Goal: Transaction & Acquisition: Purchase product/service

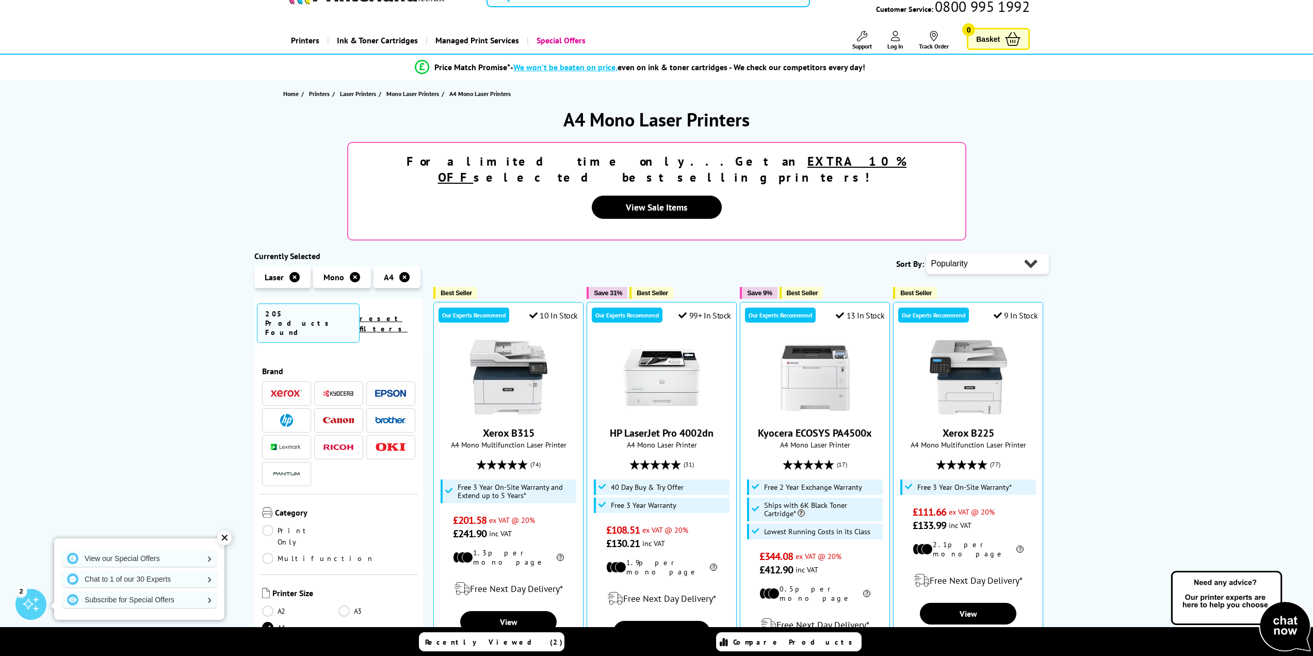
scroll to position [52, 0]
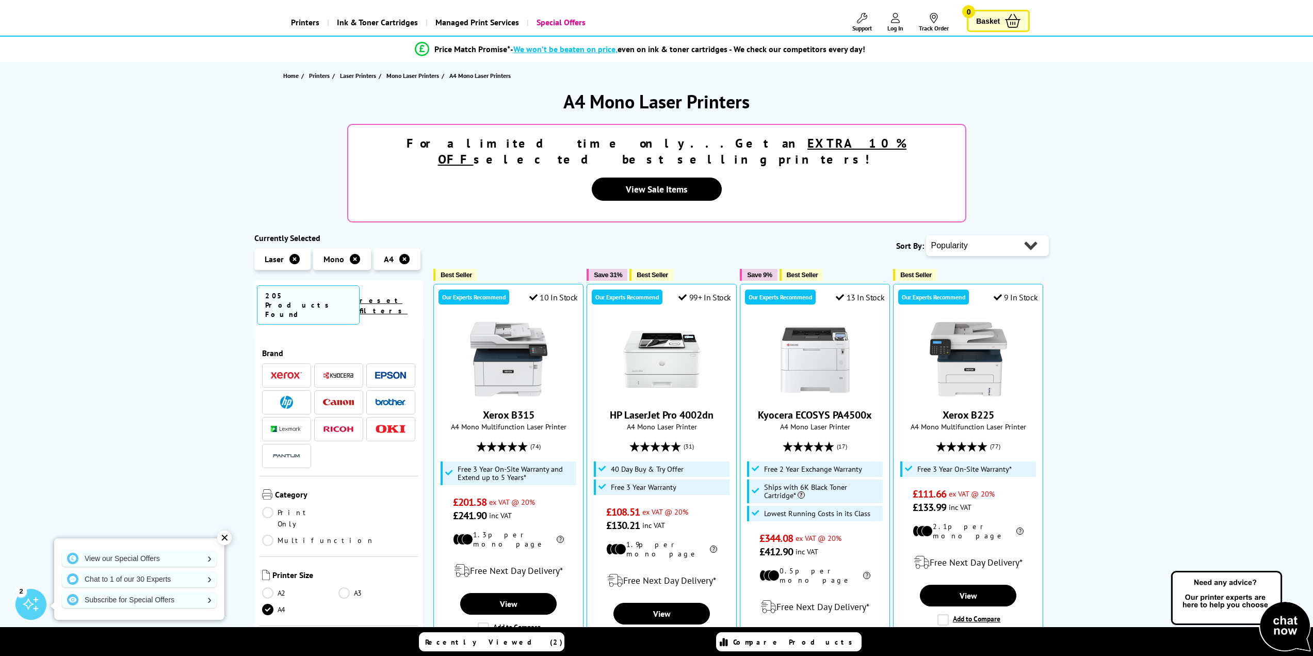
click at [980, 233] on div "Popularity Rating Price - Low to High Price - High to Low Running Costs - Low t…" at bounding box center [987, 246] width 123 height 26
click at [983, 235] on select "Popularity Rating Price - Low to High Price - High to Low Running Costs - Low t…" at bounding box center [987, 245] width 123 height 21
select select "Running Costs"
click at [926, 235] on select "Popularity Rating Price - Low to High Price - High to Low Running Costs - Low t…" at bounding box center [987, 245] width 123 height 21
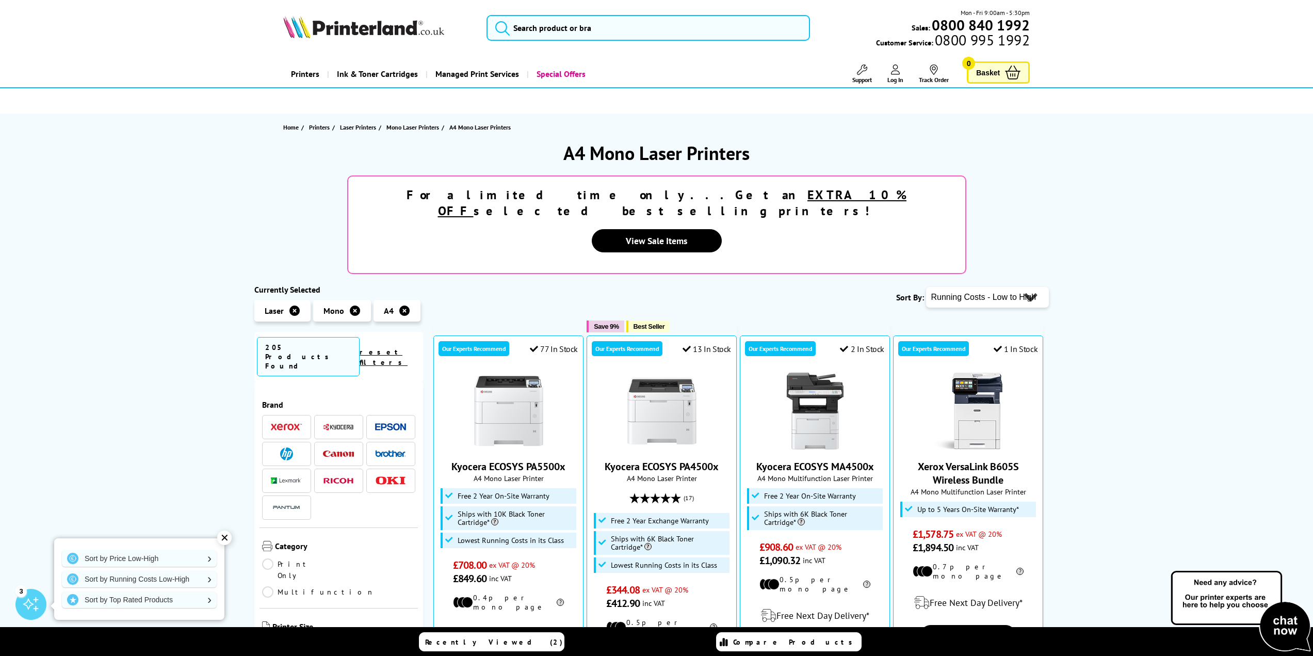
drag, startPoint x: 1015, startPoint y: 258, endPoint x: 1011, endPoint y: 267, distance: 10.2
click at [1015, 287] on select "Popularity Rating Price - Low to High Price - High to Low Running Costs - Low t…" at bounding box center [987, 297] width 123 height 21
select select "Price Descending"
click at [926, 287] on select "Popularity Rating Price - Low to High Price - High to Low Running Costs - Low t…" at bounding box center [987, 297] width 123 height 21
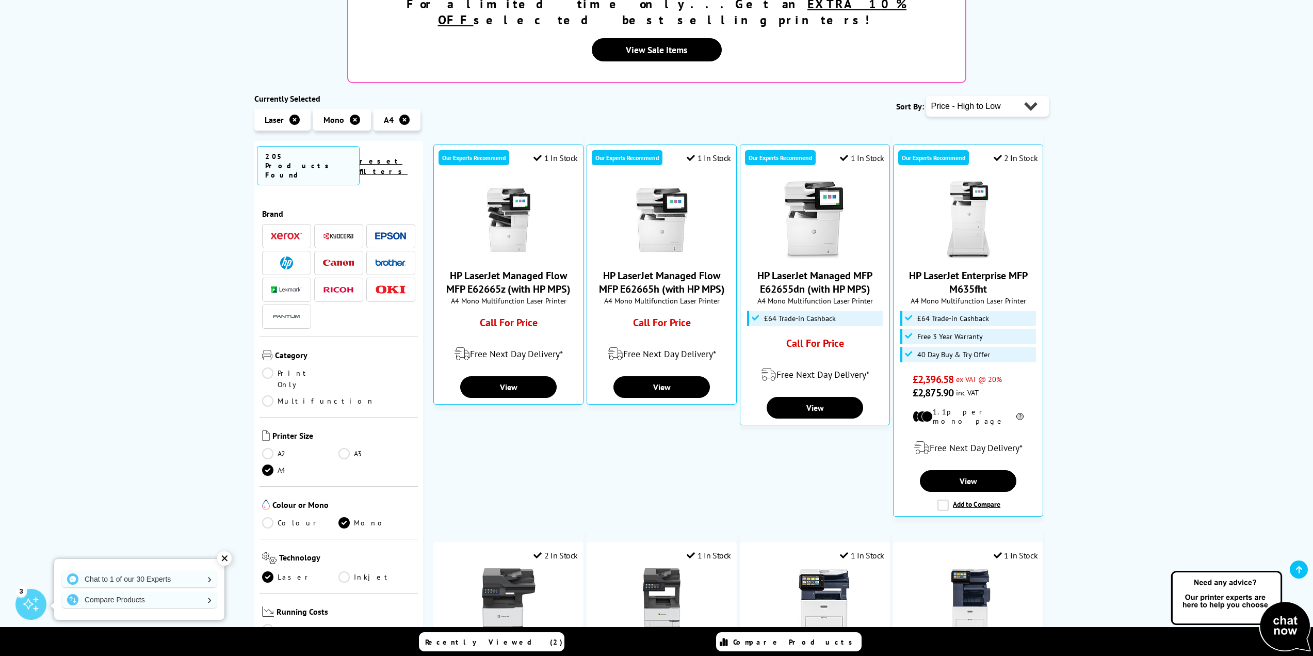
scroll to position [206, 0]
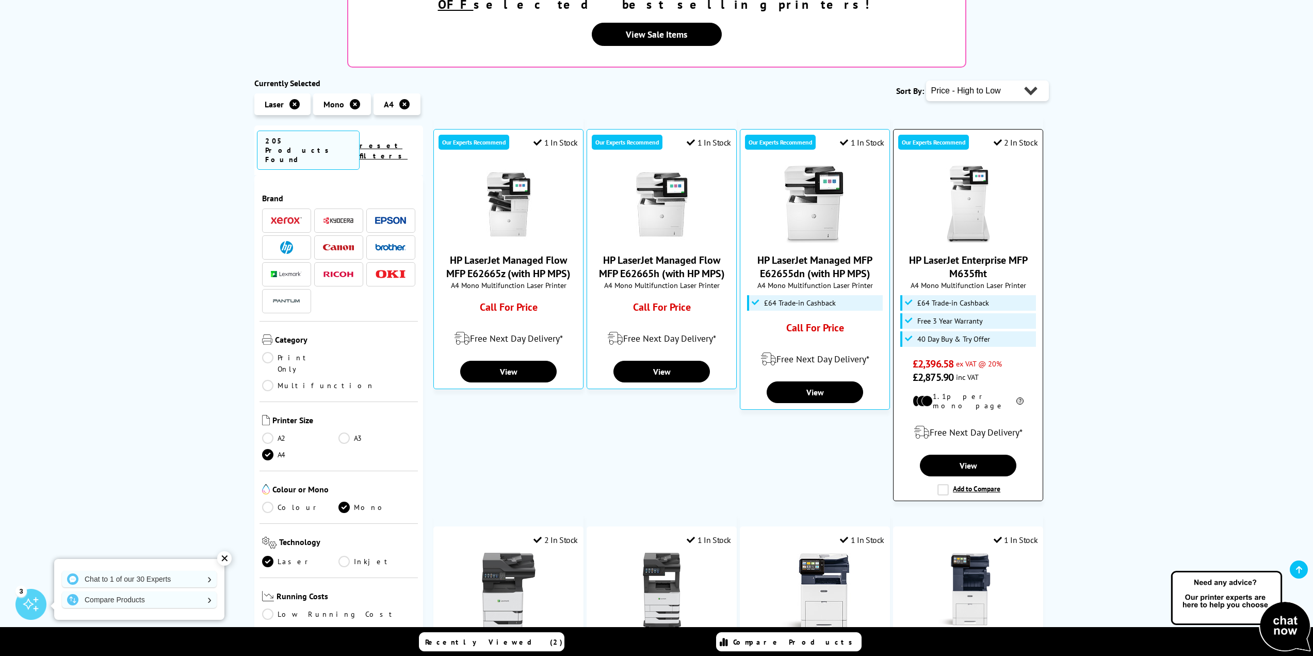
click at [963, 166] on img at bounding box center [968, 204] width 77 height 77
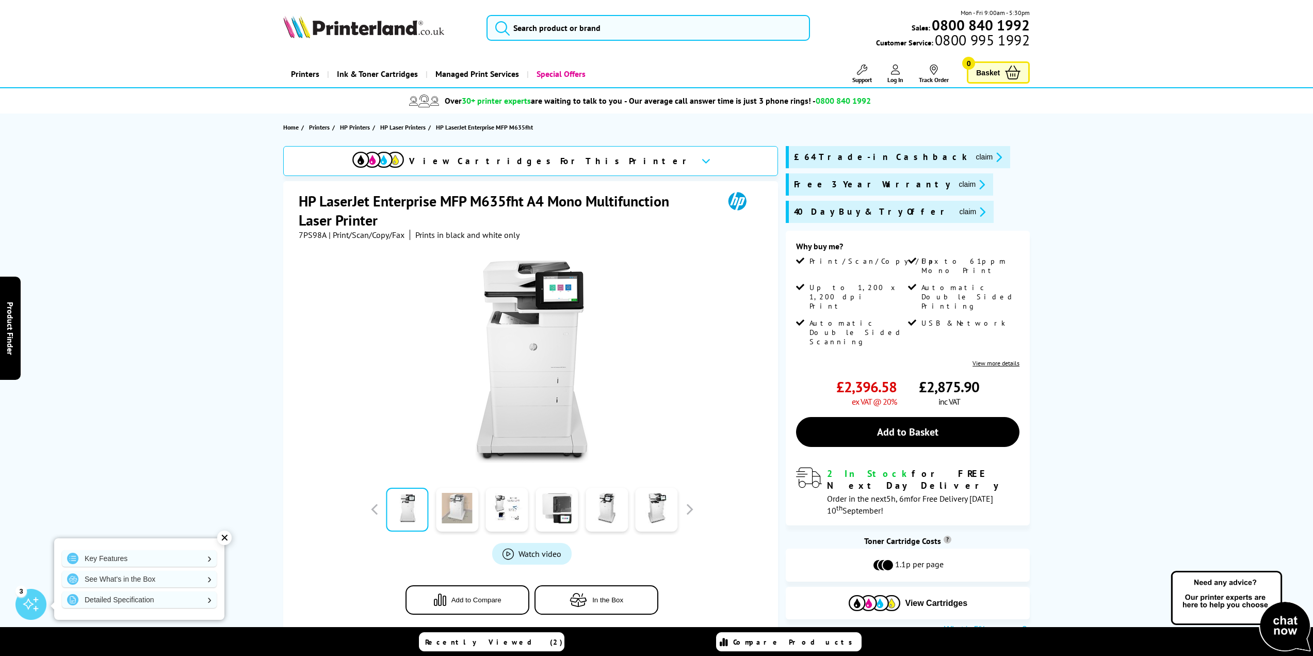
click at [471, 512] on link at bounding box center [457, 510] width 42 height 44
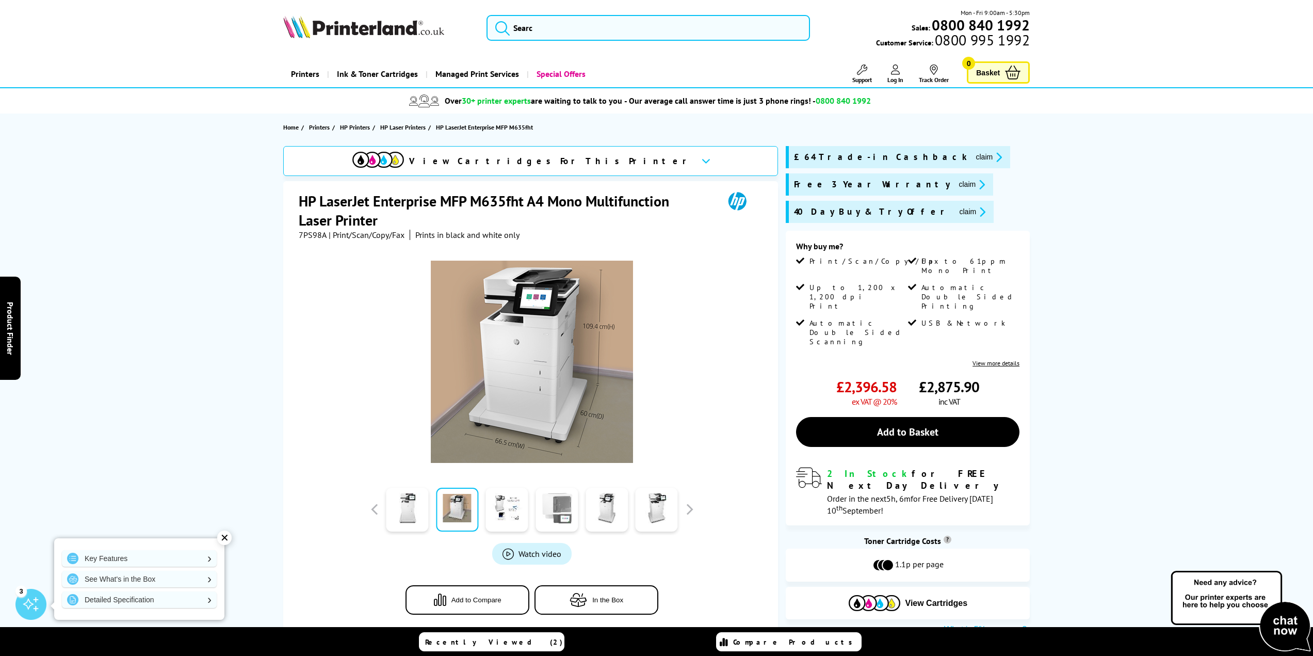
click at [537, 516] on link at bounding box center [557, 510] width 42 height 44
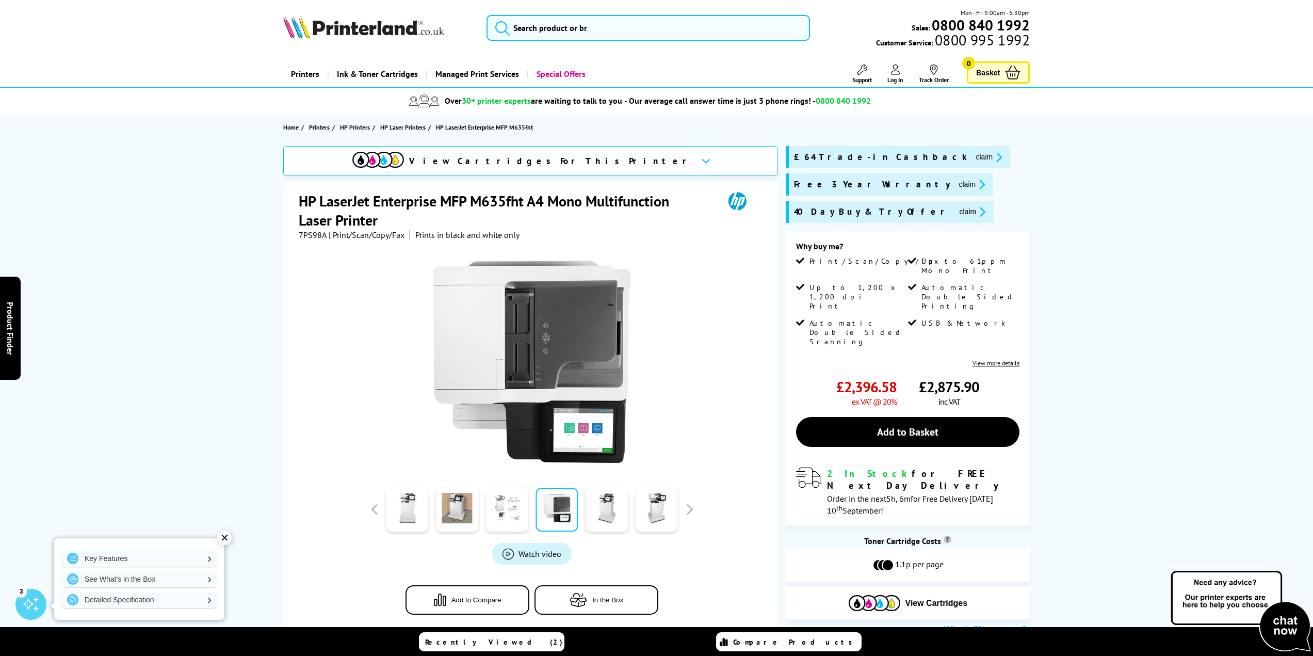
click at [507, 516] on link at bounding box center [507, 510] width 42 height 44
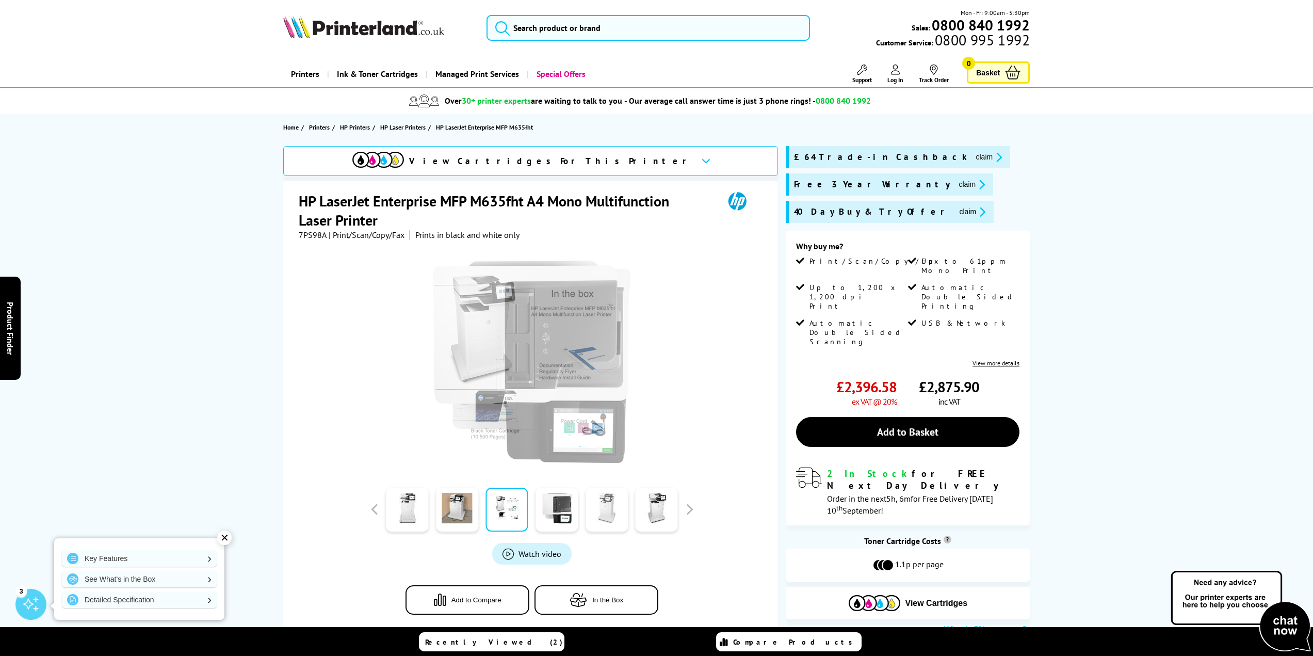
click at [587, 512] on link at bounding box center [607, 510] width 42 height 44
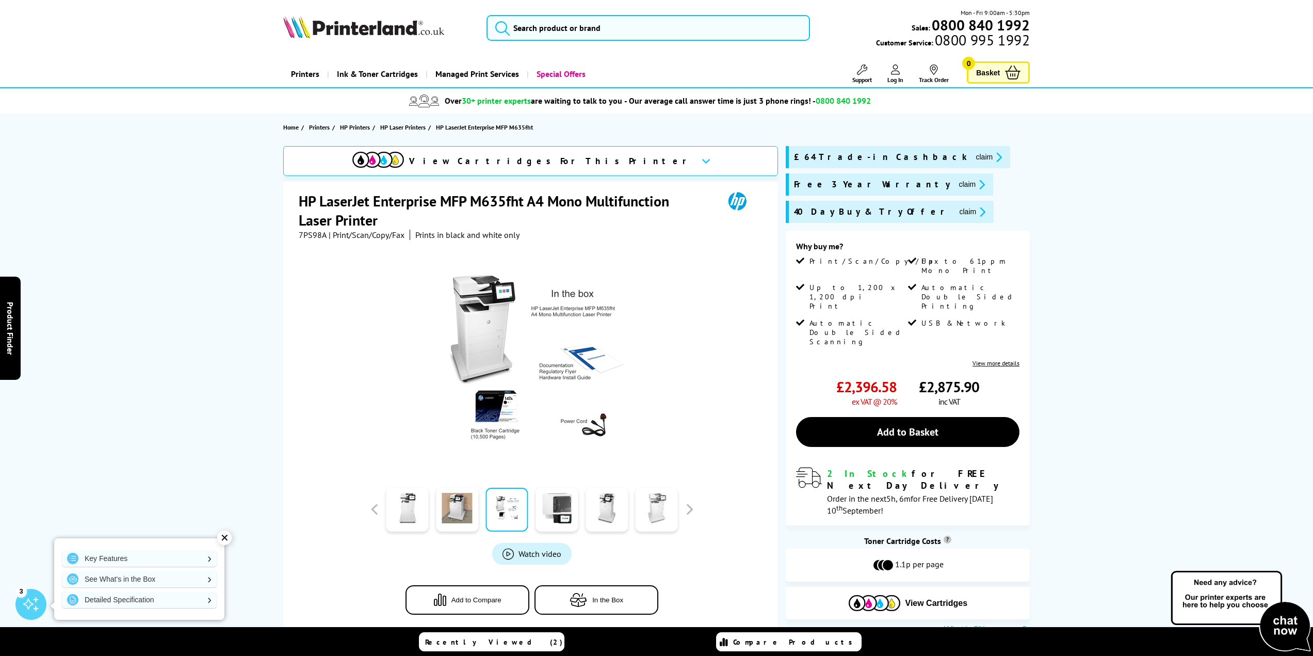
click at [644, 507] on link at bounding box center [657, 510] width 42 height 44
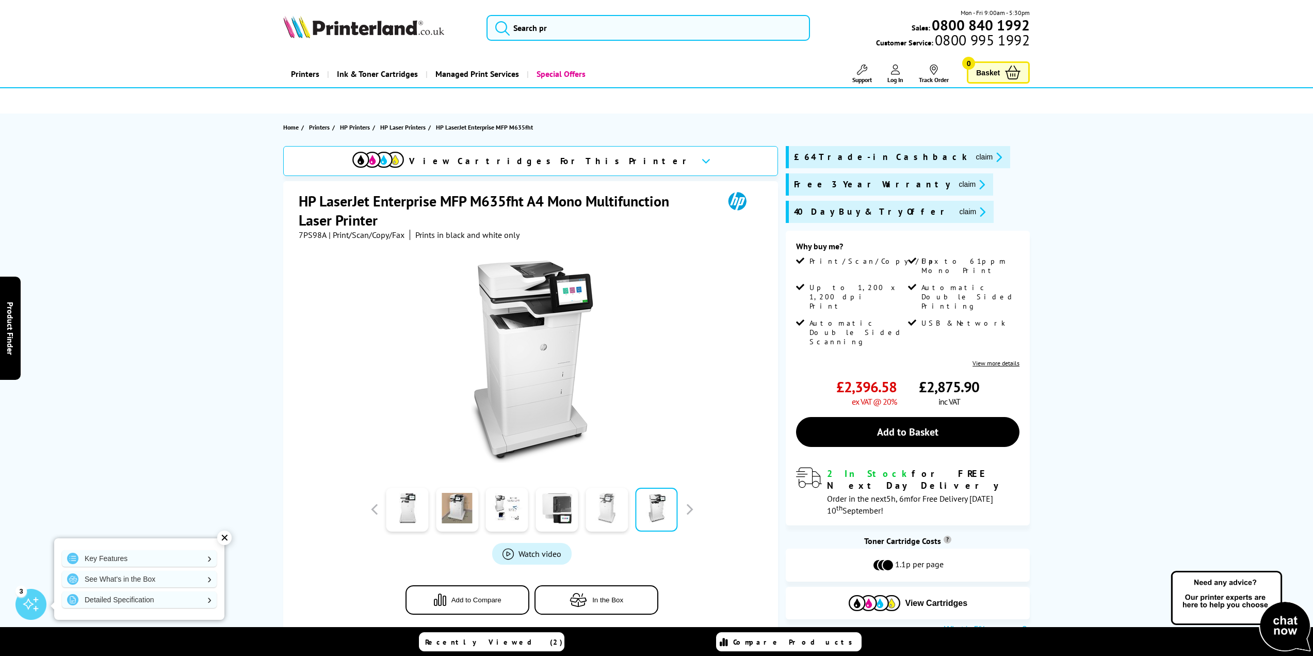
click at [621, 506] on link at bounding box center [607, 510] width 42 height 44
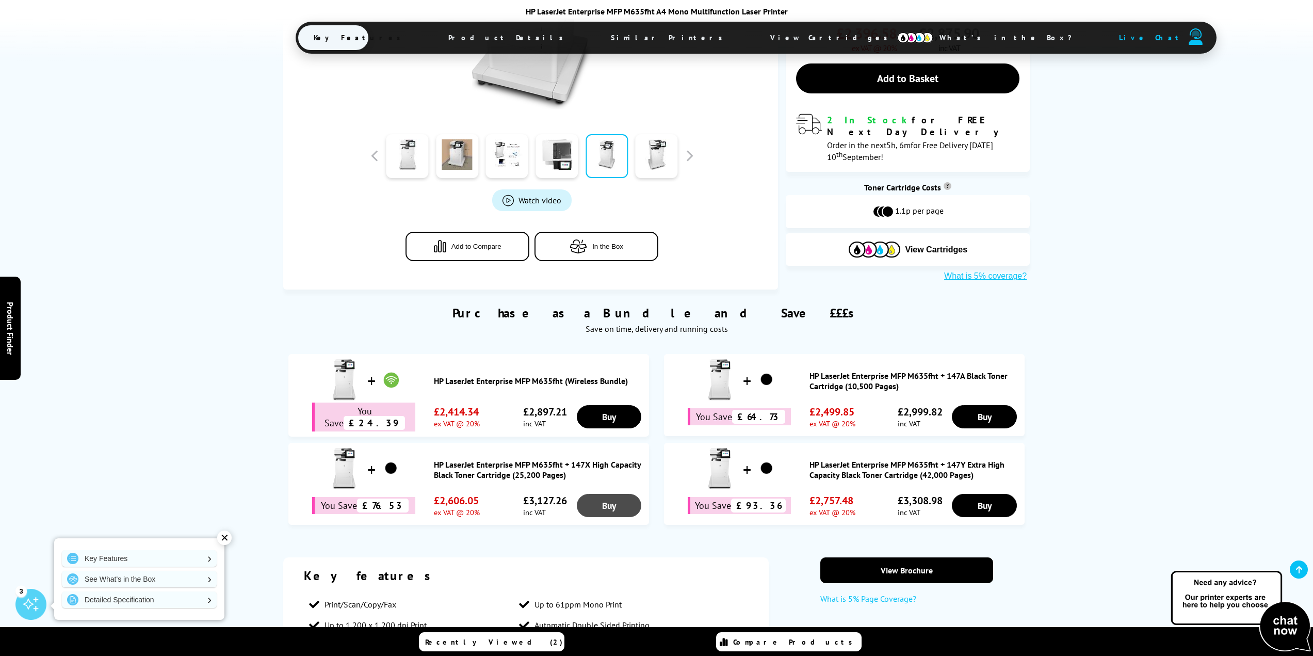
scroll to position [258, 0]
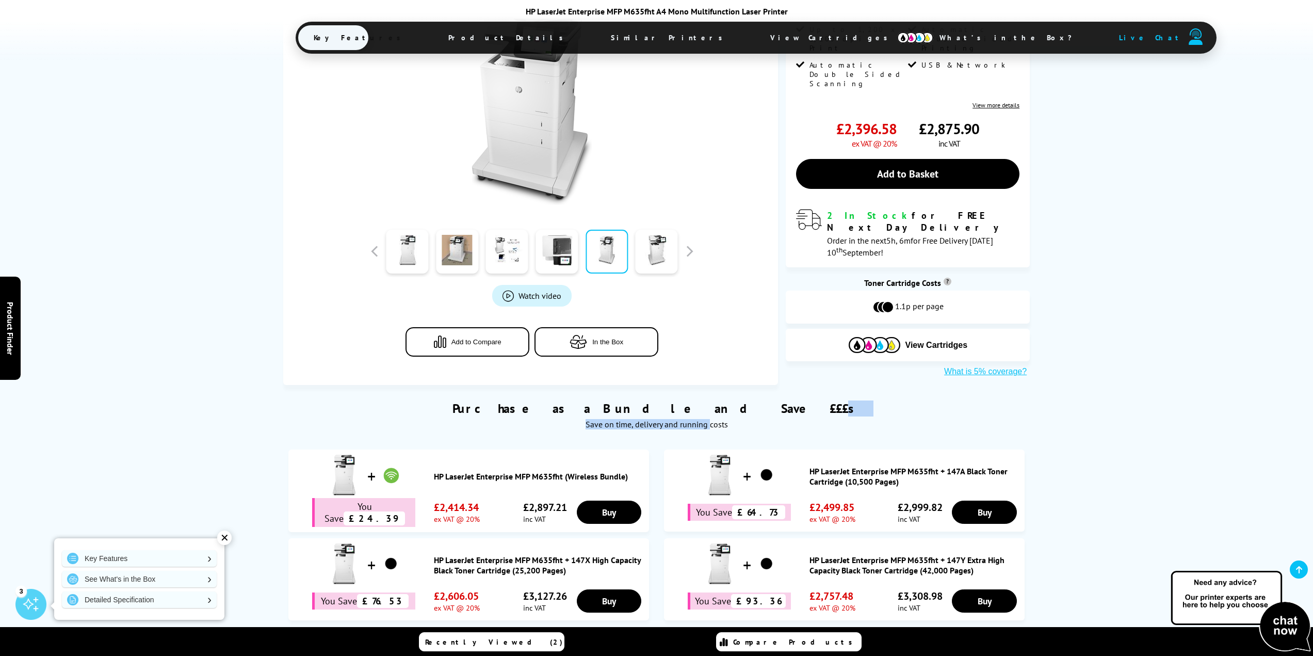
drag, startPoint x: 648, startPoint y: 413, endPoint x: 747, endPoint y: 427, distance: 99.6
click at [746, 427] on div "Purchase as a Bundle and Save £££s Save on time, delivery and running costs" at bounding box center [656, 410] width 747 height 50
click at [743, 427] on div "Save on time, delivery and running costs" at bounding box center [656, 424] width 721 height 10
click at [732, 428] on div "Save on time, delivery and running costs" at bounding box center [656, 424] width 721 height 10
drag, startPoint x: 728, startPoint y: 424, endPoint x: 451, endPoint y: 399, distance: 278.2
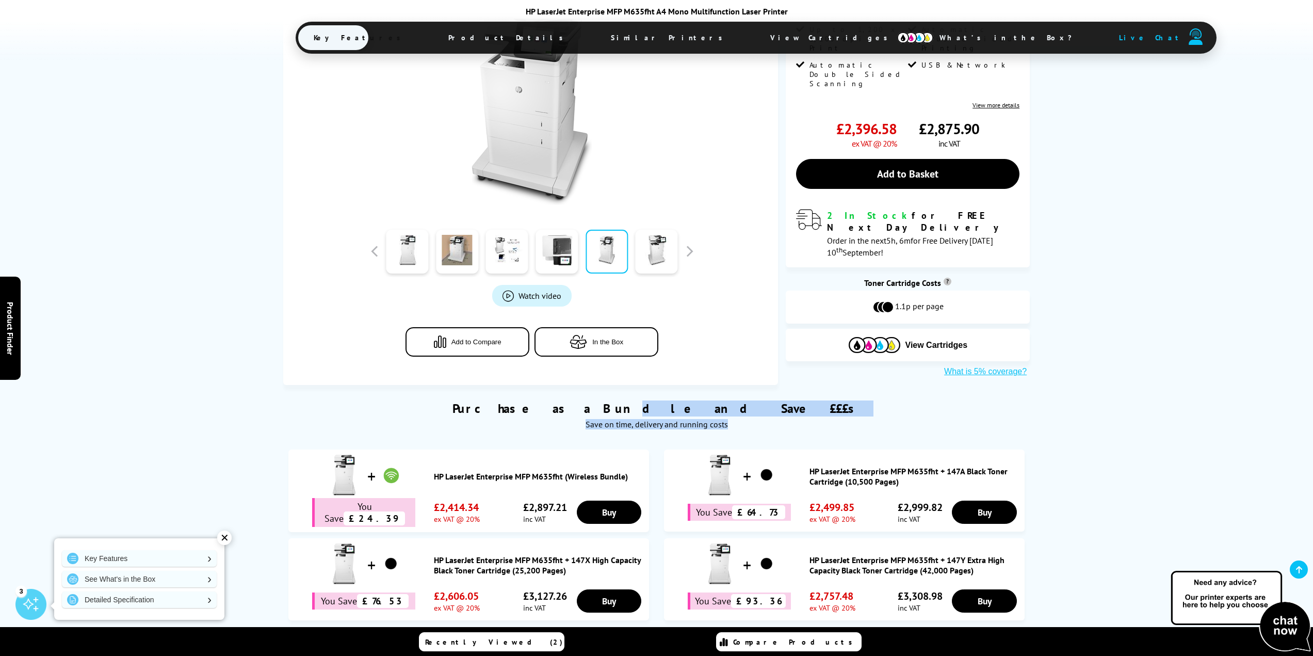
click at [451, 399] on div "Purchase as a Bundle and Save £££s Save on time, delivery and running costs" at bounding box center [656, 410] width 747 height 50
click at [671, 415] on div "Purchase as a Bundle and Save £££s Save on time, delivery and running costs" at bounding box center [656, 410] width 747 height 50
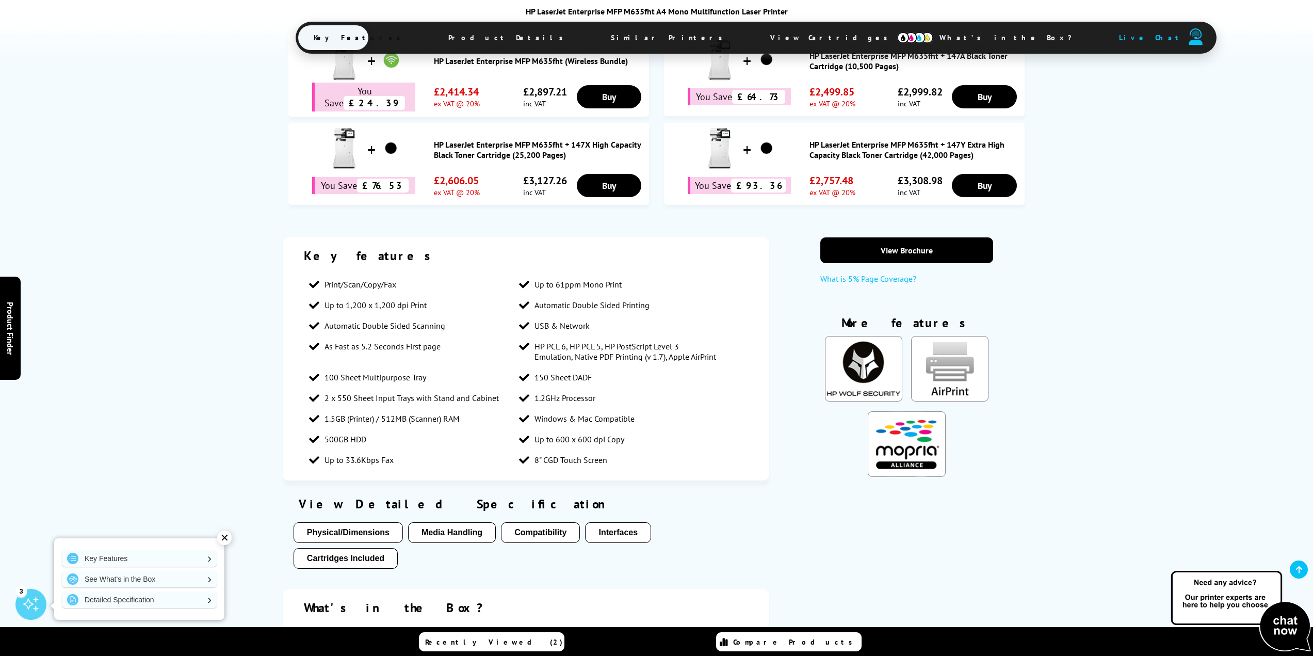
scroll to position [723, 0]
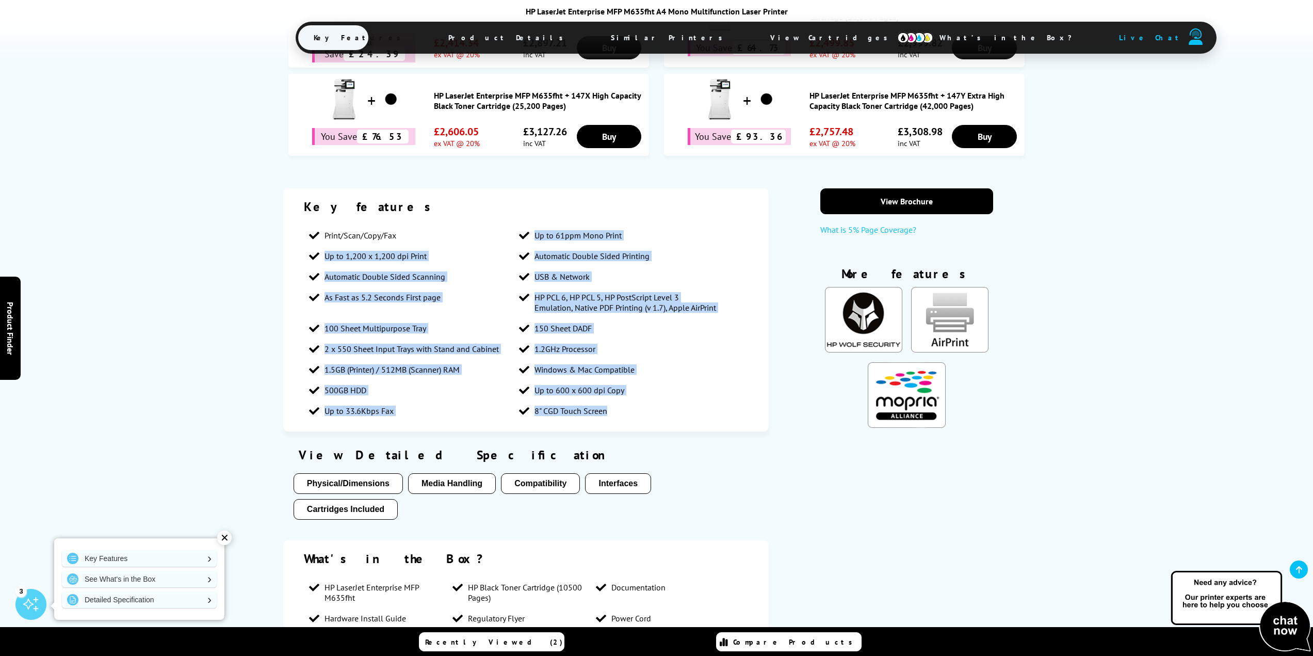
drag, startPoint x: 657, startPoint y: 394, endPoint x: 523, endPoint y: 214, distance: 223.9
click at [523, 214] on div "Key features Print/Scan/Copy/Fax Up to 61ppm Mono Print Up to 1,200 x 1,200 dpi…" at bounding box center [526, 309] width 486 height 243
drag, startPoint x: 548, startPoint y: 253, endPoint x: 672, endPoint y: 430, distance: 215.9
click at [672, 427] on div "Key features Print/Scan/Copy/Fax Up to 61ppm Mono Print Up to 1,200 x 1,200 dpi…" at bounding box center [526, 309] width 486 height 243
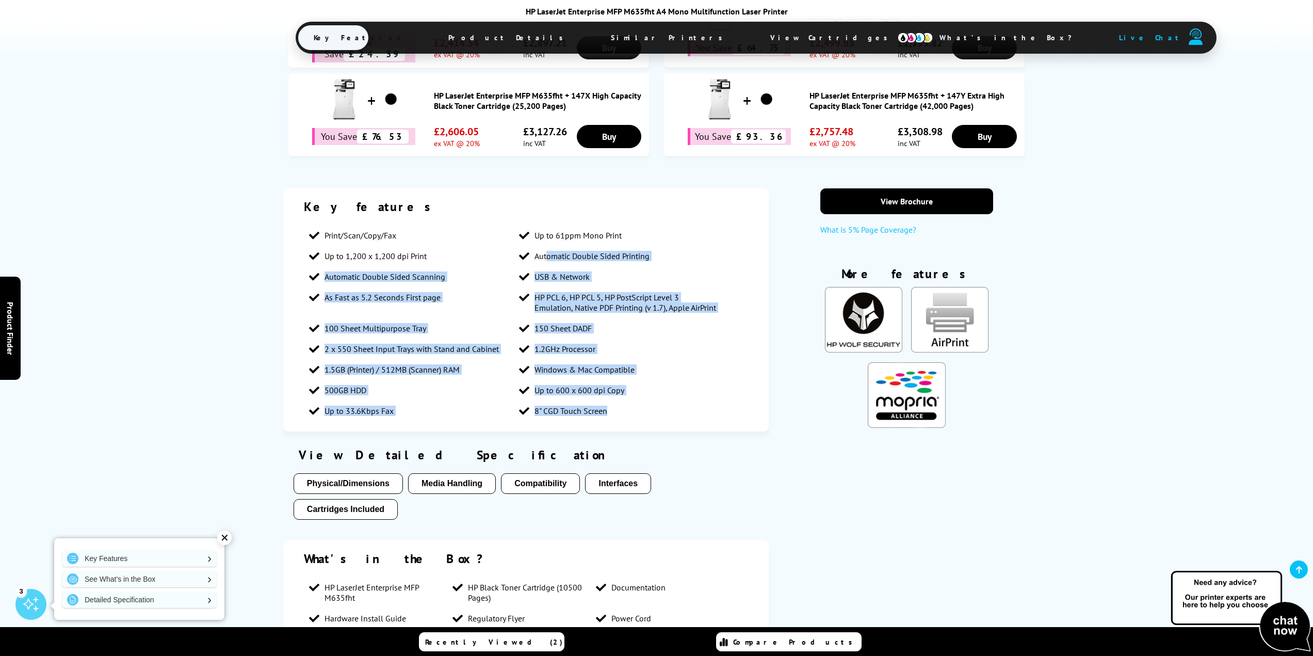
click at [661, 417] on li "8" CGD Touch Screen" at bounding box center [619, 410] width 210 height 21
click at [631, 414] on li "8" CGD Touch Screen" at bounding box center [619, 410] width 210 height 21
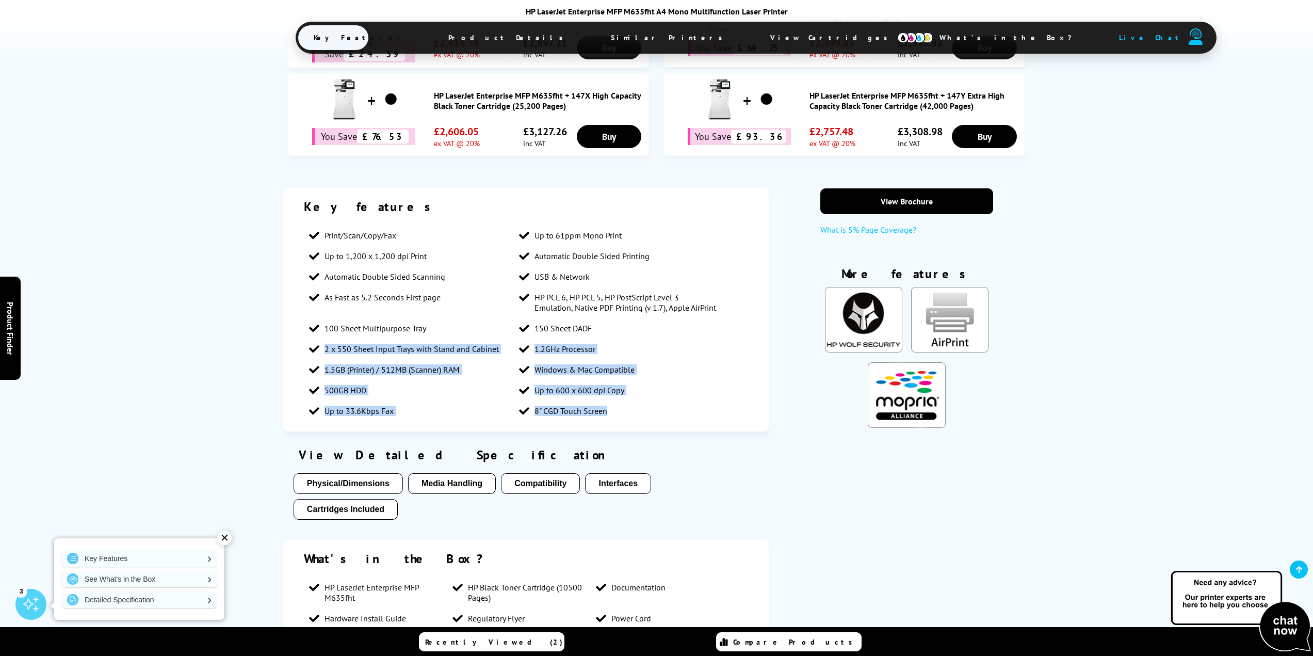
drag, startPoint x: 617, startPoint y: 408, endPoint x: 312, endPoint y: 329, distance: 315.4
click at [312, 330] on ul "Print/Scan/Copy/Fax Up to 61ppm Mono Print Up to 1,200 x 1,200 dpi Print Automa…" at bounding box center [526, 323] width 444 height 196
click at [312, 329] on icon at bounding box center [314, 328] width 10 height 10
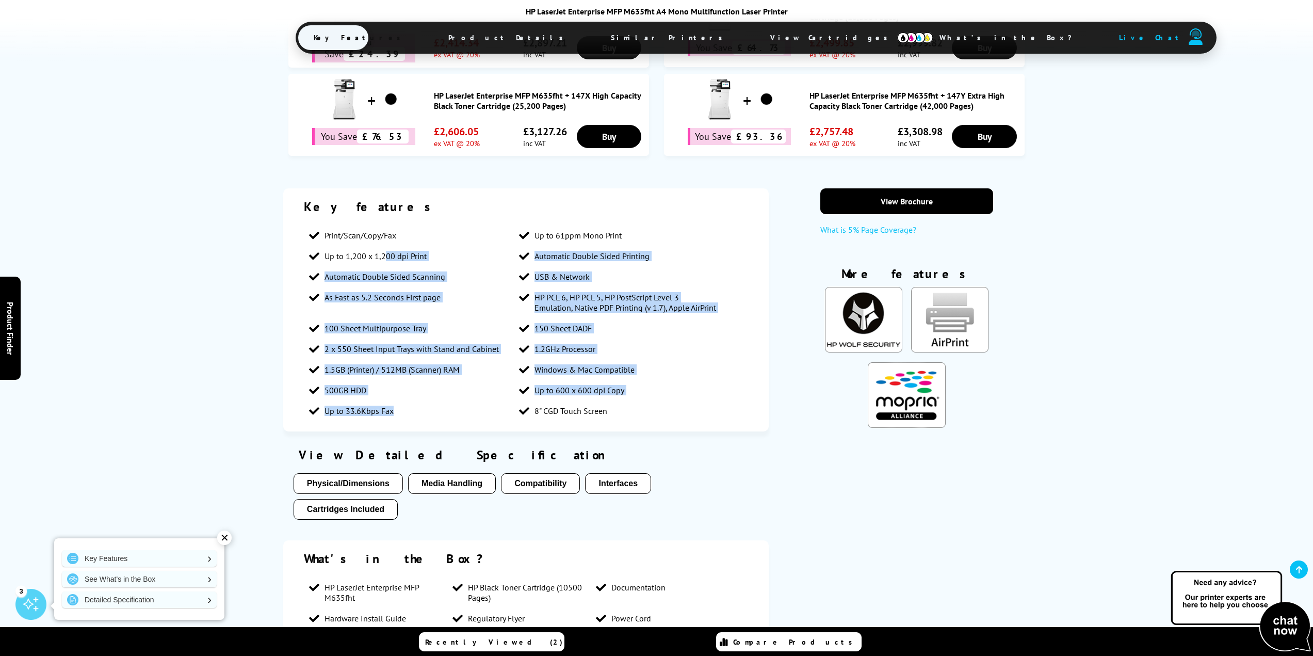
drag, startPoint x: 384, startPoint y: 254, endPoint x: 418, endPoint y: 412, distance: 161.6
click at [418, 412] on ul "Print/Scan/Copy/Fax Up to 61ppm Mono Print Up to 1,200 x 1,200 dpi Print Automa…" at bounding box center [526, 323] width 444 height 196
click at [418, 412] on li "Up to 33.6Kbps Fax" at bounding box center [409, 410] width 210 height 21
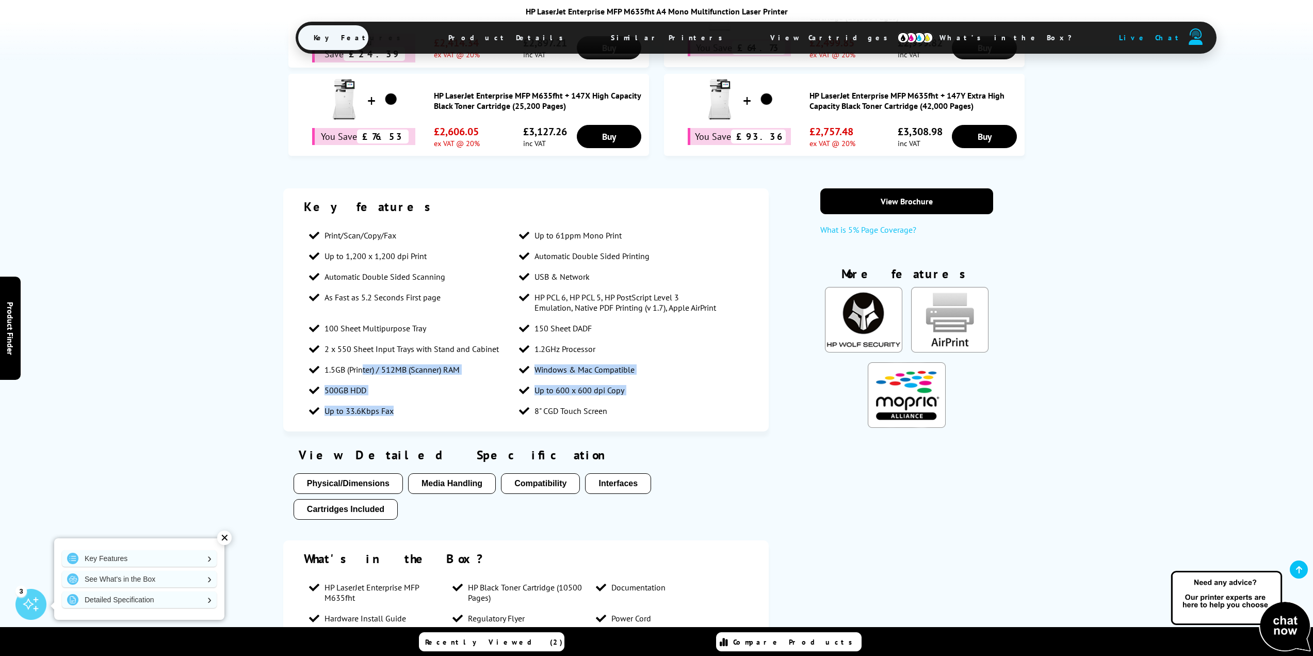
drag, startPoint x: 405, startPoint y: 412, endPoint x: 364, endPoint y: 359, distance: 67.1
click at [364, 359] on ul "Print/Scan/Copy/Fax Up to 61ppm Mono Print Up to 1,200 x 1,200 dpi Print Automa…" at bounding box center [526, 323] width 444 height 196
click at [364, 359] on li "1.5GB (Printer) / 512MB (Scanner) RAM" at bounding box center [409, 369] width 210 height 21
drag, startPoint x: 434, startPoint y: 352, endPoint x: 498, endPoint y: 356, distance: 64.6
click at [498, 356] on li "2 x 550 Sheet Input Trays with Stand and Cabinet" at bounding box center [409, 349] width 210 height 21
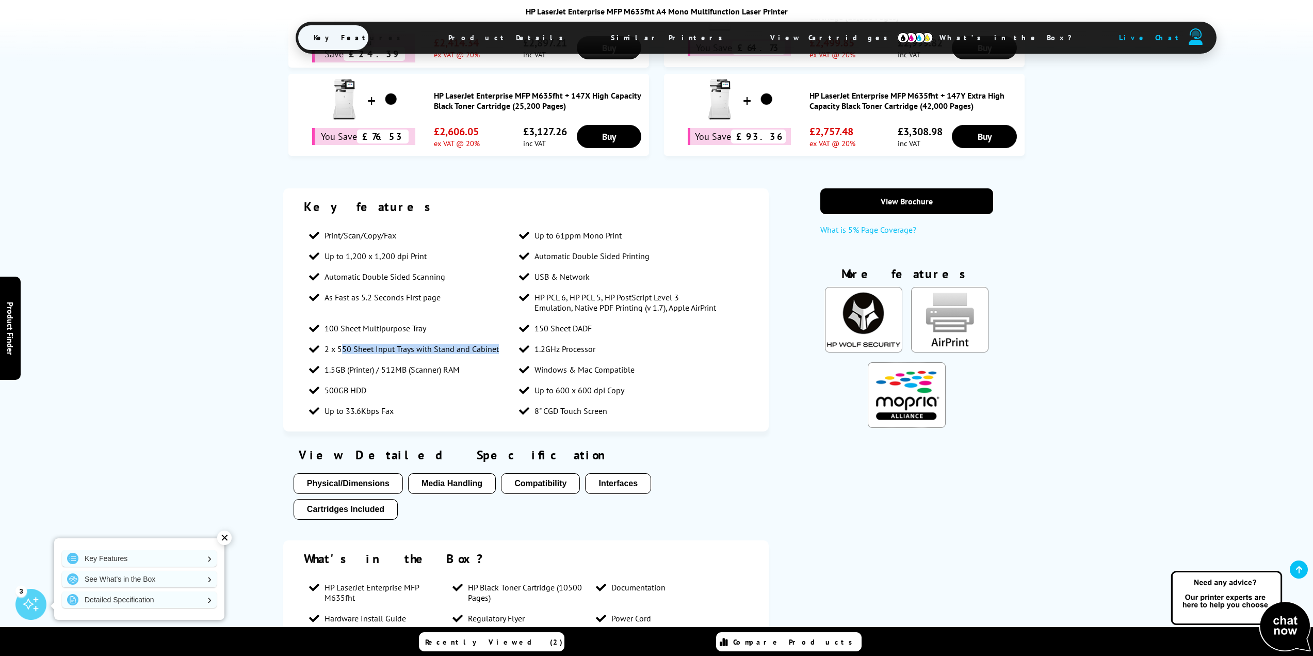
click at [498, 356] on li "2 x 550 Sheet Input Trays with Stand and Cabinet" at bounding box center [409, 349] width 210 height 21
drag, startPoint x: 406, startPoint y: 398, endPoint x: 436, endPoint y: 413, distance: 33.2
click at [436, 413] on ul "Print/Scan/Copy/Fax Up to 61ppm Mono Print Up to 1,200 x 1,200 dpi Print Automa…" at bounding box center [526, 323] width 444 height 196
click at [438, 413] on li "Up to 33.6Kbps Fax" at bounding box center [409, 410] width 210 height 21
click at [644, 353] on li "1.2GHz Processor" at bounding box center [619, 349] width 210 height 21
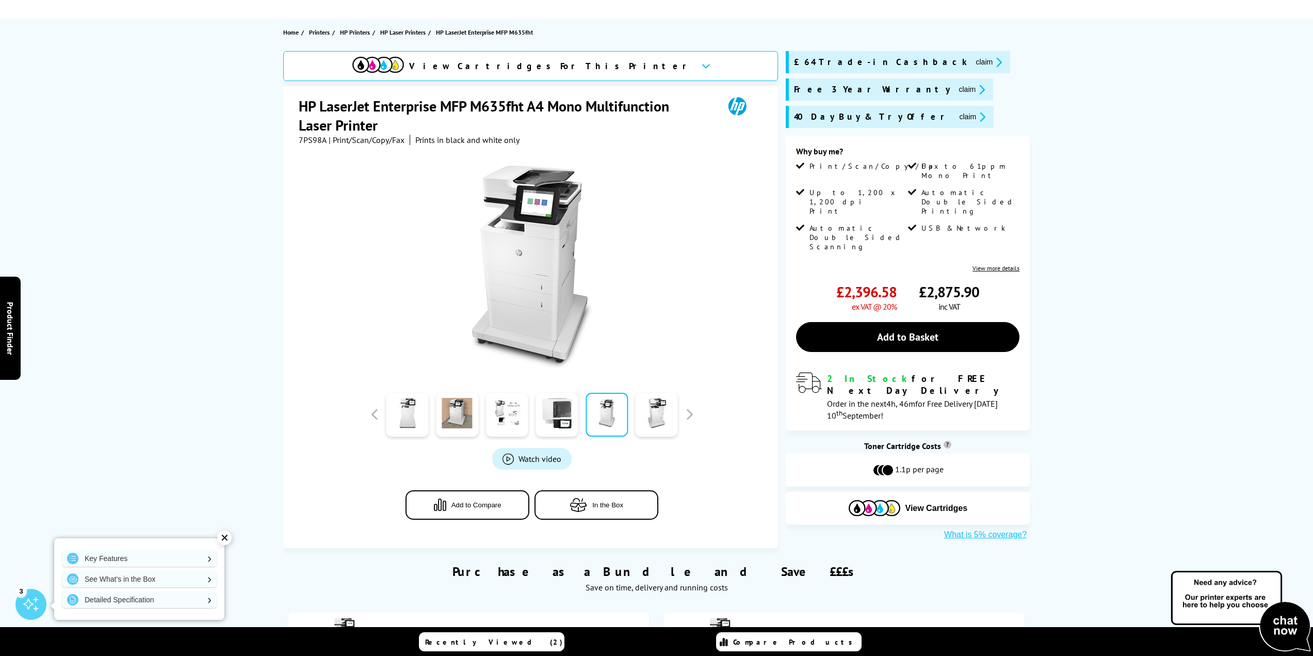
scroll to position [310, 0]
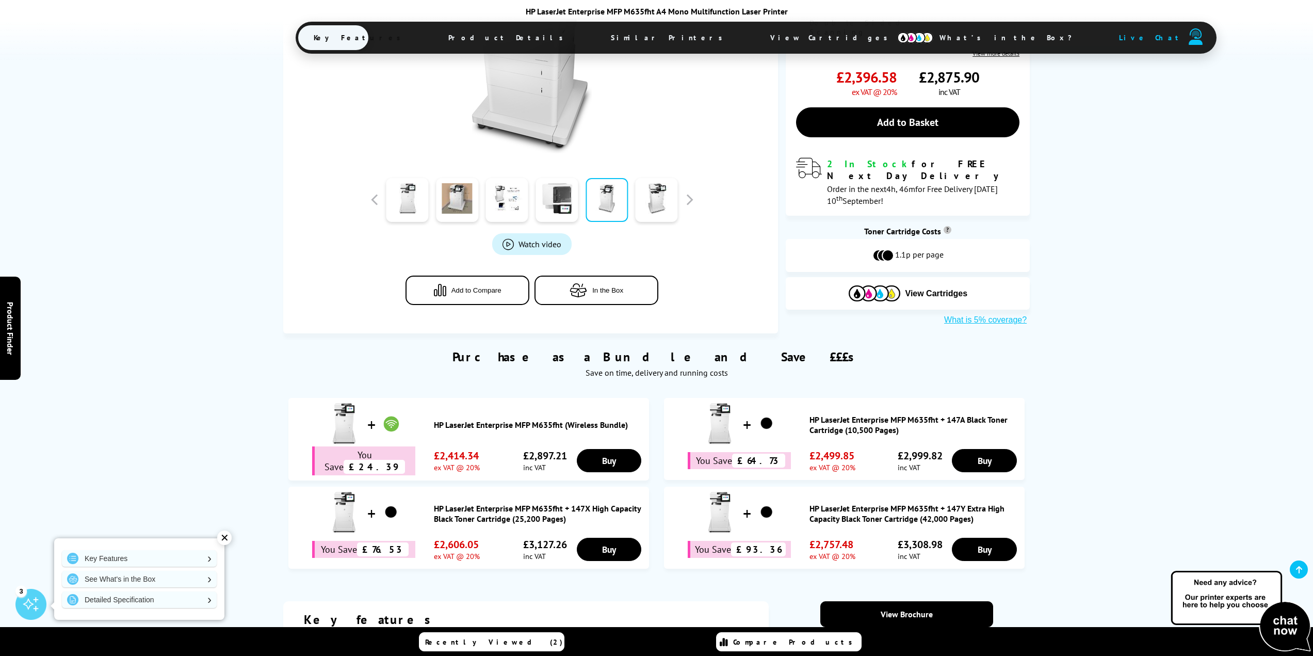
click at [1119, 35] on span "Live Chat" at bounding box center [1151, 37] width 64 height 9
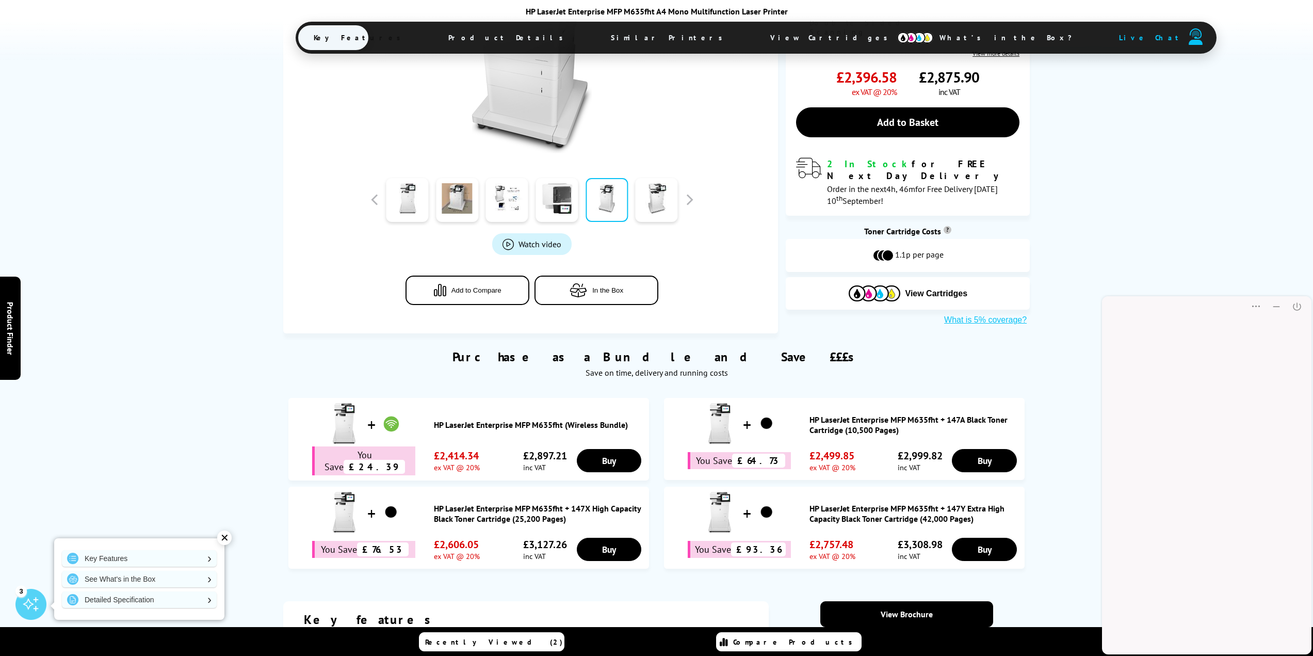
scroll to position [0, 0]
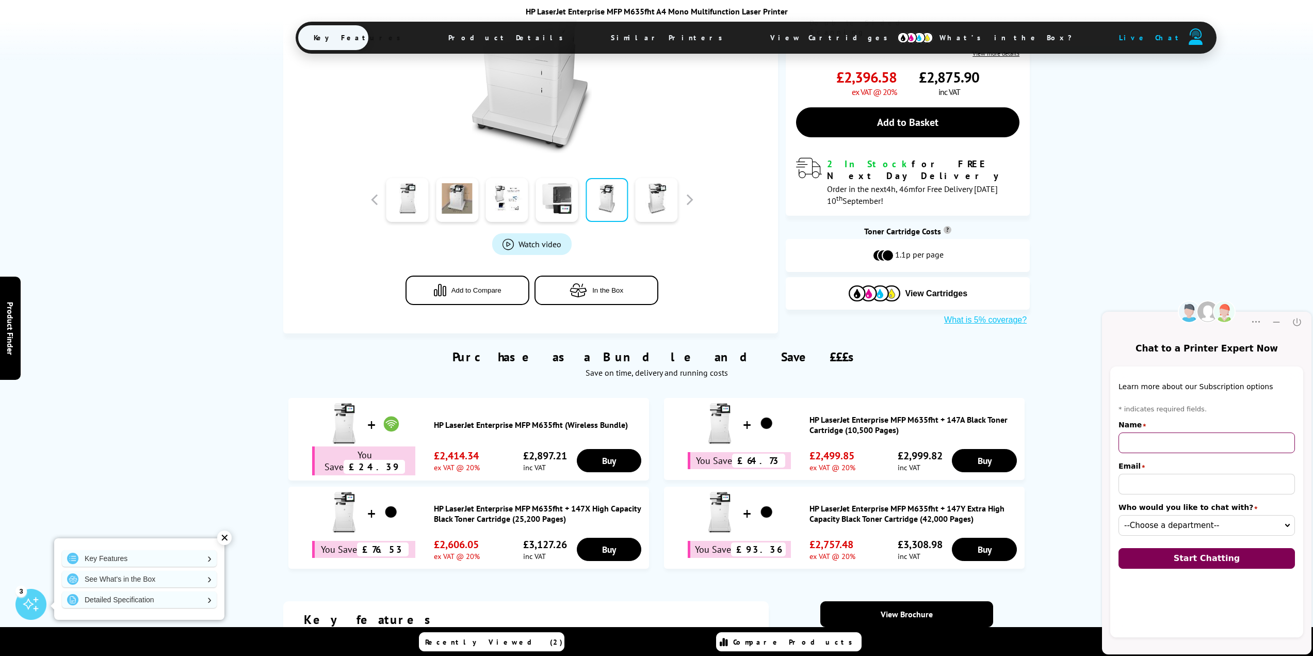
click at [1199, 445] on input "Name" at bounding box center [1207, 442] width 177 height 21
click at [1161, 523] on div "Who would you like to chat with? star --Choose a department-- Customer Service …" at bounding box center [1207, 519] width 177 height 33
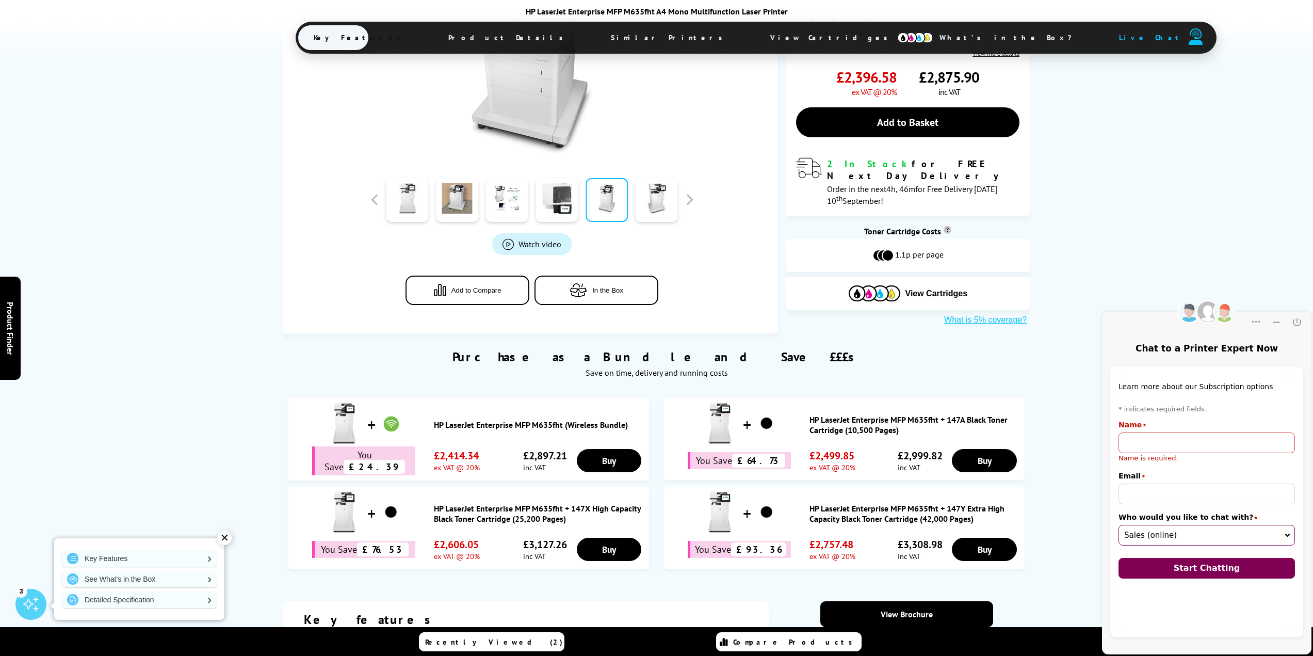
click at [1119, 525] on select "--Choose a department-- Customer Service (online) Sales (online) Sales Team (on…" at bounding box center [1207, 535] width 177 height 21
click at [1197, 536] on select "--Choose a department-- Customer Service (online) Sales (online) Sales Team (on…" at bounding box center [1207, 535] width 177 height 21
select select "53394d2f-9cd3-42d8-9af4-92d96b682e31"
click at [1119, 525] on select "--Choose a department-- Customer Service (online) Sales (online) Sales Team (on…" at bounding box center [1207, 535] width 177 height 21
click at [1291, 319] on button "Close" at bounding box center [1297, 322] width 21 height 21
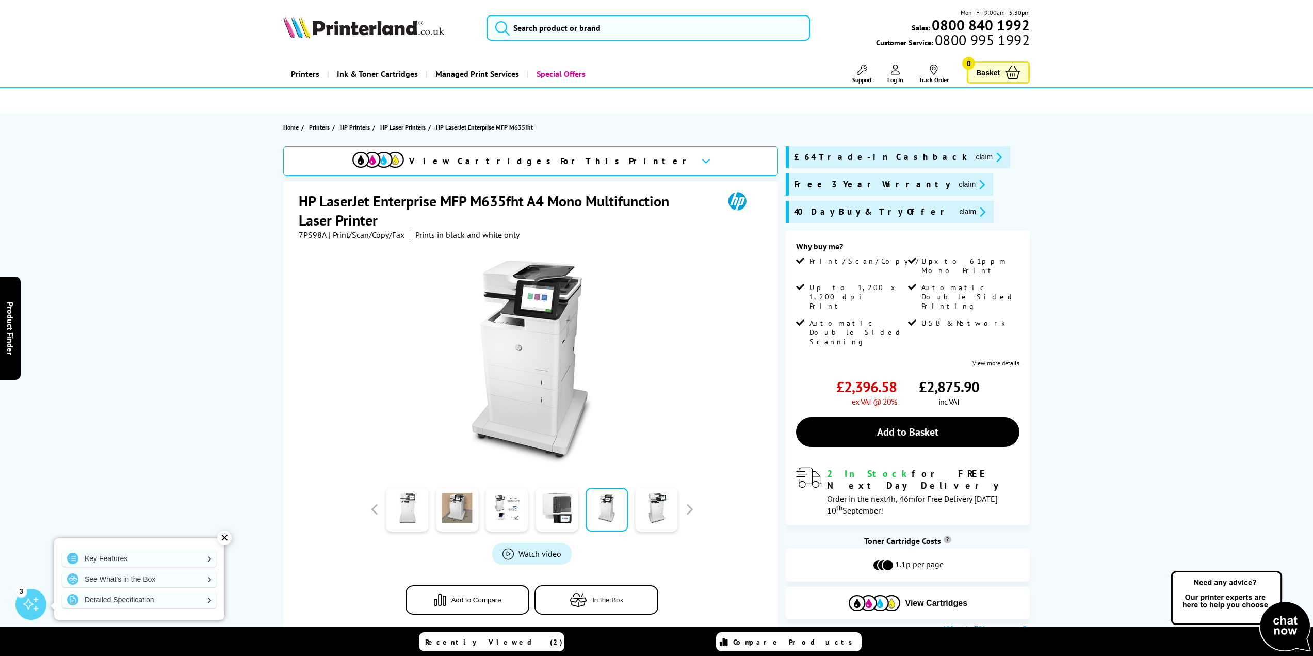
click at [380, 23] on img at bounding box center [363, 26] width 161 height 23
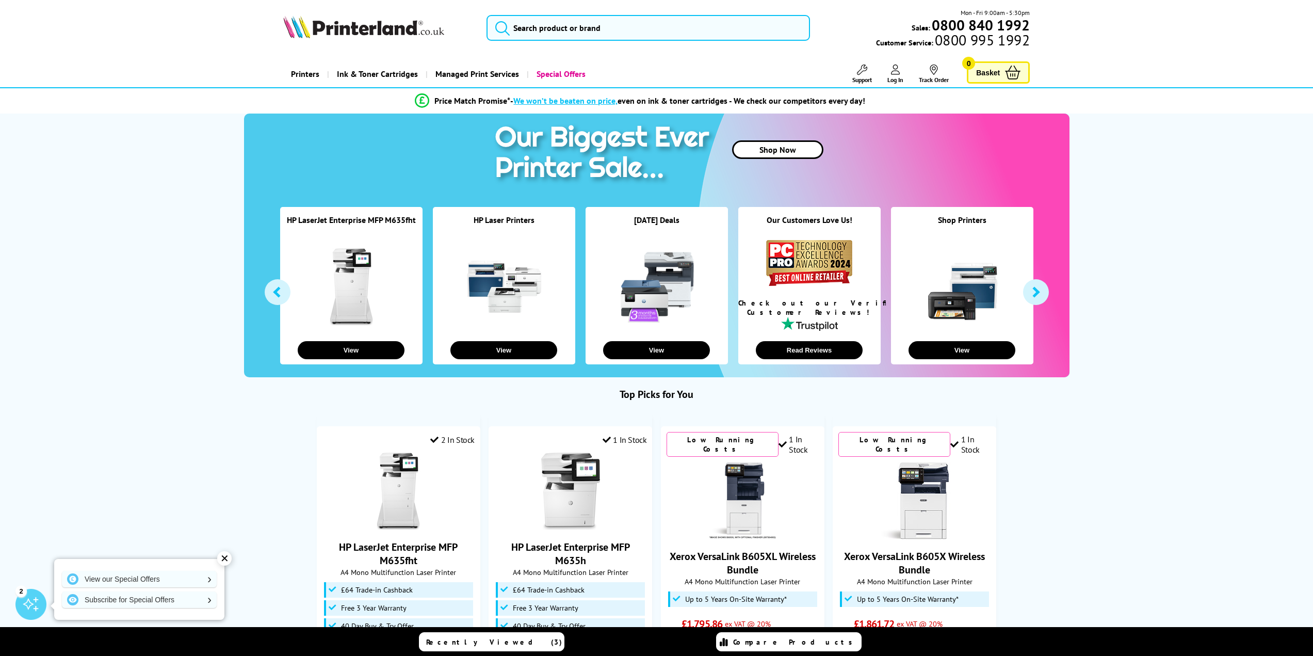
click at [223, 557] on div "✕" at bounding box center [224, 558] width 14 height 14
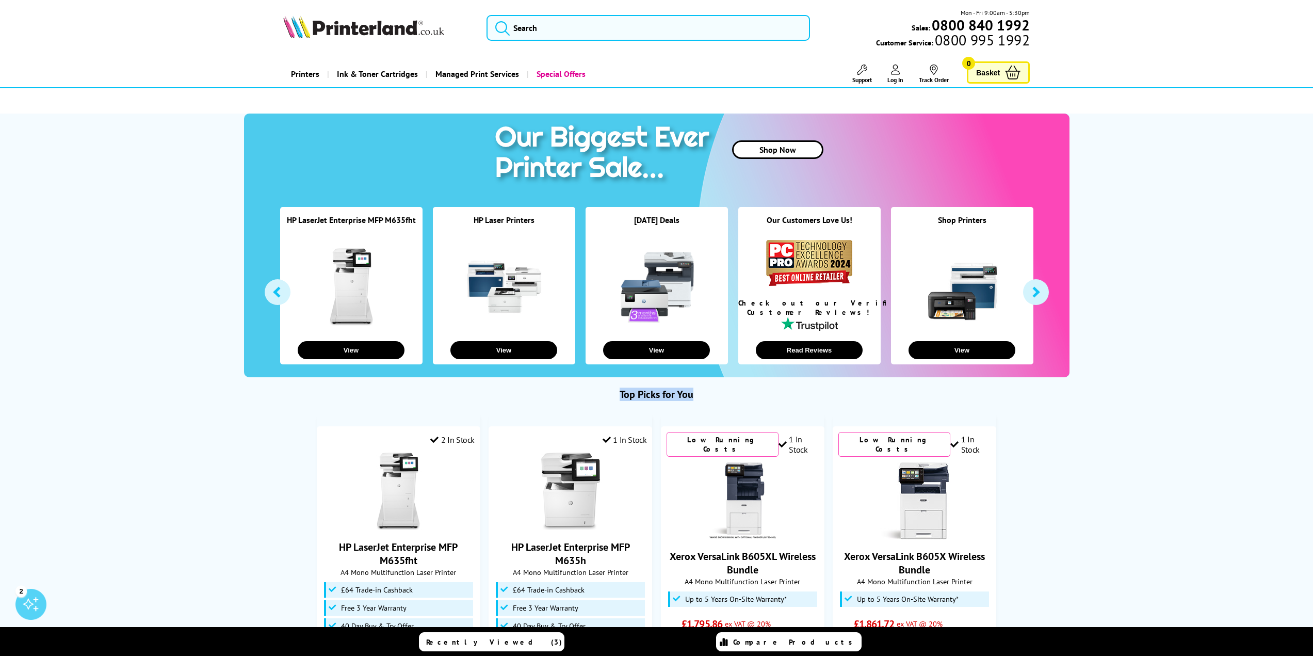
drag, startPoint x: 699, startPoint y: 398, endPoint x: 583, endPoint y: 387, distance: 117.1
click at [583, 387] on h2 "Top Picks for You" at bounding box center [656, 389] width 1313 height 24
drag, startPoint x: 595, startPoint y: 391, endPoint x: 711, endPoint y: 396, distance: 116.2
click at [711, 396] on h2 "Top Picks for You" at bounding box center [656, 389] width 1313 height 24
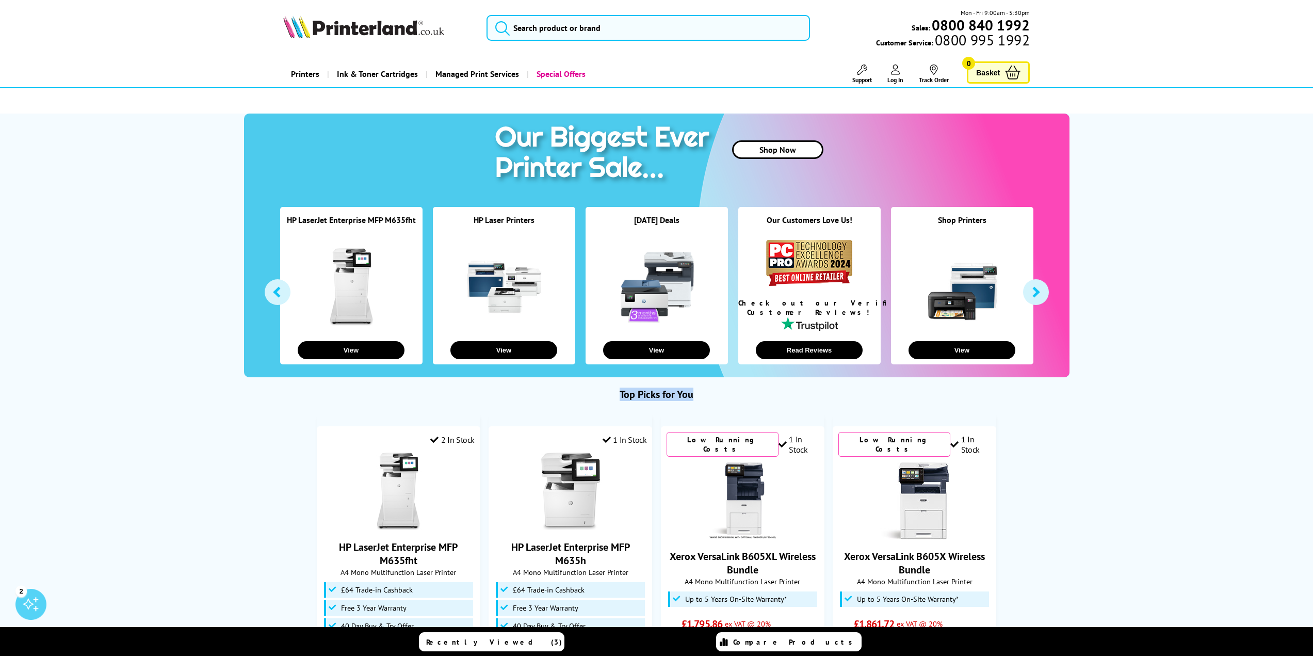
click at [711, 396] on h2 "Top Picks for You" at bounding box center [656, 389] width 1313 height 24
drag, startPoint x: 1032, startPoint y: 38, endPoint x: 906, endPoint y: 21, distance: 126.6
click at [906, 21] on div "Mon - Fri 9:00am - 5:30pm Sales: 0800 840 1992 Customer Service: 0800 995 1992" at bounding box center [657, 30] width 826 height 45
click at [906, 21] on div "Mon - Fri 9:00am - 5:30pm Sales: 0800 840 1992 Customer Service: 0800 995 1992" at bounding box center [920, 28] width 220 height 40
drag, startPoint x: 905, startPoint y: 24, endPoint x: 1032, endPoint y: 45, distance: 128.7
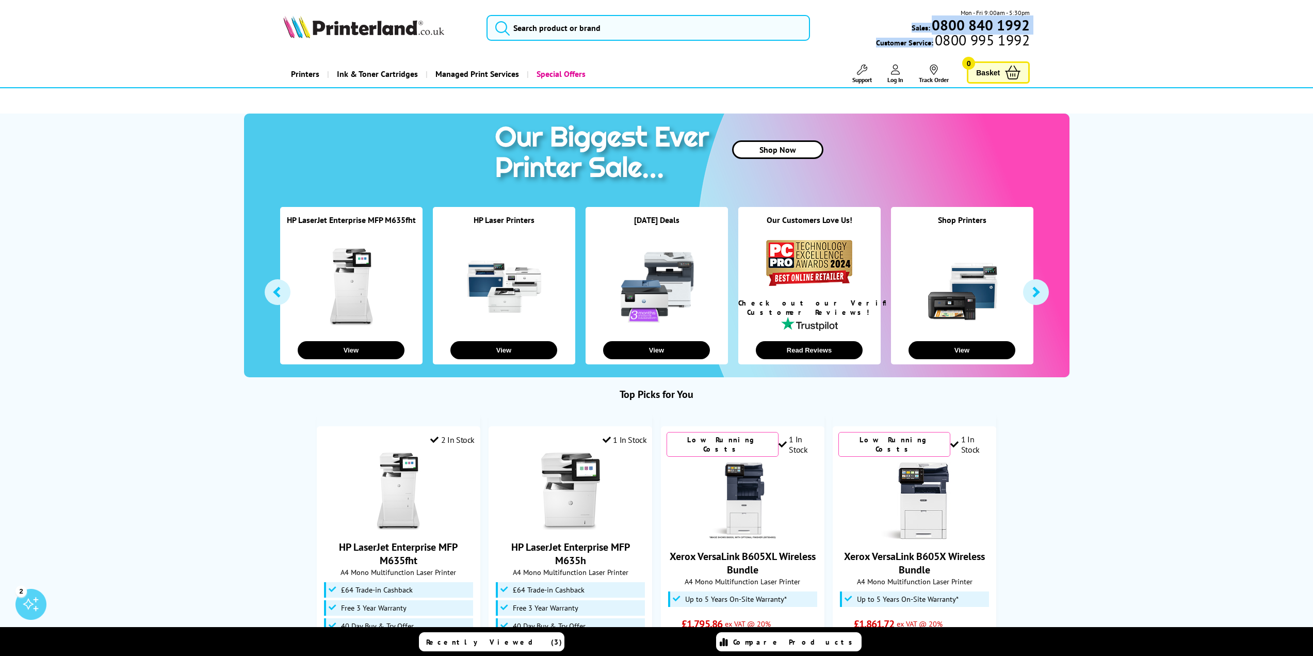
click at [1032, 45] on div "Mon - Fri 9:00am - 5:30pm Sales: 0800 840 1992 Customer Service: 0800 995 1992" at bounding box center [657, 30] width 826 height 45
drag, startPoint x: 1030, startPoint y: 42, endPoint x: 906, endPoint y: 22, distance: 125.4
click at [906, 22] on div "Mon - Fri 9:00am - 5:30pm Sales: 0800 840 1992 Customer Service: 0800 995 1992" at bounding box center [920, 28] width 220 height 40
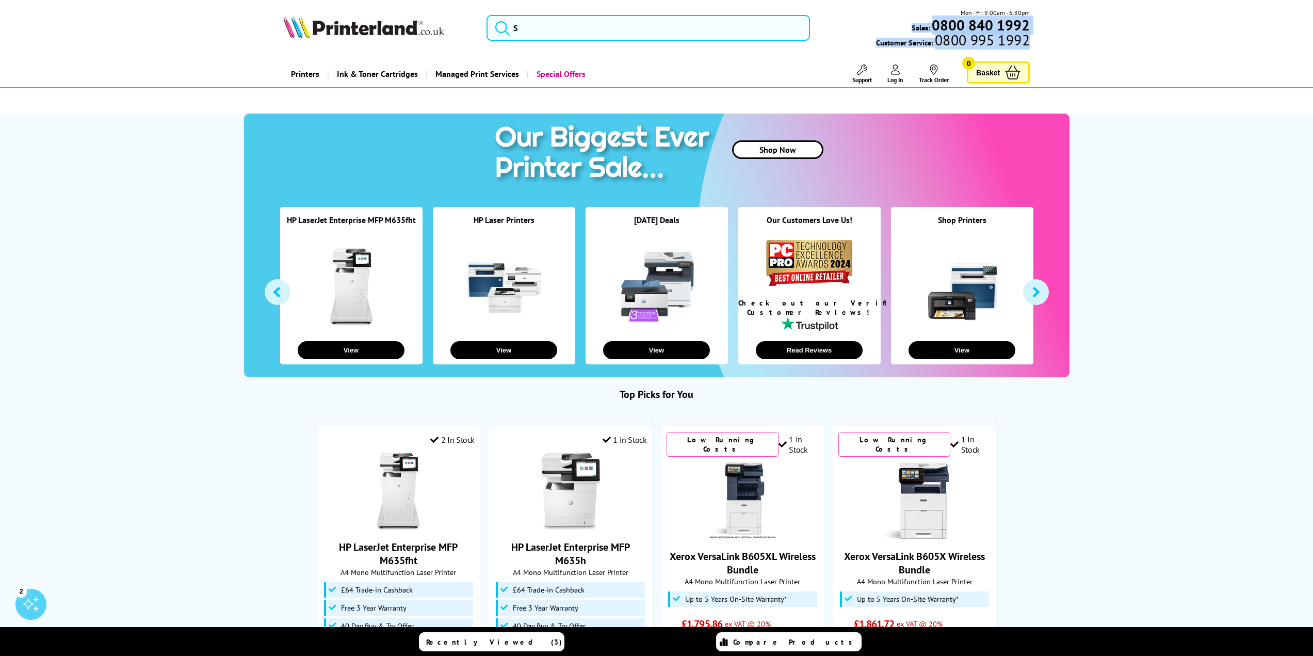
drag, startPoint x: 908, startPoint y: 28, endPoint x: 1029, endPoint y: 44, distance: 121.9
click at [1029, 44] on div "Mon - Fri 9:00am - 5:30pm Sales: 0800 840 1992 Customer Service: 0800 995 1992" at bounding box center [920, 28] width 220 height 40
click at [1029, 44] on span "0800 995 1992" at bounding box center [982, 40] width 97 height 10
drag, startPoint x: 860, startPoint y: 30, endPoint x: 927, endPoint y: 31, distance: 67.6
click at [927, 31] on div "Mon - Fri 9:00am - 5:30pm Sales: 0800 840 1992 Customer Service: 0800 995 1992" at bounding box center [657, 30] width 826 height 45
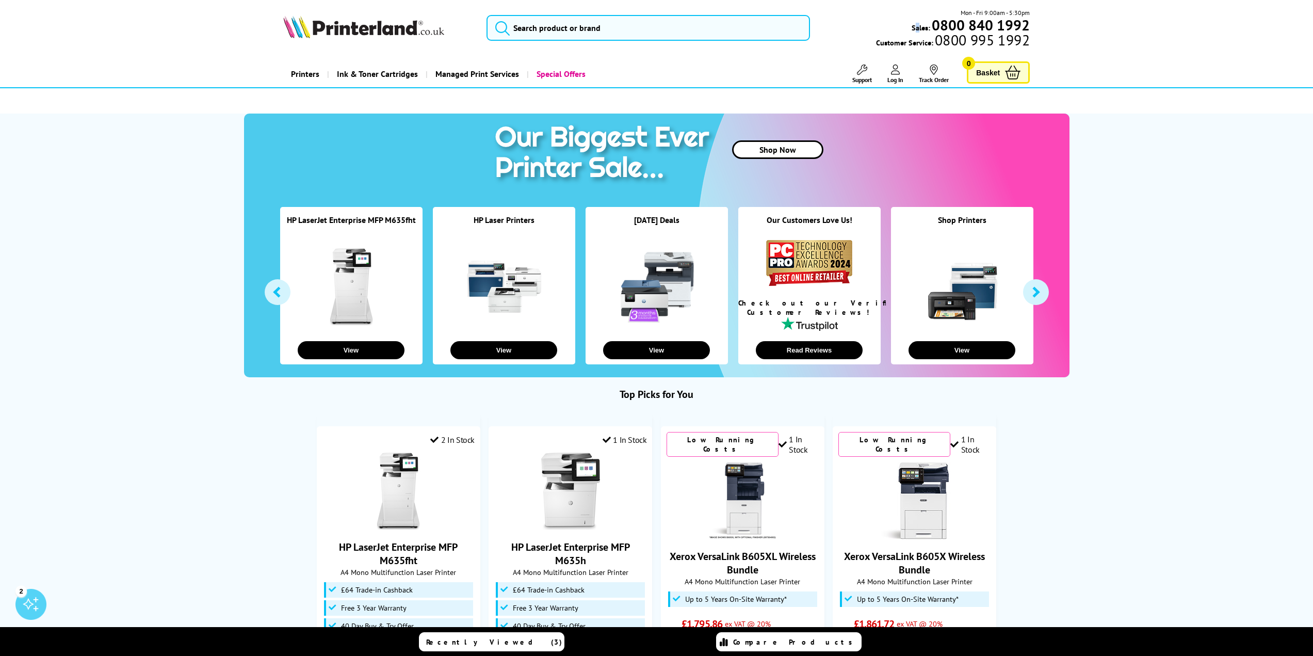
click at [918, 31] on span "Sales:" at bounding box center [921, 28] width 19 height 10
drag, startPoint x: 905, startPoint y: 28, endPoint x: 1082, endPoint y: 47, distance: 178.1
click at [1082, 47] on header "Mon - Fri 9:00am - 5:30pm Sales: 0800 840 1992 Customer Service: 0800 995 1992" at bounding box center [656, 44] width 1313 height 88
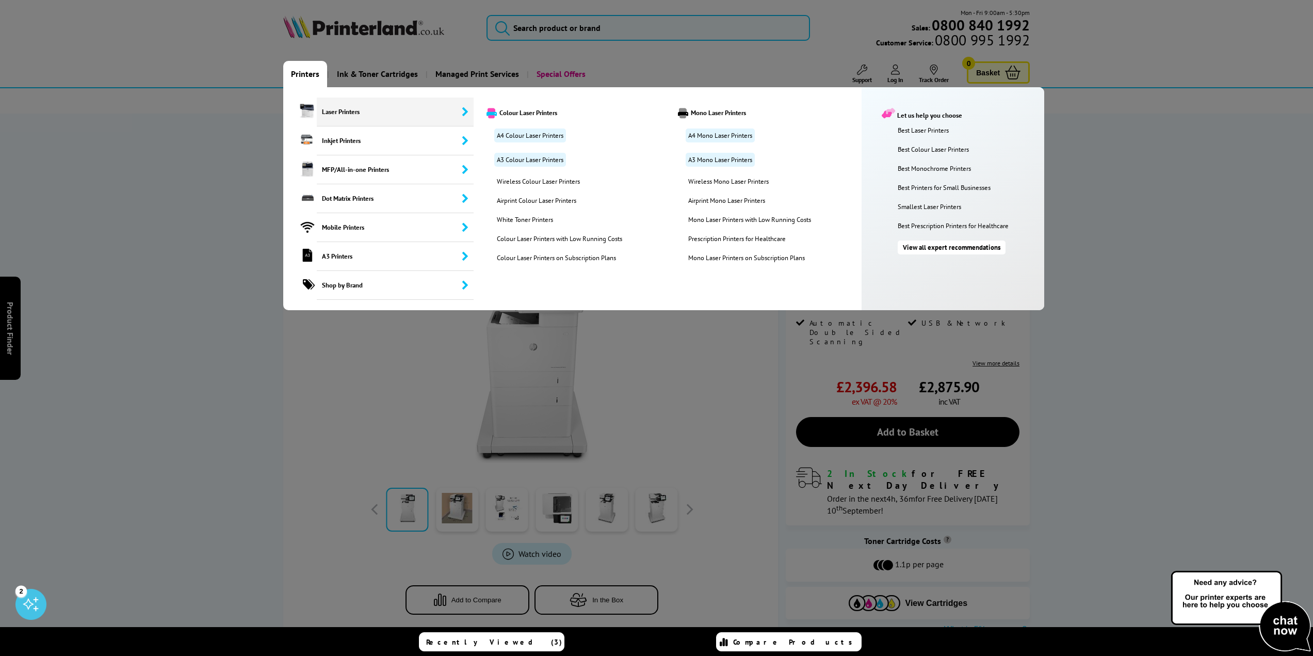
click at [352, 108] on span "Laser Printers" at bounding box center [395, 112] width 157 height 29
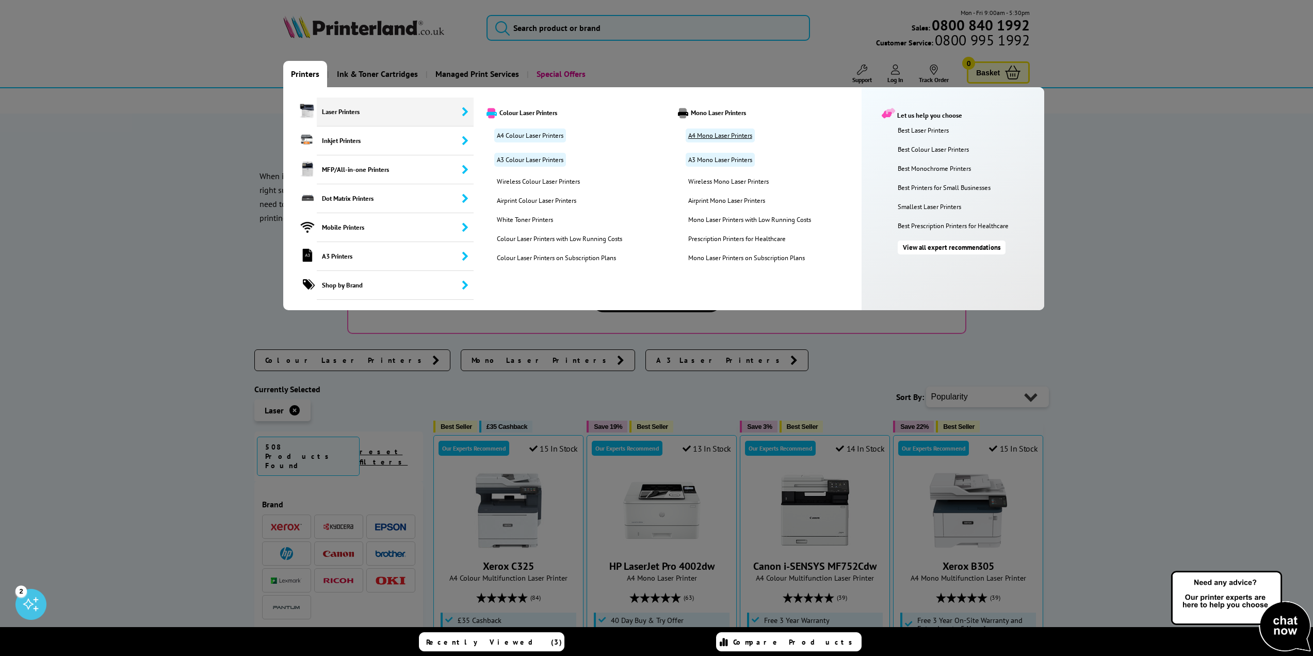
click at [742, 135] on link "A4 Mono Laser Printers" at bounding box center [720, 136] width 69 height 14
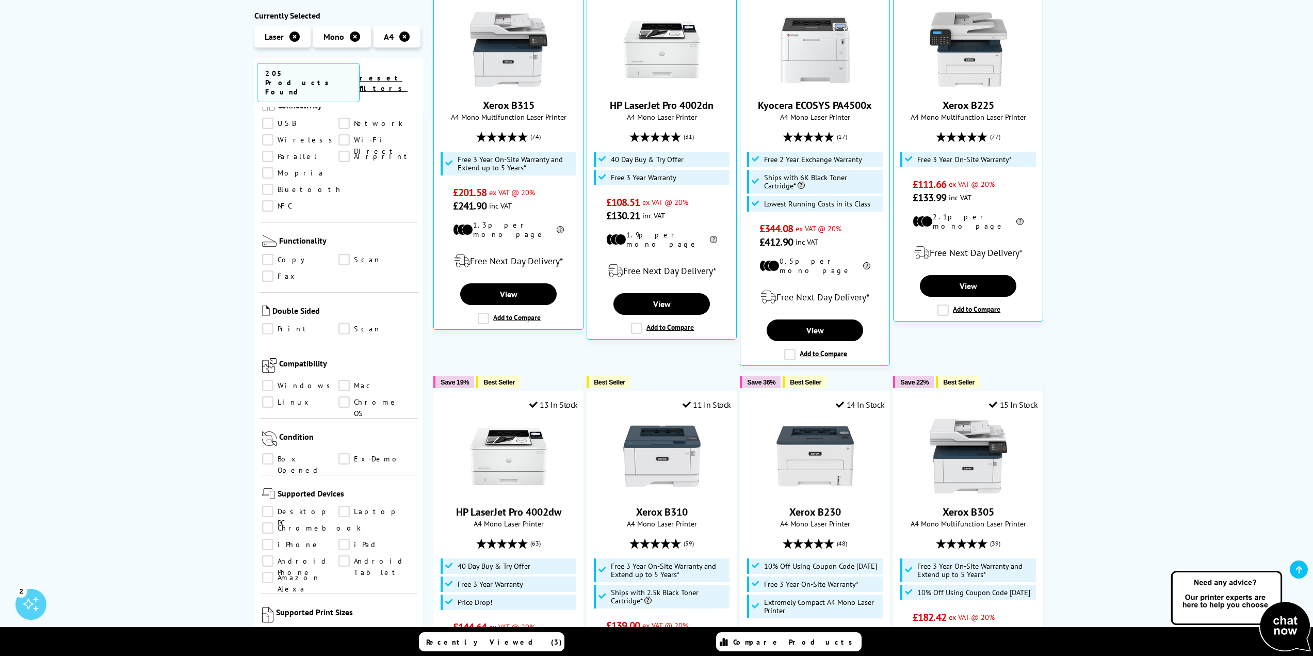
scroll to position [464, 0]
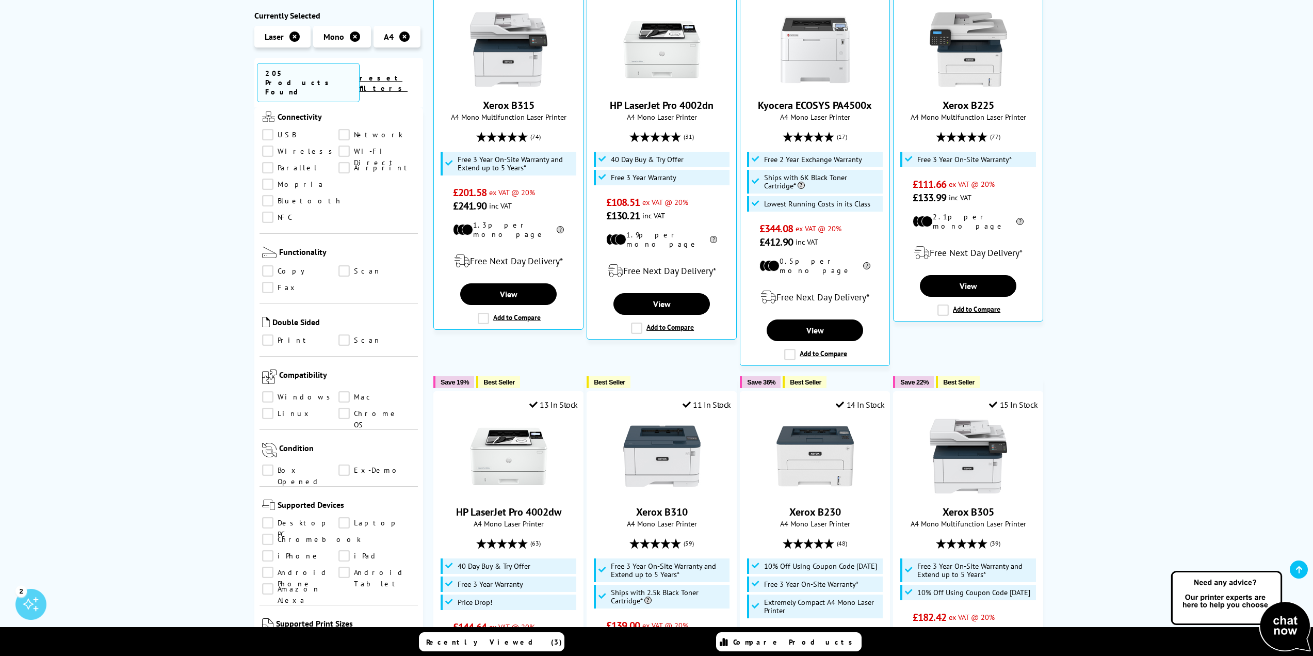
click at [272, 335] on link "Print" at bounding box center [300, 340] width 77 height 11
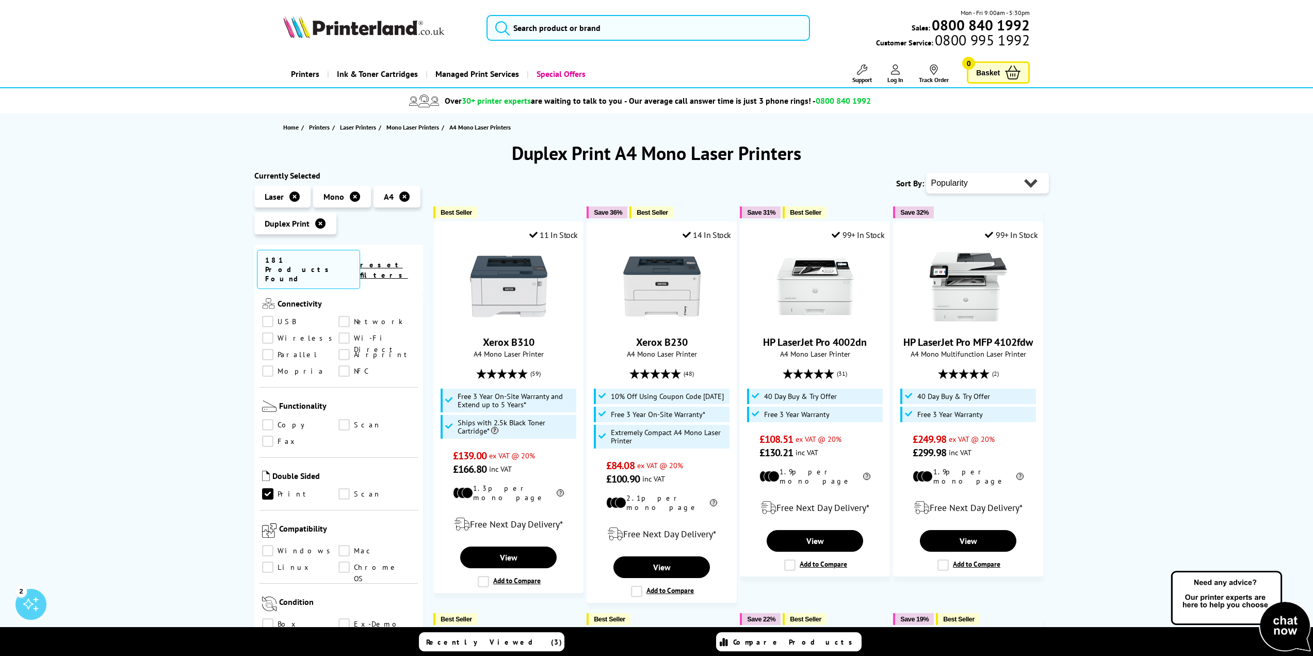
click at [999, 183] on select "Popularity Rating Price - Low to High Price - High to Low Running Costs - Low t…" at bounding box center [987, 183] width 123 height 21
select select "Price Ascending"
click at [926, 173] on select "Popularity Rating Price - Low to High Price - High to Low Running Costs - Low t…" at bounding box center [987, 183] width 123 height 21
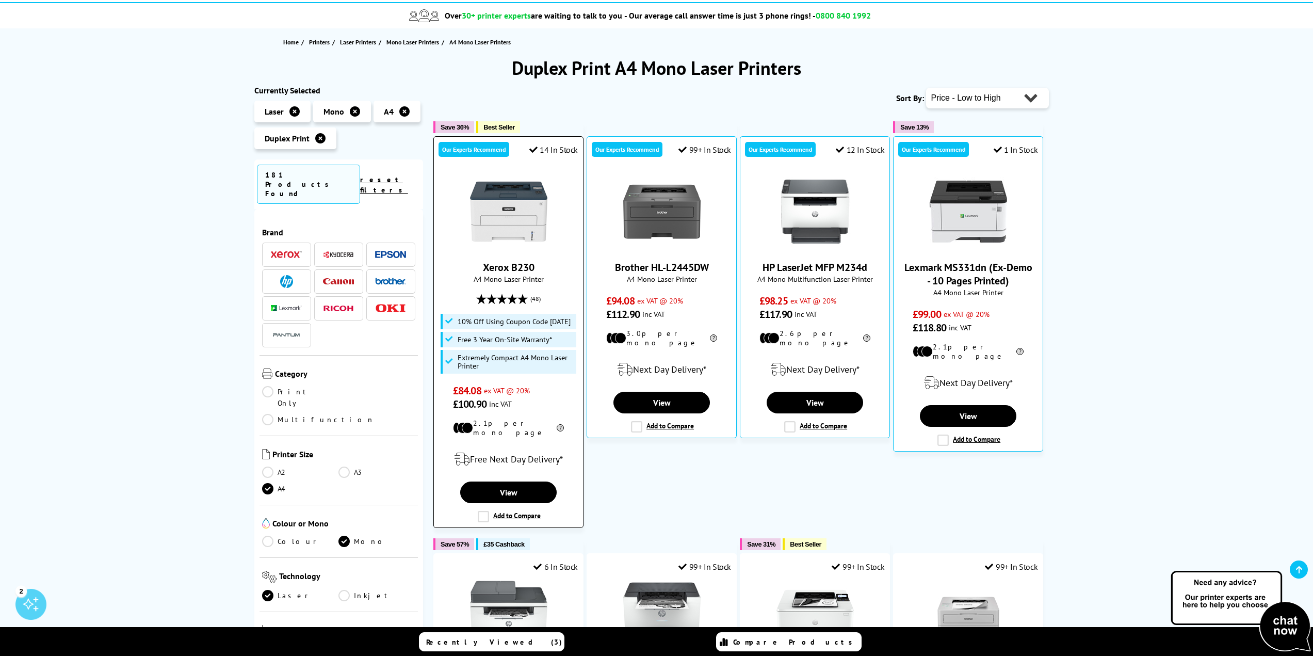
scroll to position [103, 0]
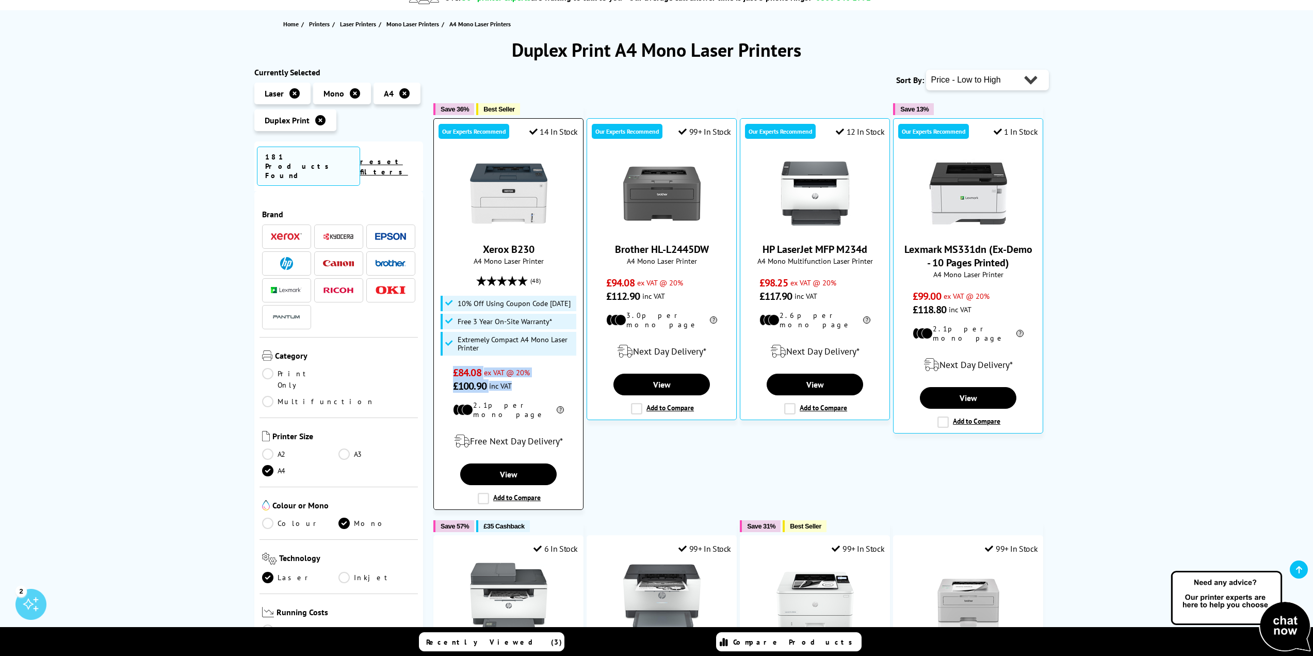
drag, startPoint x: 517, startPoint y: 387, endPoint x: 455, endPoint y: 376, distance: 62.8
click at [455, 376] on div "£84.08 ex VAT @ 20% £100.90 inc VAT" at bounding box center [508, 379] width 111 height 27
click at [455, 376] on span "£84.08" at bounding box center [467, 372] width 28 height 13
drag, startPoint x: 454, startPoint y: 376, endPoint x: 521, endPoint y: 388, distance: 68.0
click at [521, 388] on div "£84.08 ex VAT @ 20% £100.90 inc VAT" at bounding box center [508, 379] width 111 height 27
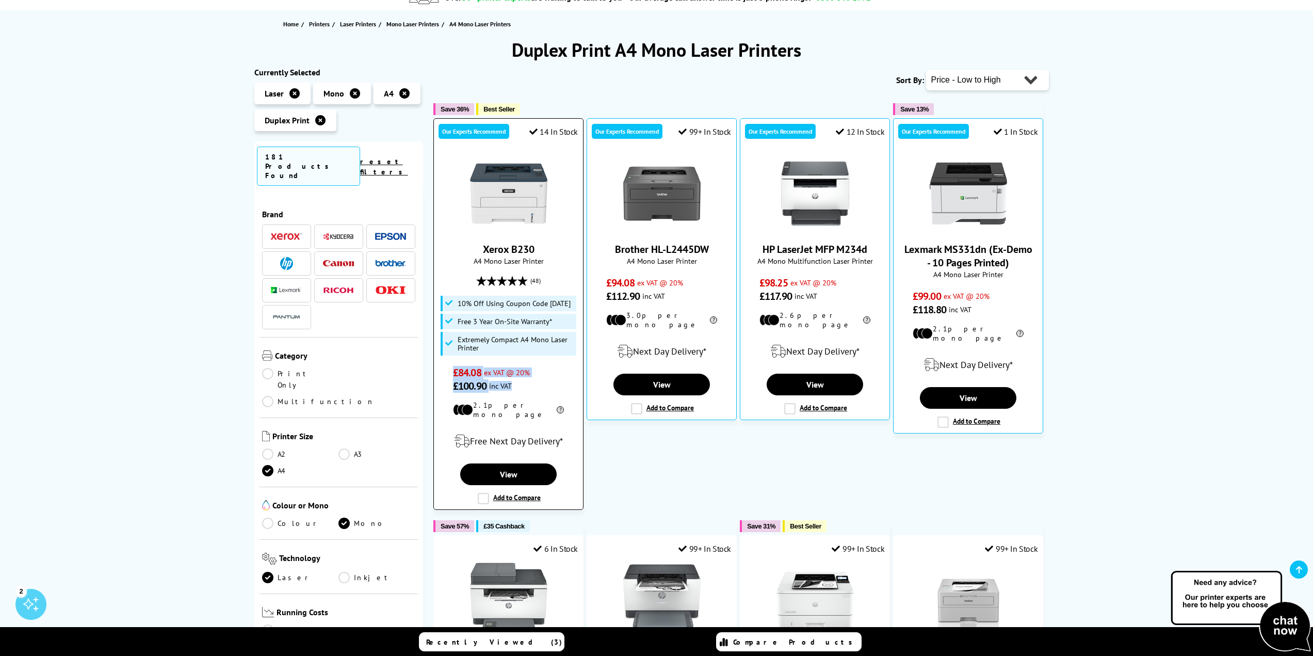
click at [522, 388] on span "£100.90 inc VAT" at bounding box center [508, 385] width 111 height 13
drag, startPoint x: 548, startPoint y: 407, endPoint x: 471, endPoint y: 407, distance: 76.4
click at [471, 407] on li "2.1p per mono page" at bounding box center [508, 409] width 111 height 19
click at [476, 407] on li "2.1p per mono page" at bounding box center [508, 409] width 111 height 19
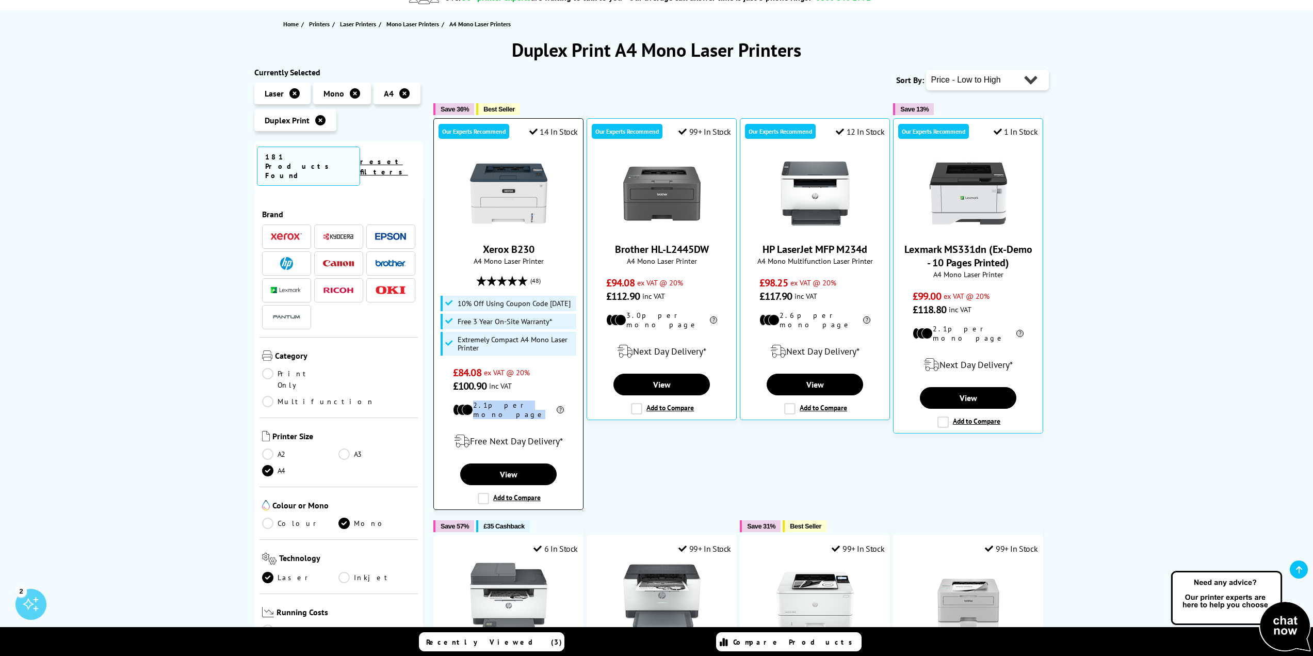
drag, startPoint x: 478, startPoint y: 407, endPoint x: 562, endPoint y: 410, distance: 84.2
click at [562, 410] on li "2.1p per mono page" at bounding box center [508, 409] width 111 height 19
drag, startPoint x: 556, startPoint y: 410, endPoint x: 479, endPoint y: 407, distance: 77.5
click at [479, 407] on li "2.1p per mono page" at bounding box center [508, 409] width 111 height 19
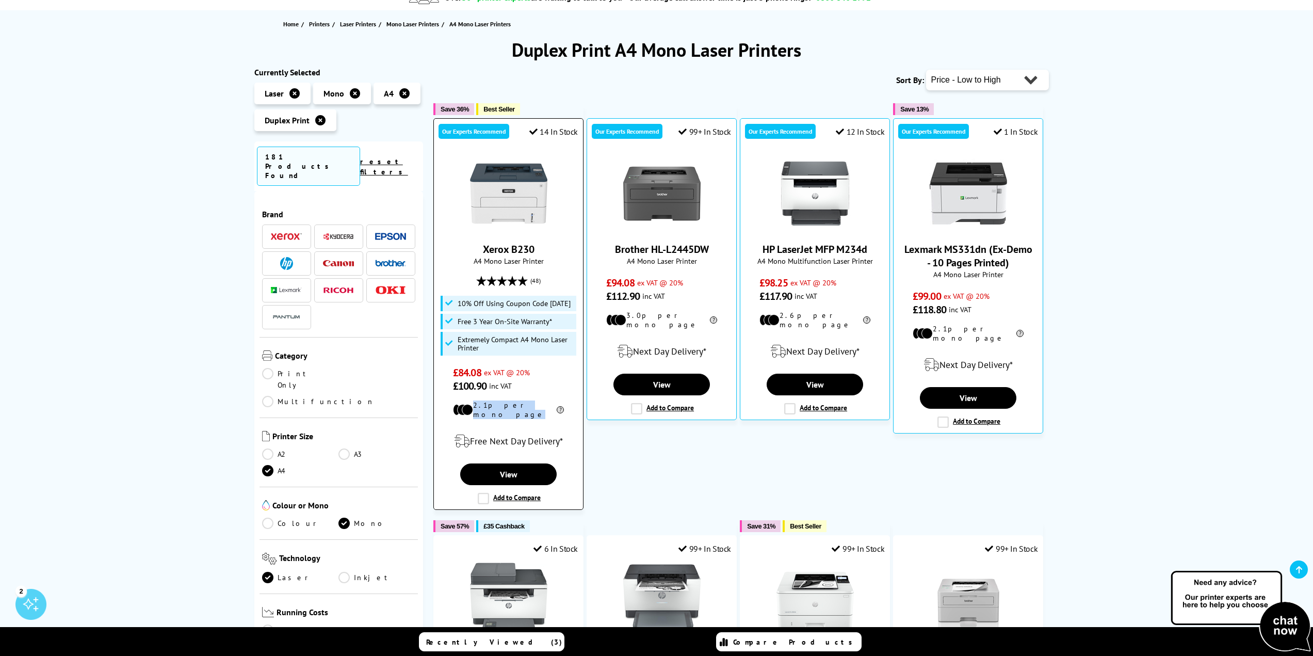
click at [479, 407] on li "2.1p per mono page" at bounding box center [508, 409] width 111 height 19
drag, startPoint x: 478, startPoint y: 407, endPoint x: 566, endPoint y: 414, distance: 88.0
click at [566, 414] on div "Our Experts Recommend 14 In Stock Xerox B230 A4 Mono Laser Printer 10% Off Usin…" at bounding box center [509, 314] width 150 height 392
click at [566, 414] on div "2.1p per mono page" at bounding box center [508, 410] width 139 height 21
drag, startPoint x: 563, startPoint y: 406, endPoint x: 478, endPoint y: 407, distance: 85.2
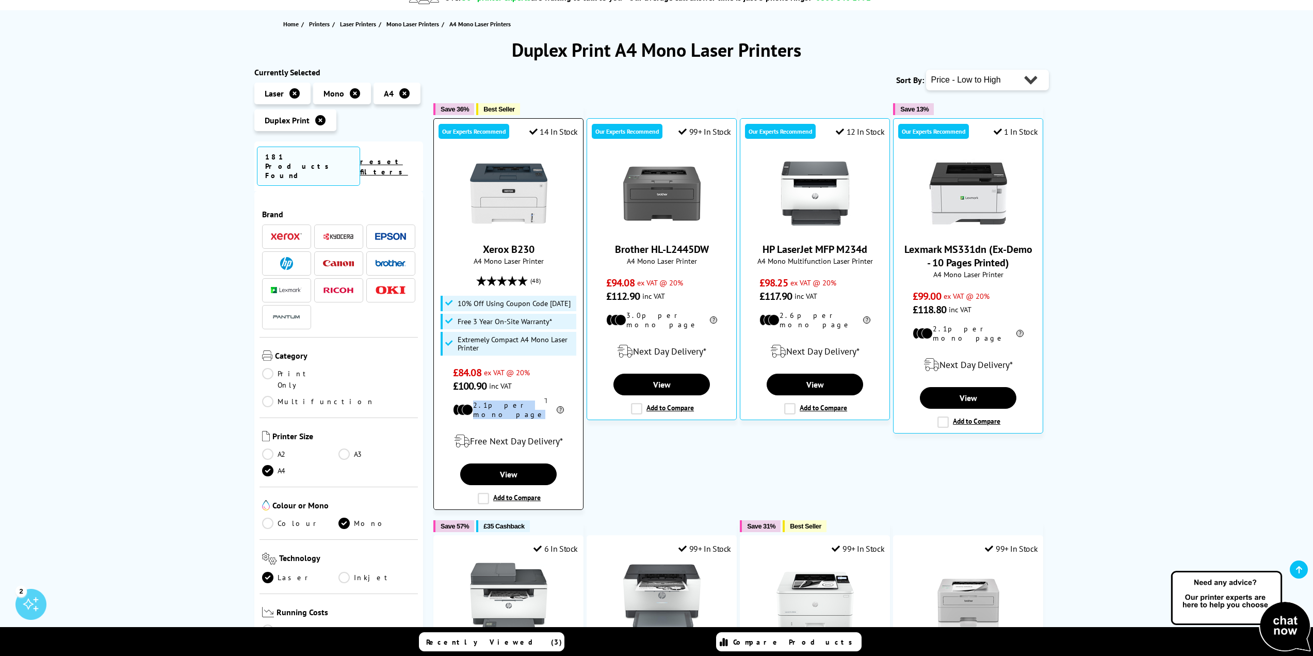
click at [478, 407] on li "2.1p per mono page" at bounding box center [508, 409] width 111 height 19
drag, startPoint x: 477, startPoint y: 406, endPoint x: 575, endPoint y: 407, distance: 98.1
click at [575, 407] on div "2.1p per mono page" at bounding box center [508, 410] width 139 height 21
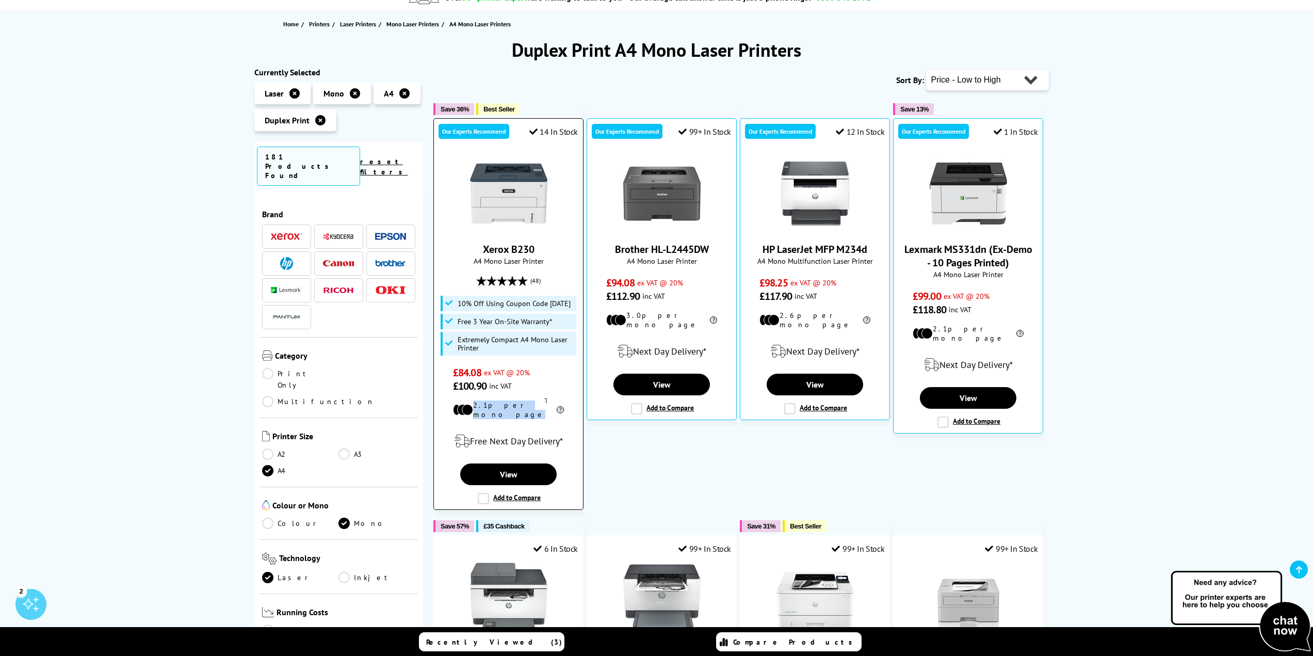
drag, startPoint x: 569, startPoint y: 407, endPoint x: 475, endPoint y: 406, distance: 94.5
click at [475, 406] on div "2.1p per mono page" at bounding box center [508, 410] width 139 height 21
click at [475, 406] on li "2.1p per mono page" at bounding box center [508, 409] width 111 height 19
drag, startPoint x: 479, startPoint y: 405, endPoint x: 555, endPoint y: 412, distance: 75.6
click at [555, 412] on ul "2.1p per mono page" at bounding box center [508, 410] width 111 height 21
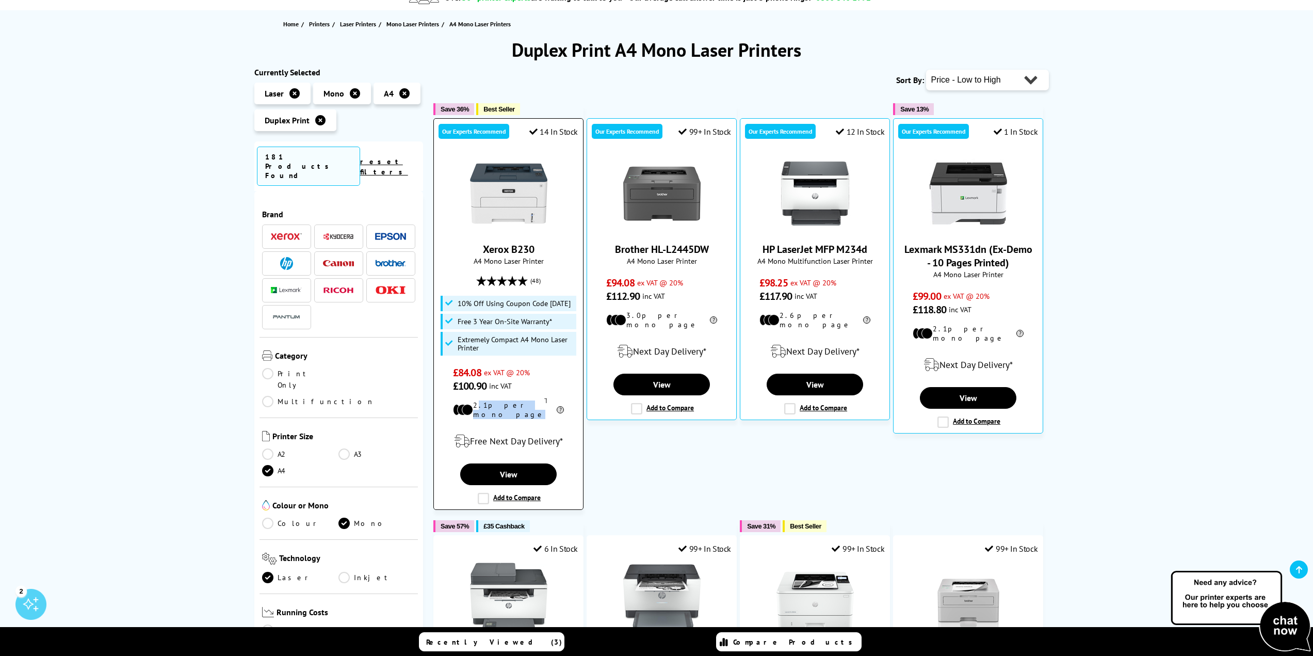
click at [555, 412] on ul "2.1p per mono page" at bounding box center [508, 410] width 111 height 21
drag, startPoint x: 558, startPoint y: 411, endPoint x: 476, endPoint y: 409, distance: 82.6
click at [476, 409] on li "2.1p per mono page" at bounding box center [508, 409] width 111 height 19
drag, startPoint x: 476, startPoint y: 408, endPoint x: 560, endPoint y: 413, distance: 84.3
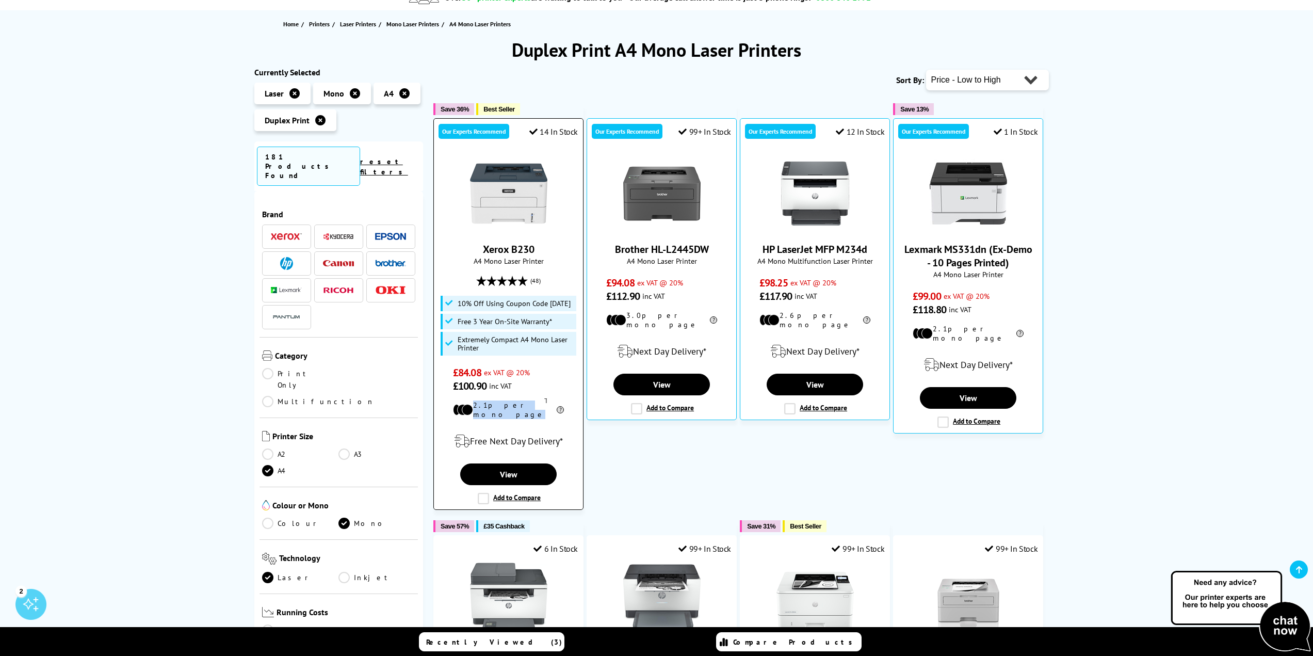
click at [560, 413] on ul "2.1p per mono page" at bounding box center [508, 410] width 111 height 21
drag, startPoint x: 553, startPoint y: 412, endPoint x: 479, endPoint y: 407, distance: 73.9
click at [479, 407] on ul "2.1p per mono page" at bounding box center [508, 410] width 111 height 21
click at [479, 407] on li "2.1p per mono page" at bounding box center [508, 409] width 111 height 19
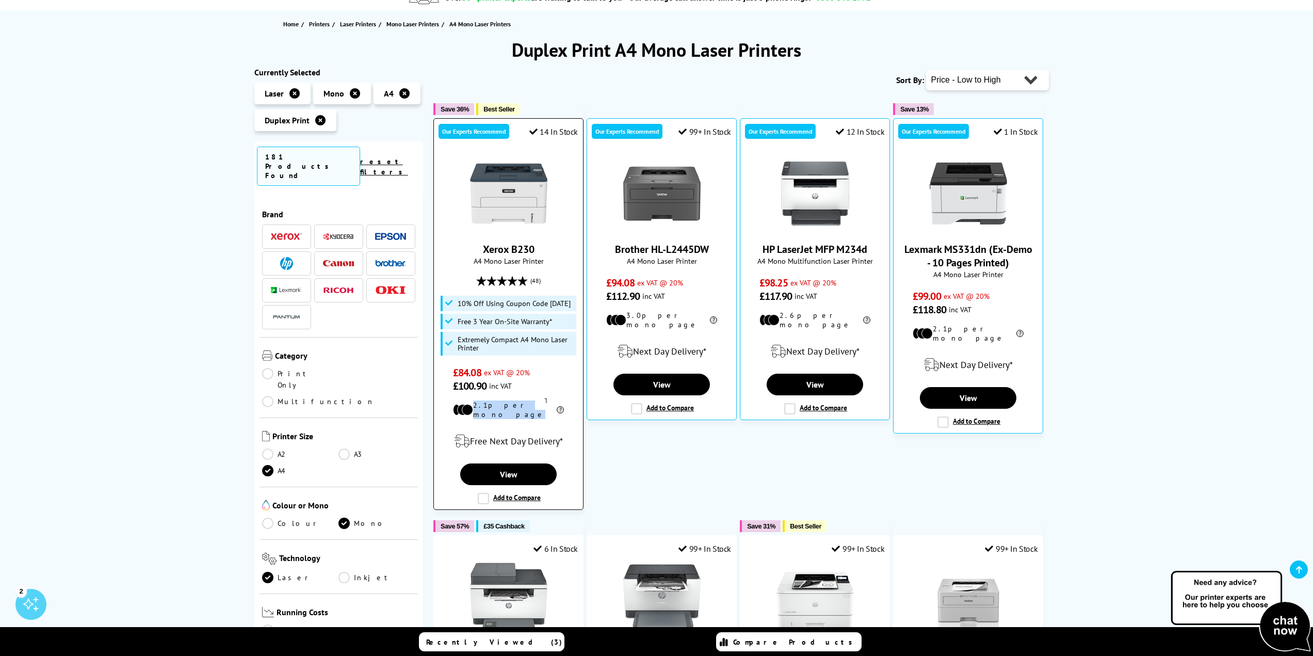
drag, startPoint x: 477, startPoint y: 407, endPoint x: 545, endPoint y: 418, distance: 68.9
click at [545, 418] on div "Our Experts Recommend 14 In Stock Xerox B230 A4 Mono Laser Printer 10% Off Usin…" at bounding box center [509, 314] width 150 height 392
drag, startPoint x: 553, startPoint y: 416, endPoint x: 478, endPoint y: 408, distance: 75.2
click at [478, 408] on div "Our Experts Recommend 14 In Stock Xerox B230 A4 Mono Laser Printer 10% Off Usin…" at bounding box center [509, 314] width 150 height 392
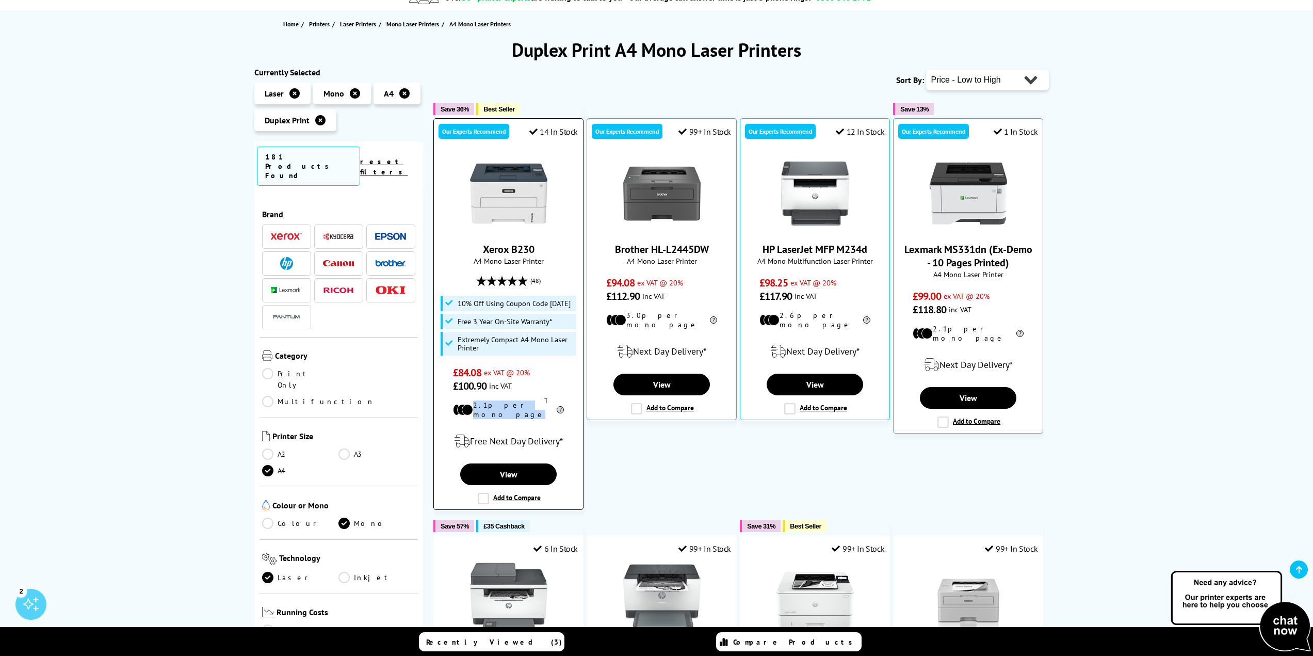
click at [478, 408] on li "2.1p per mono page" at bounding box center [508, 409] width 111 height 19
drag, startPoint x: 478, startPoint y: 408, endPoint x: 558, endPoint y: 412, distance: 79.6
click at [558, 412] on ul "2.1p per mono page" at bounding box center [508, 410] width 111 height 21
drag, startPoint x: 553, startPoint y: 409, endPoint x: 476, endPoint y: 408, distance: 77.4
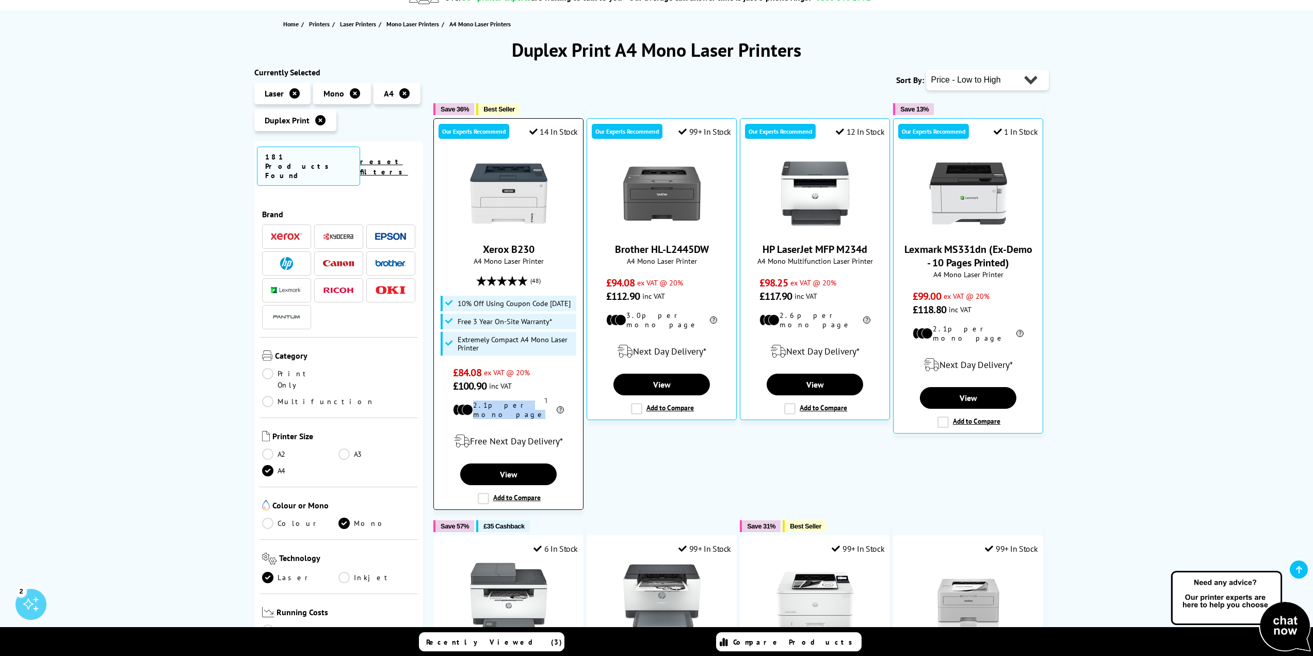
click at [476, 408] on li "2.1p per mono page" at bounding box center [508, 409] width 111 height 19
drag, startPoint x: 476, startPoint y: 408, endPoint x: 577, endPoint y: 426, distance: 102.2
click at [576, 426] on div "Our Experts Recommend 14 In Stock Xerox B230 A4 Mono Laser Printer 10% Off Usin…" at bounding box center [509, 314] width 150 height 392
click at [584, 430] on div "Our Experts Recommend 14 In Stock Xerox B230 A4 Mono Laser Printer 10% Off Usin…" at bounding box center [509, 314] width 150 height 392
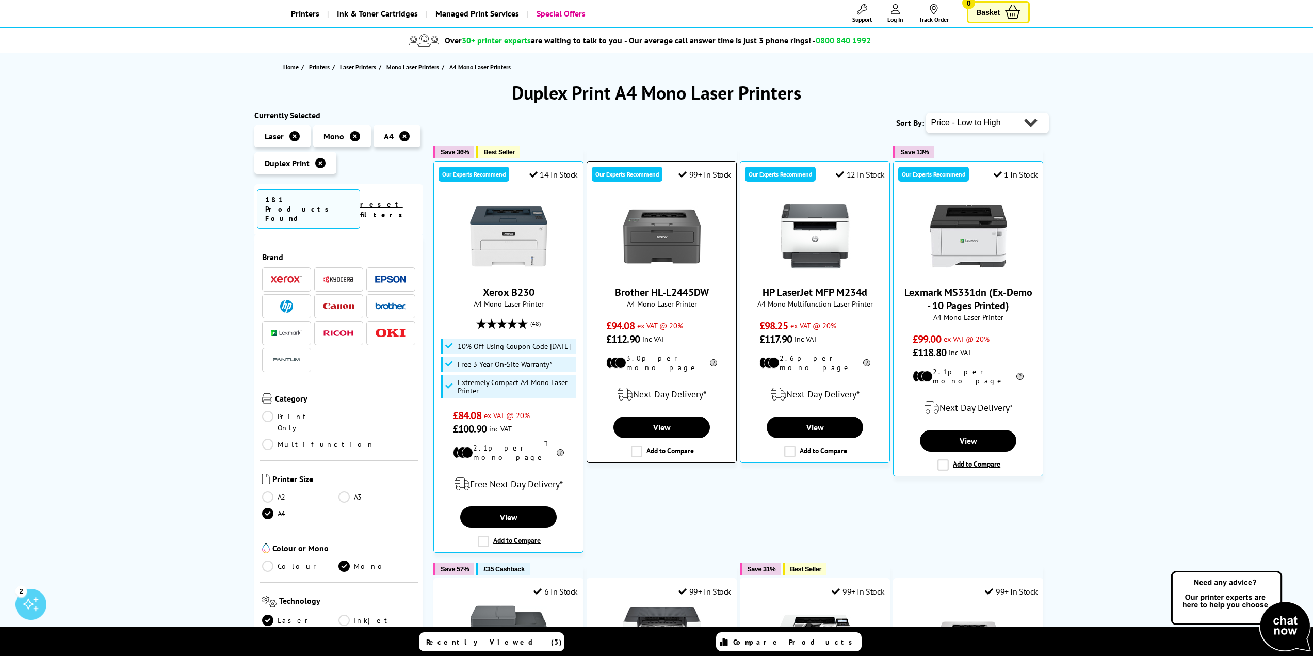
scroll to position [52, 0]
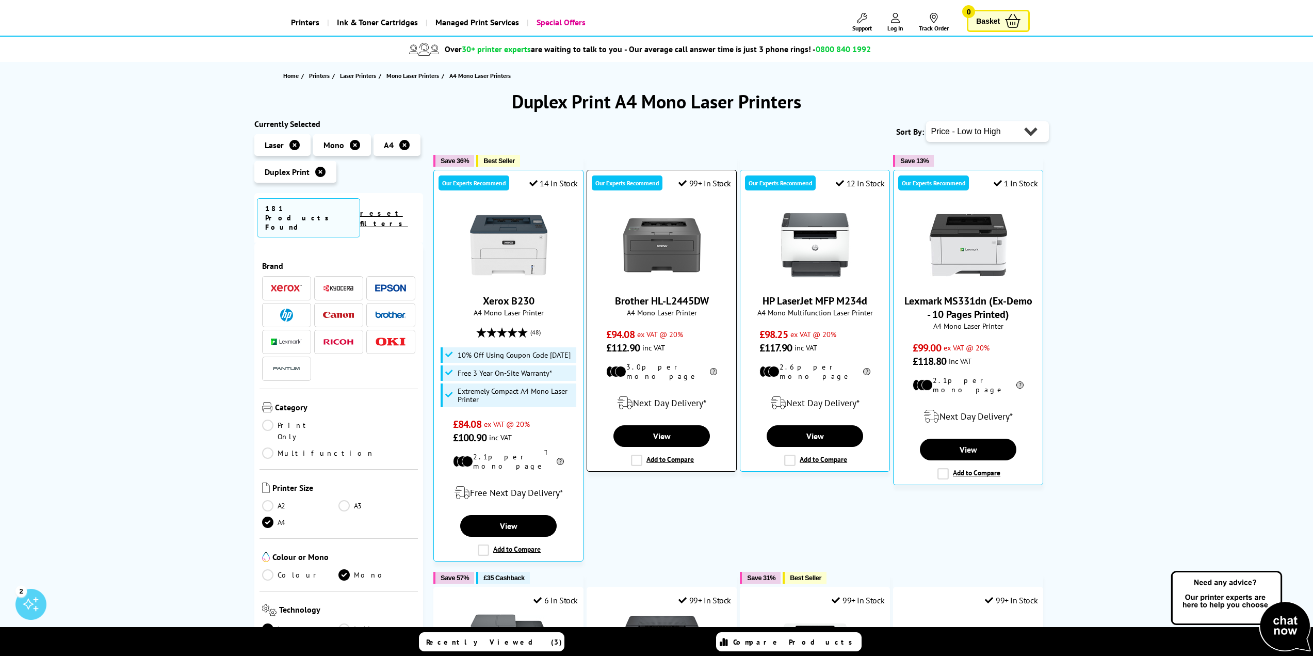
drag, startPoint x: 716, startPoint y: 301, endPoint x: 602, endPoint y: 297, distance: 114.6
click at [602, 297] on span "Brother HL-L2445DW" at bounding box center [662, 300] width 134 height 13
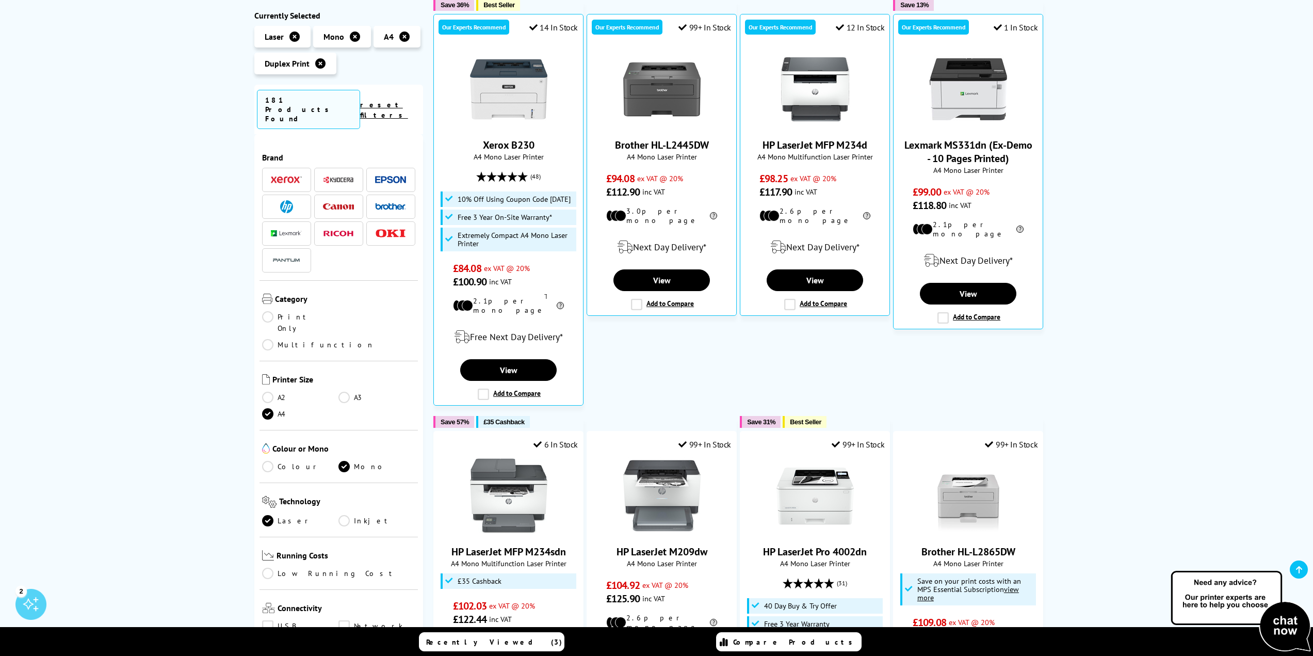
scroll to position [206, 0]
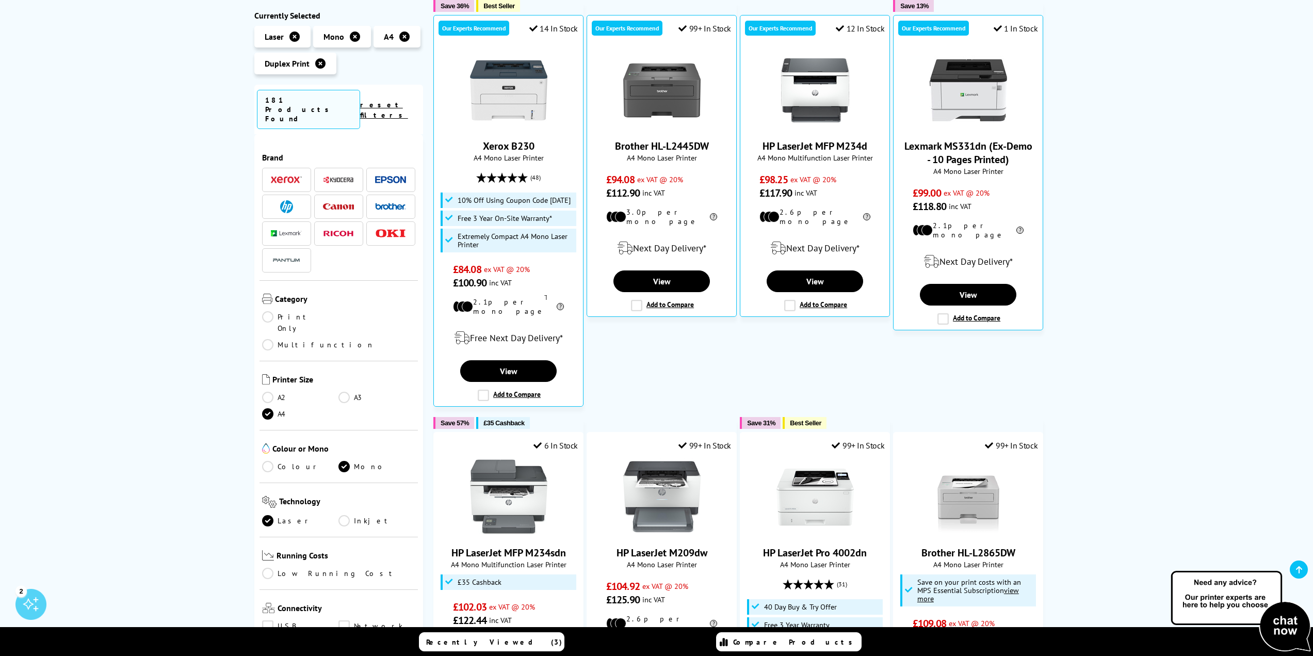
drag, startPoint x: 710, startPoint y: 346, endPoint x: 1089, endPoint y: 231, distance: 396.9
click at [1089, 231] on div "Duplex Print A4 Mono Laser Printers Currently Selected Laser Mono A4" at bounding box center [656, 566] width 1313 height 1265
drag, startPoint x: 1133, startPoint y: 380, endPoint x: 504, endPoint y: 127, distance: 677.8
click at [504, 127] on div "Duplex Print A4 Mono Laser Printers Currently Selected Laser Mono A4" at bounding box center [656, 566] width 1313 height 1265
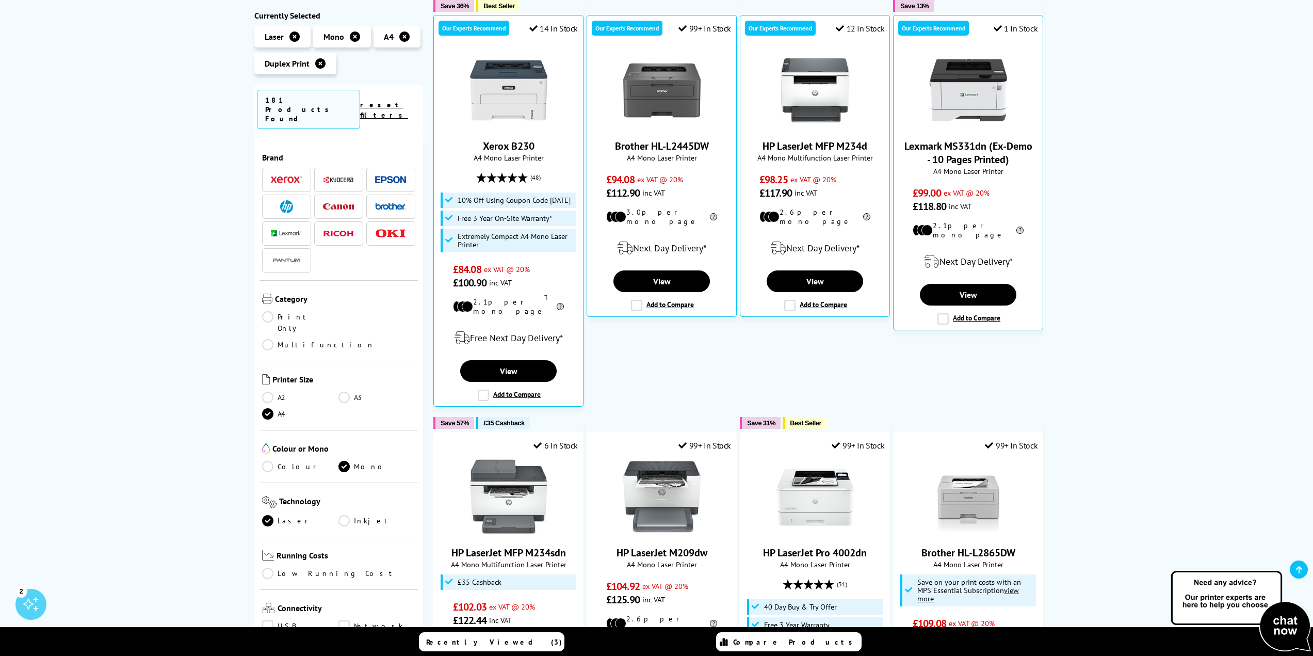
click at [1099, 222] on div "Duplex Print A4 Mono Laser Printers Currently Selected Laser Mono A4" at bounding box center [656, 566] width 1313 height 1265
drag, startPoint x: 1105, startPoint y: 357, endPoint x: 472, endPoint y: 54, distance: 702.2
click at [472, 54] on div "Duplex Print A4 Mono Laser Printers Currently Selected Laser Mono A4" at bounding box center [656, 566] width 1313 height 1265
click at [1146, 239] on div "Duplex Print A4 Mono Laser Printers Currently Selected Laser Mono A4" at bounding box center [656, 566] width 1313 height 1265
click at [698, 145] on link "Brother HL-L2445DW" at bounding box center [662, 145] width 94 height 13
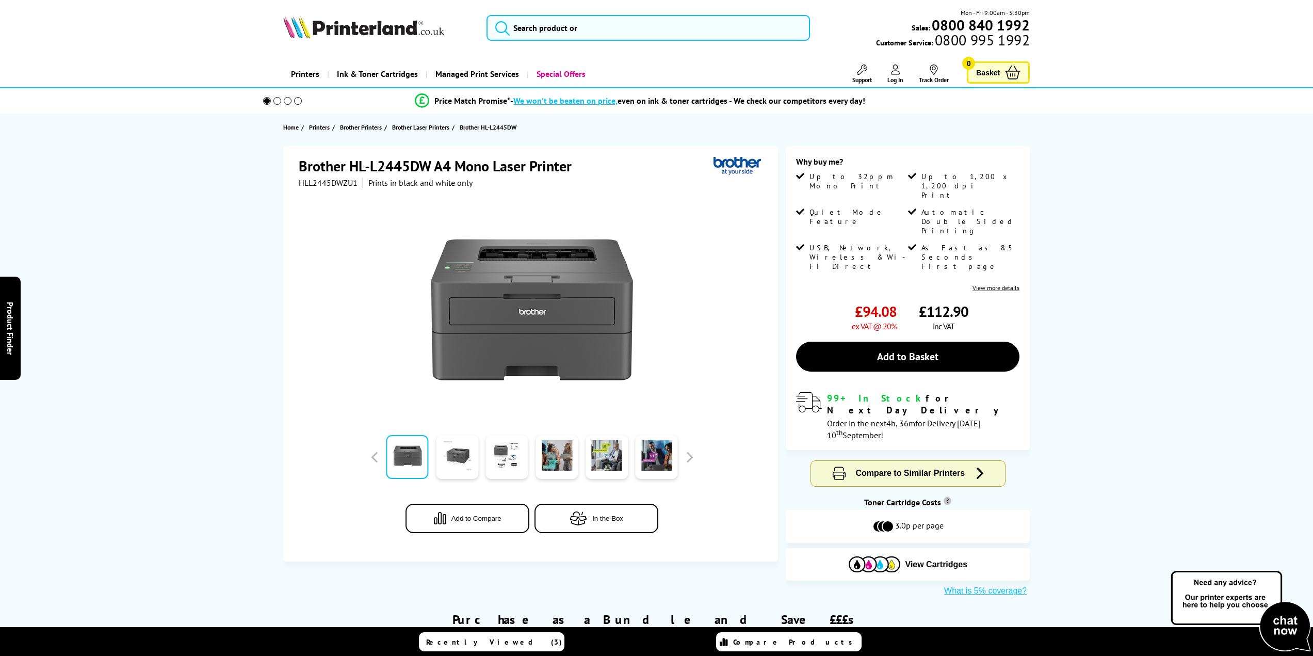
drag, startPoint x: 839, startPoint y: 177, endPoint x: 908, endPoint y: 182, distance: 69.3
click at [908, 181] on ul "Up to 32ppm Mono Print Up to 1,200 x 1,200 dpi Print Quiet Mode Feature Automat…" at bounding box center [907, 225] width 223 height 107
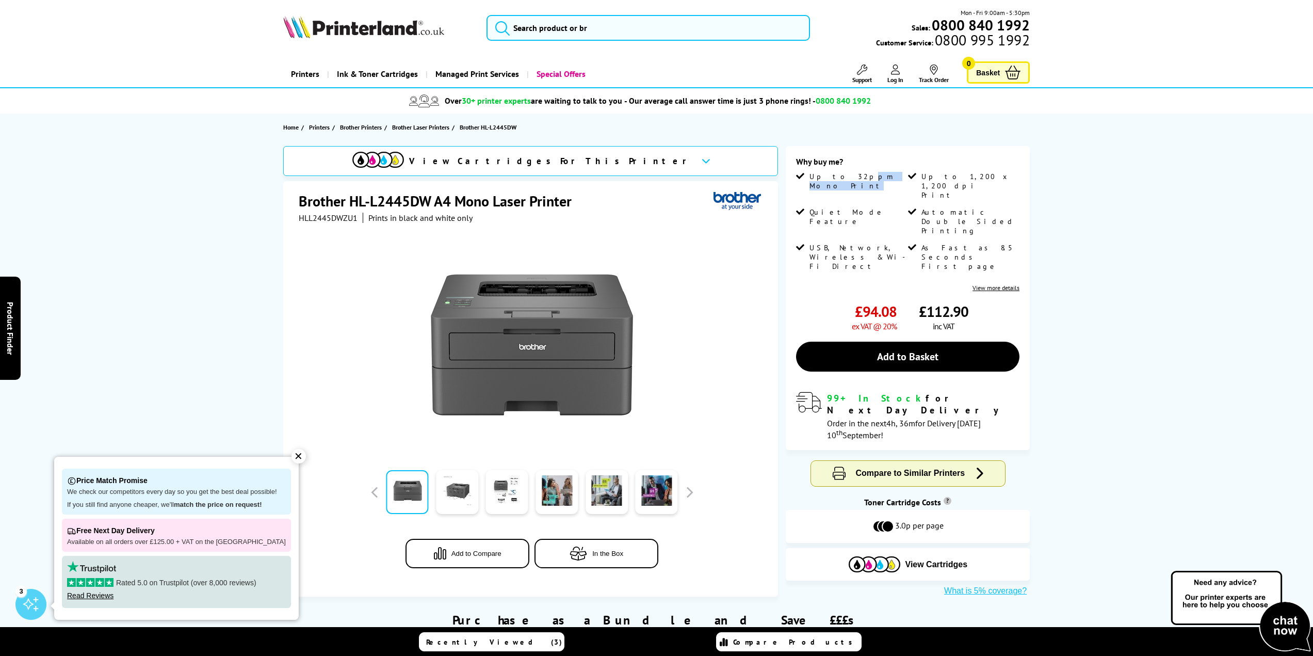
click at [908, 182] on li "Up to 1,200 x 1,200 dpi Print" at bounding box center [962, 190] width 109 height 36
drag, startPoint x: 951, startPoint y: 220, endPoint x: 962, endPoint y: 228, distance: 13.0
click at [961, 243] on span "As Fast as 8.5 Seconds First page" at bounding box center [970, 257] width 96 height 28
click at [962, 243] on span "As Fast as 8.5 Seconds First page" at bounding box center [970, 257] width 96 height 28
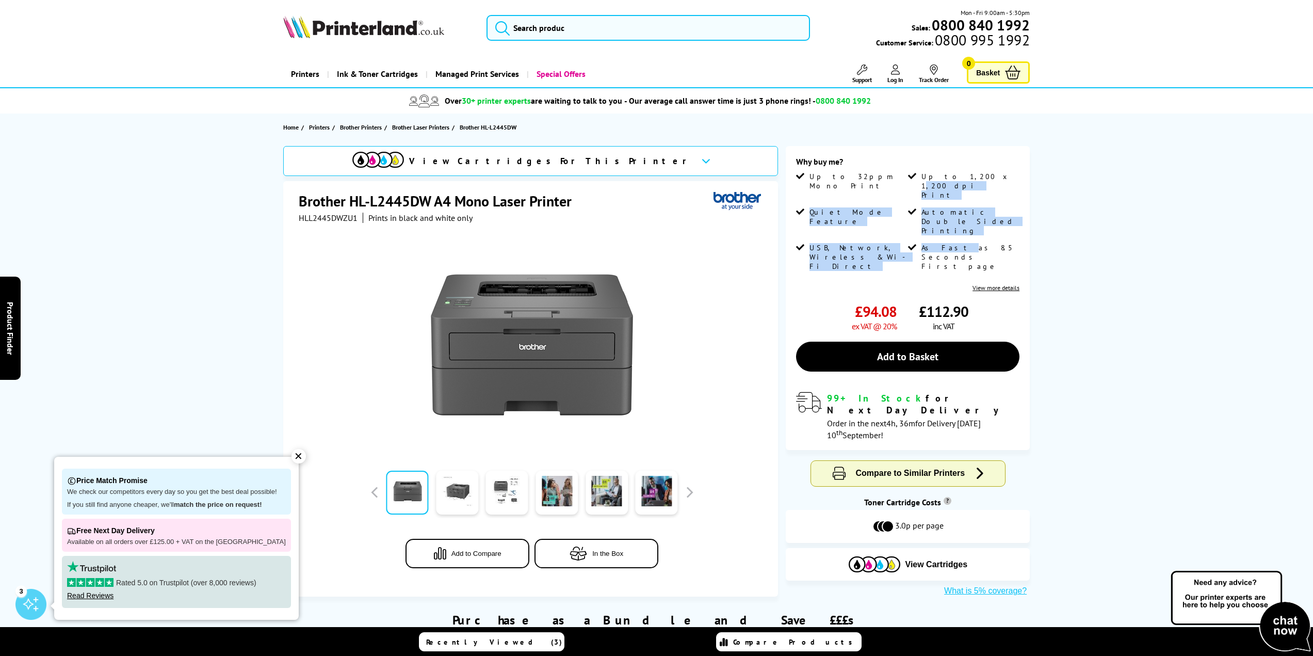
drag, startPoint x: 968, startPoint y: 180, endPoint x: 944, endPoint y: 226, distance: 51.2
click at [944, 226] on ul "Up to 32ppm Mono Print Up to 1,200 x 1,200 dpi Print Quiet Mode Feature Automat…" at bounding box center [907, 225] width 223 height 107
click at [944, 243] on span "As Fast as 8.5 Seconds First page" at bounding box center [970, 257] width 96 height 28
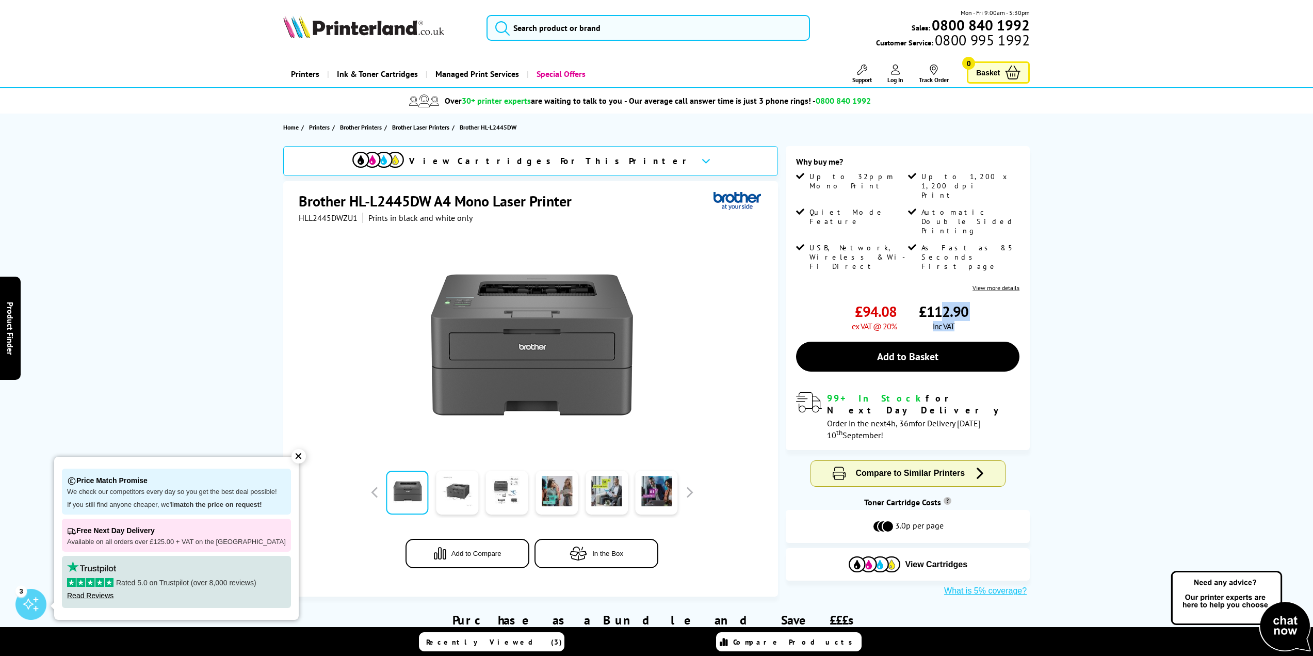
drag, startPoint x: 939, startPoint y: 271, endPoint x: 967, endPoint y: 295, distance: 36.9
click at [967, 302] on div "£94.08 ex VAT @ 20% £112.90 inc VAT Add to Basket" at bounding box center [907, 342] width 223 height 80
click at [968, 331] on div "Add to Basket Add to Basket" at bounding box center [907, 356] width 223 height 51
click at [930, 302] on div "£112.90 inc VAT" at bounding box center [944, 316] width 50 height 29
click at [477, 492] on link at bounding box center [457, 493] width 42 height 44
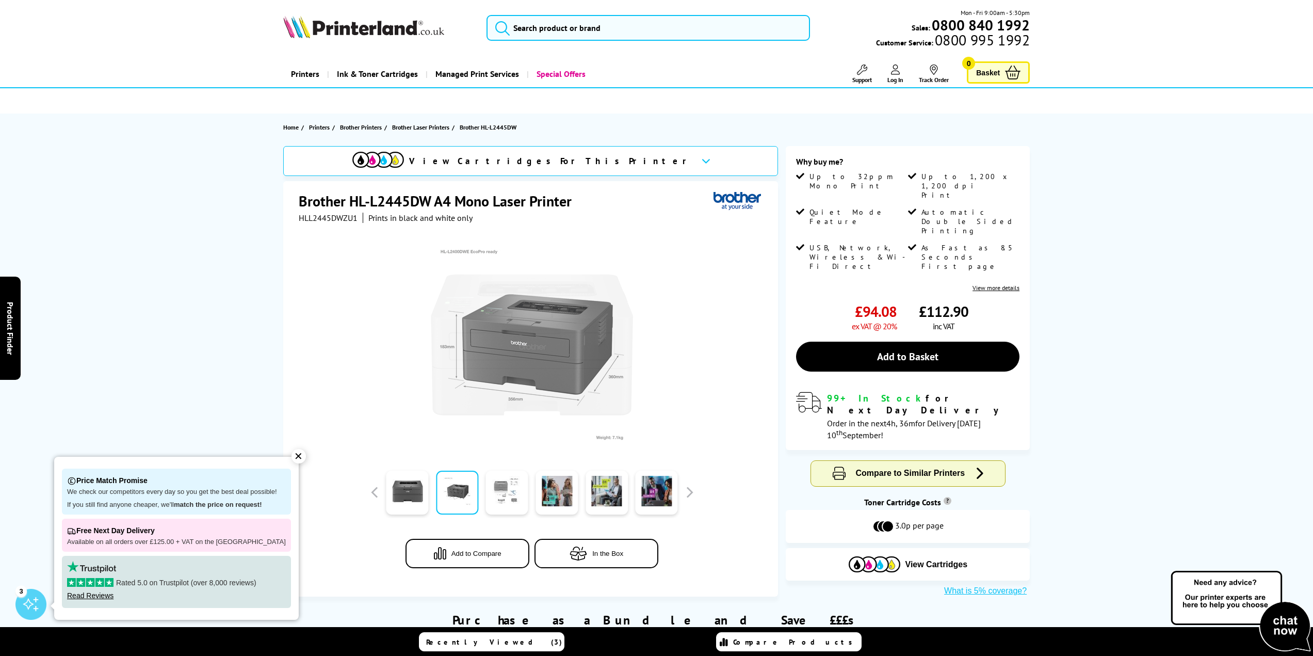
click at [493, 494] on link at bounding box center [507, 493] width 42 height 44
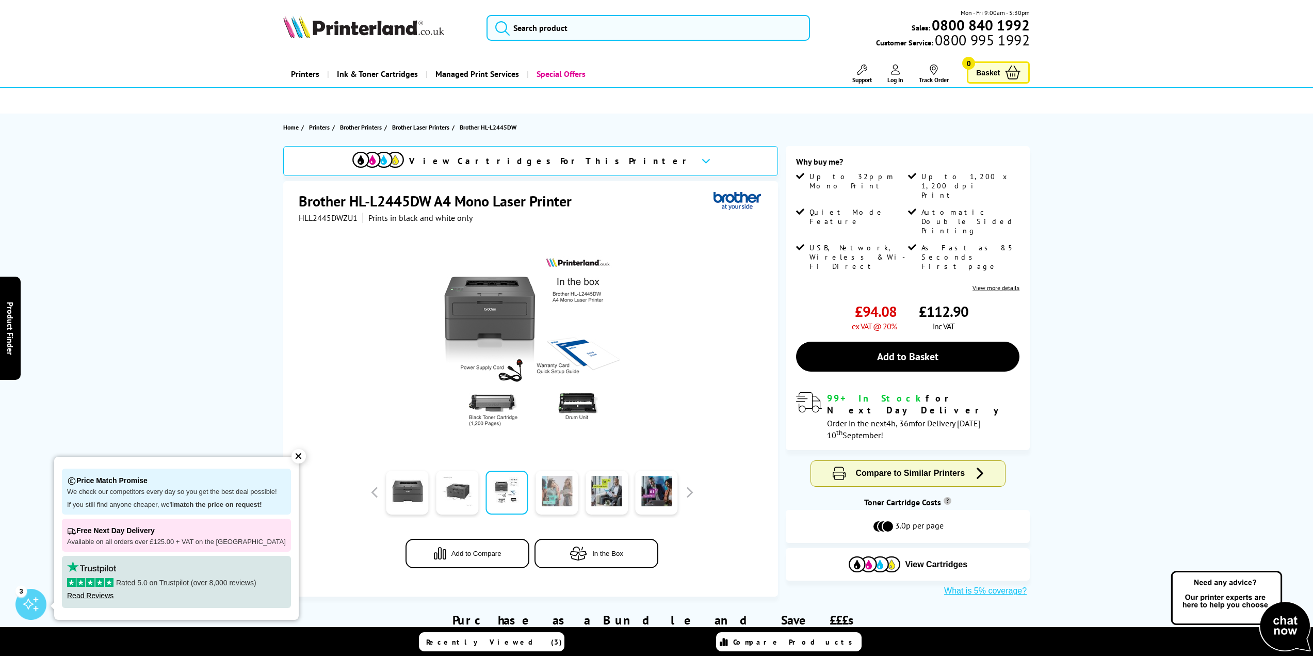
click at [544, 491] on link at bounding box center [557, 493] width 42 height 44
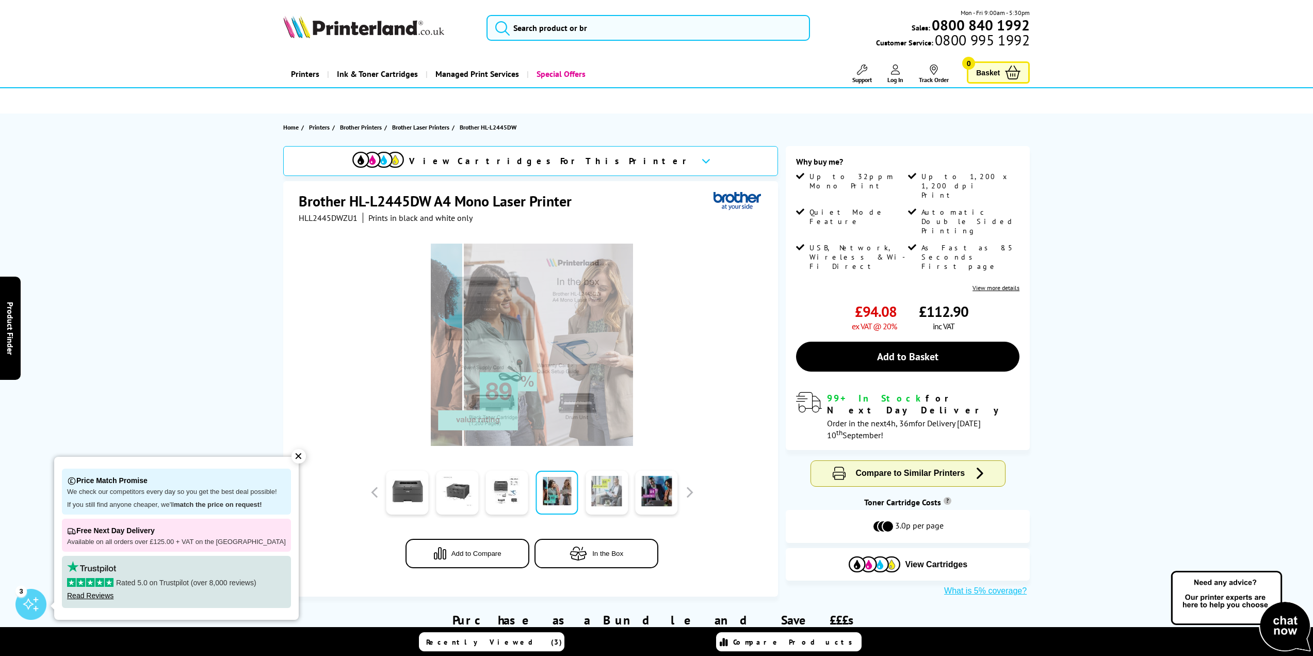
click at [592, 497] on link at bounding box center [607, 493] width 42 height 44
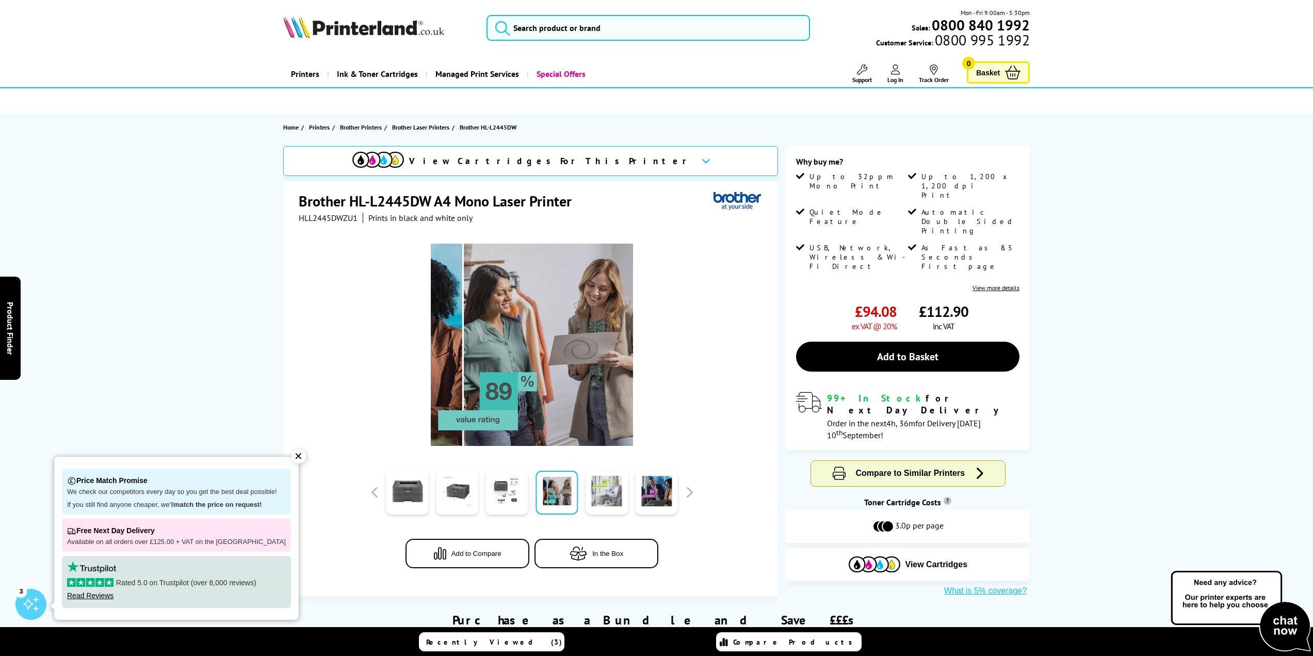
click at [595, 498] on link at bounding box center [607, 493] width 42 height 44
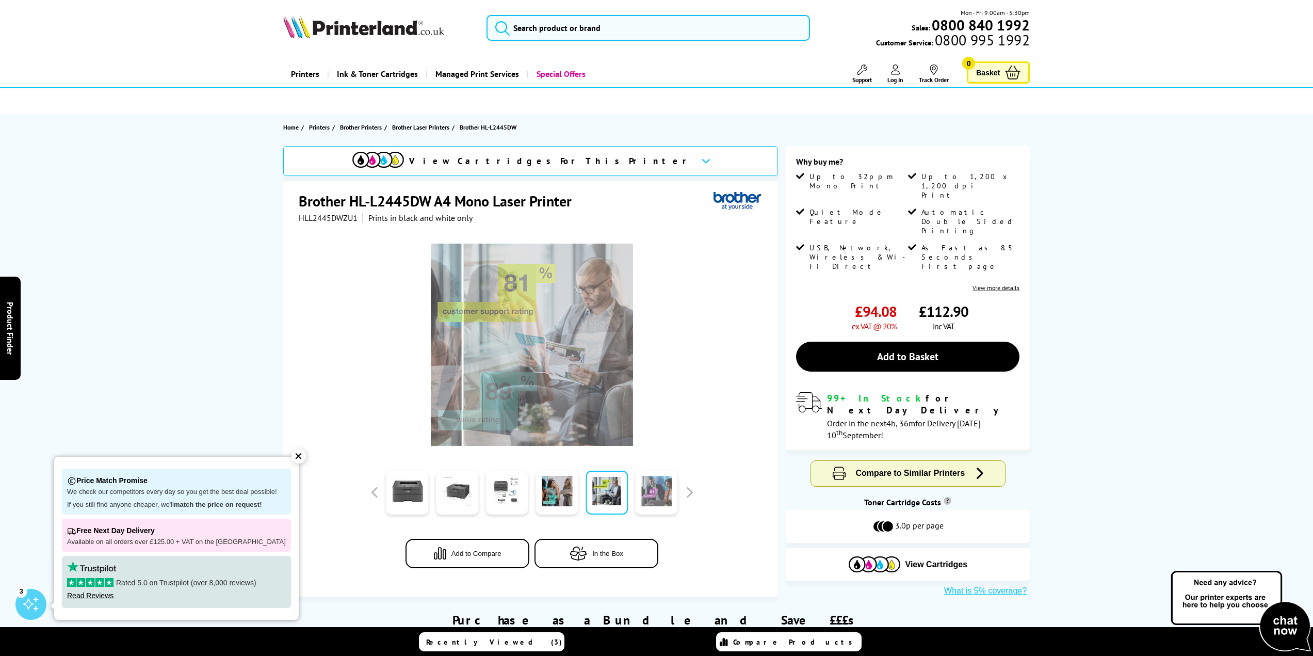
click at [650, 495] on link at bounding box center [657, 493] width 42 height 44
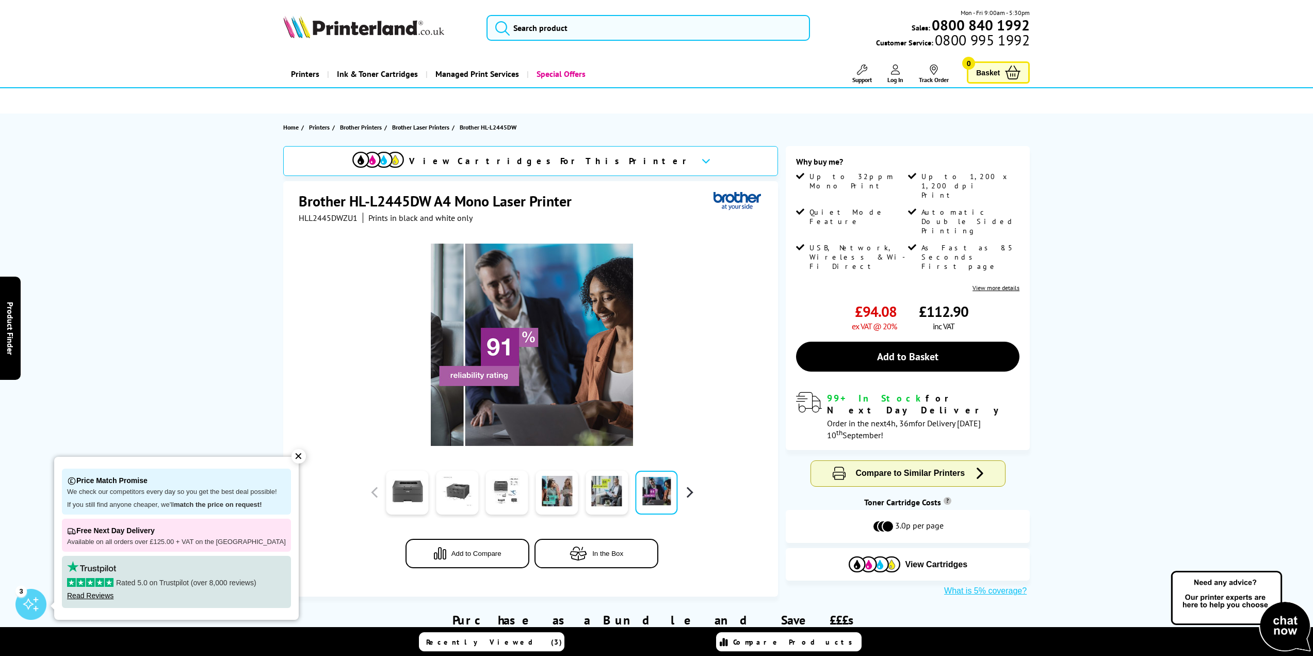
click at [690, 492] on button "button" at bounding box center [689, 492] width 15 height 15
click at [619, 490] on link at bounding box center [607, 493] width 42 height 44
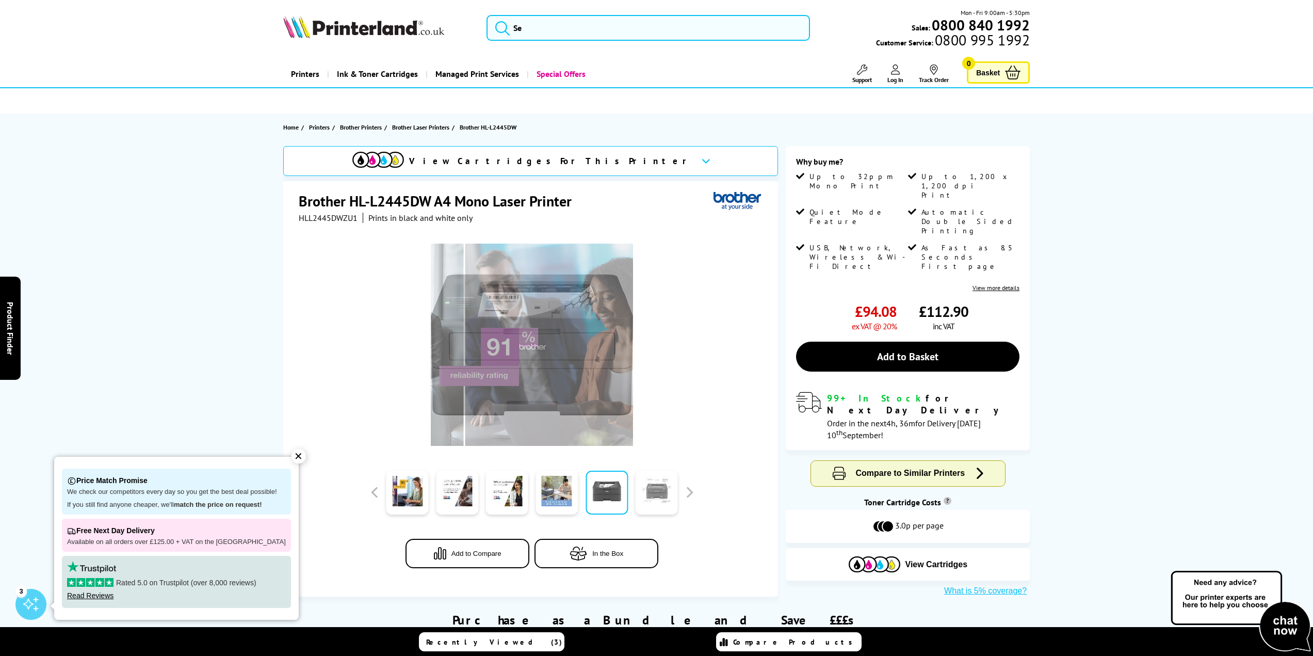
click at [648, 491] on link at bounding box center [657, 493] width 42 height 44
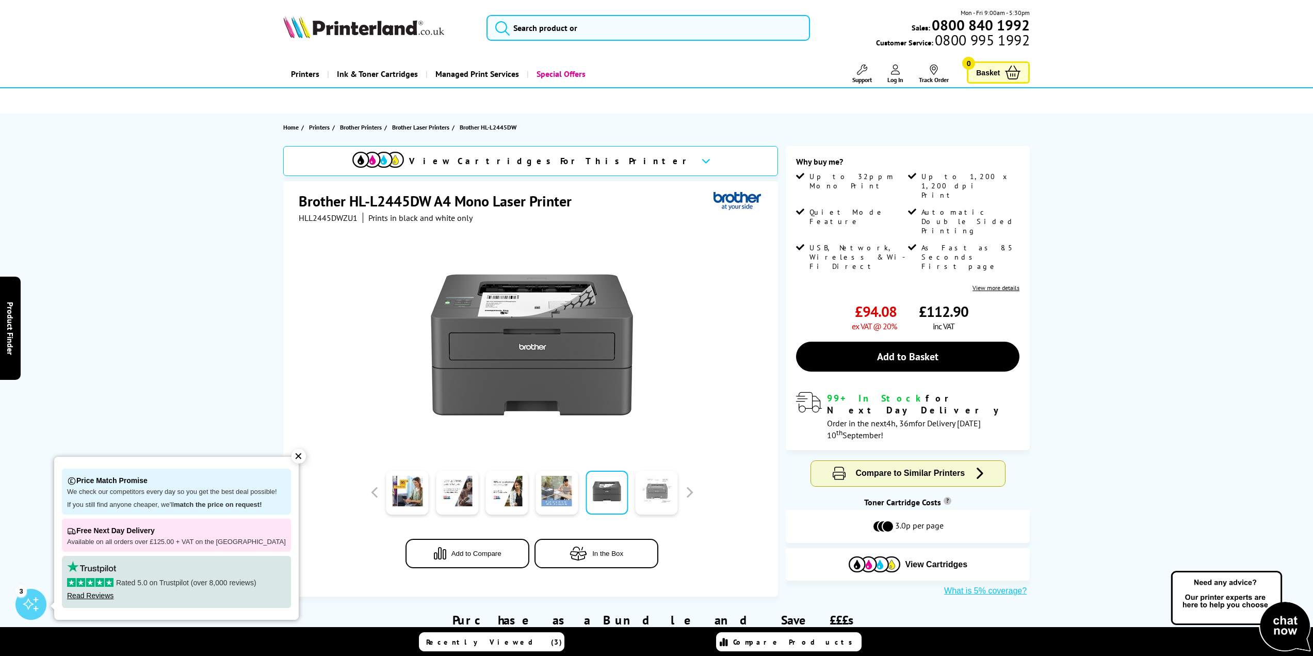
click at [666, 491] on link at bounding box center [657, 493] width 42 height 44
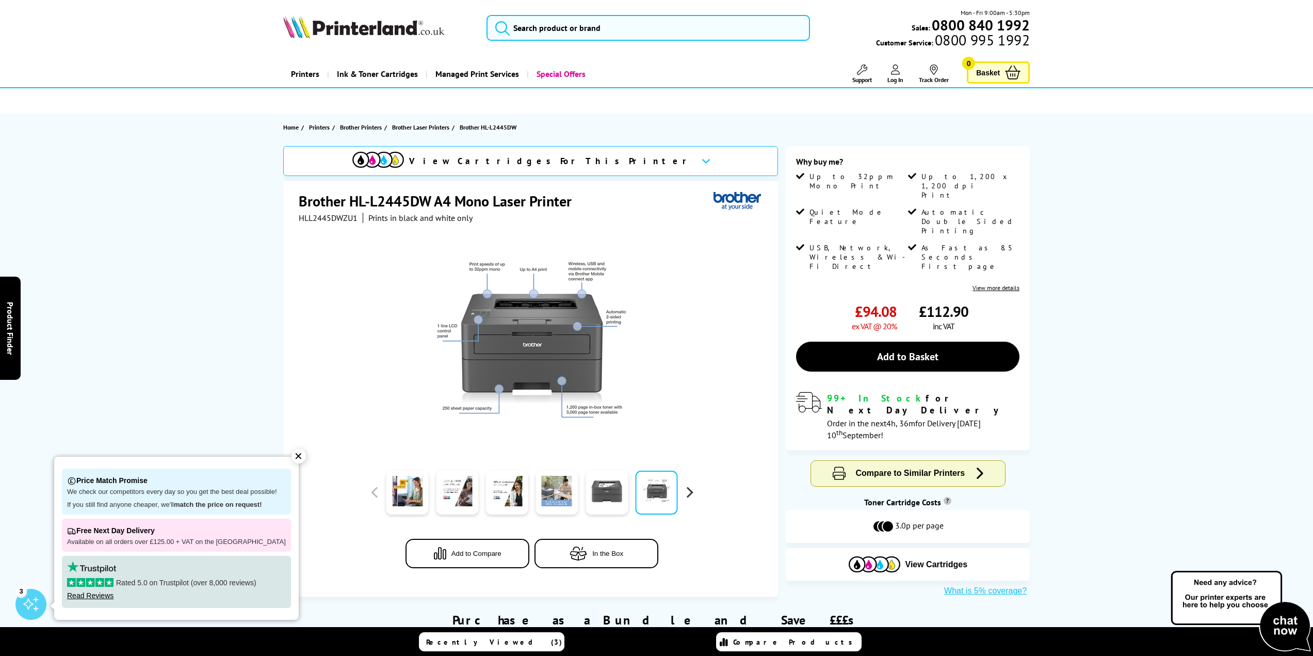
click at [688, 491] on button "button" at bounding box center [689, 492] width 15 height 15
click at [416, 496] on link at bounding box center [407, 493] width 42 height 44
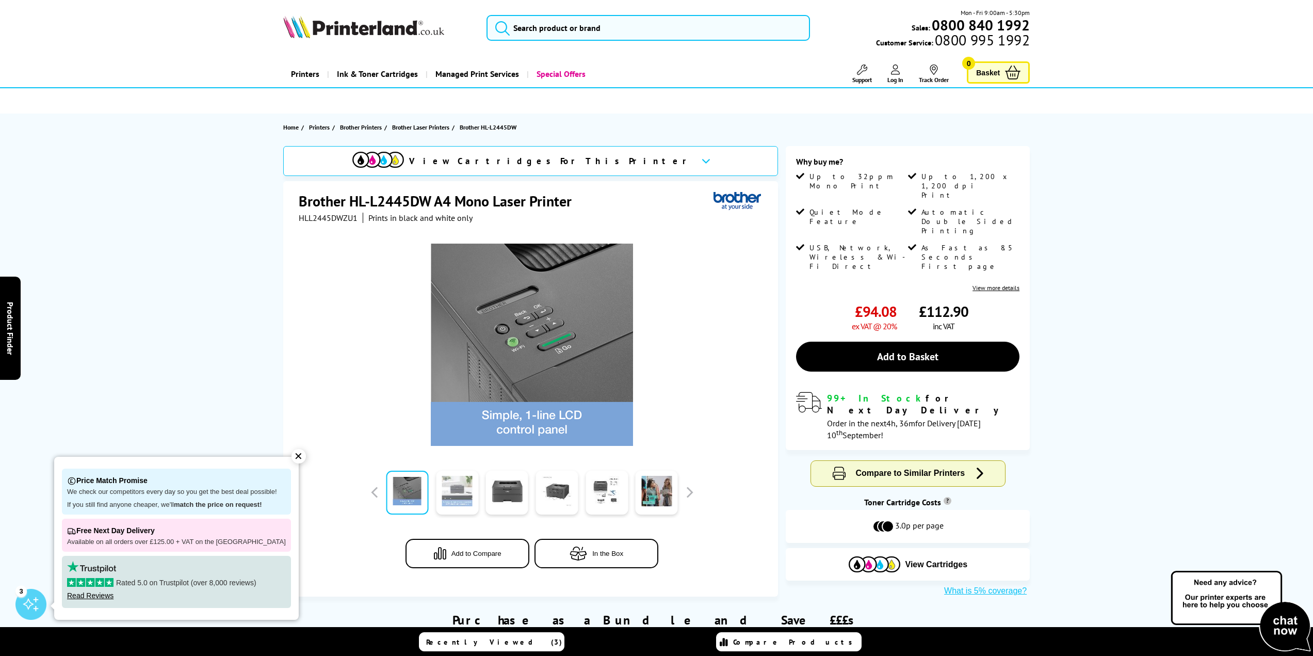
click at [468, 495] on link at bounding box center [457, 493] width 42 height 44
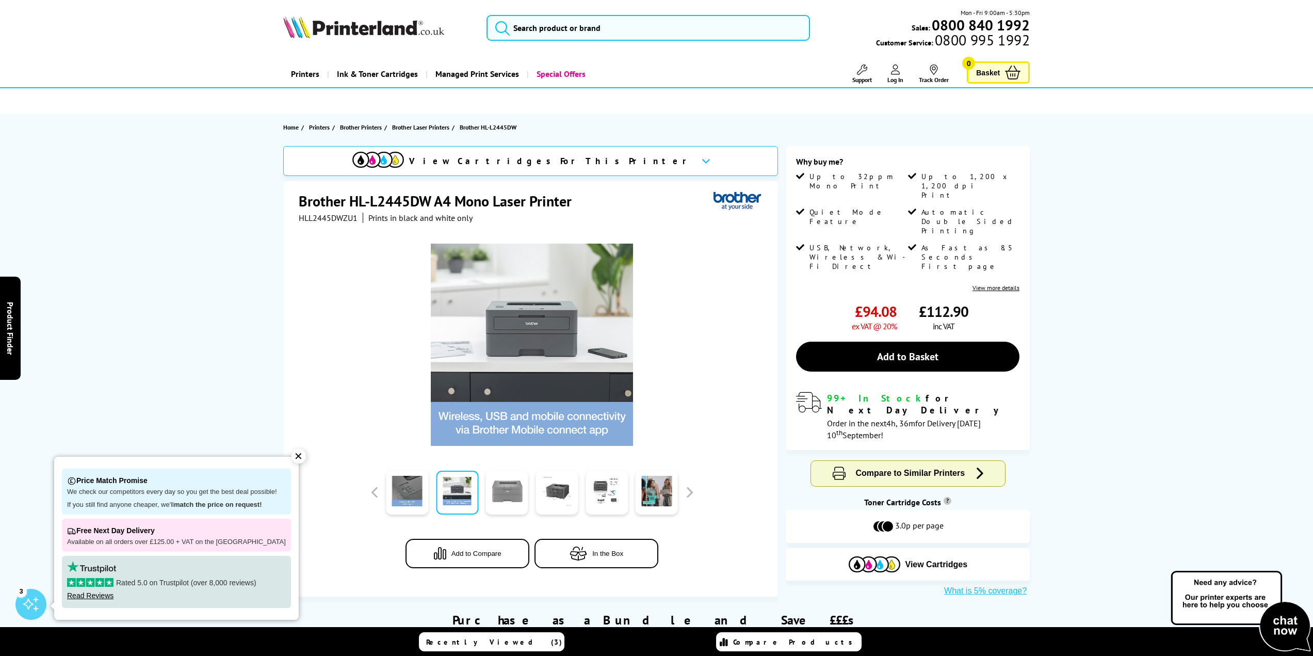
click at [512, 492] on link at bounding box center [507, 493] width 42 height 44
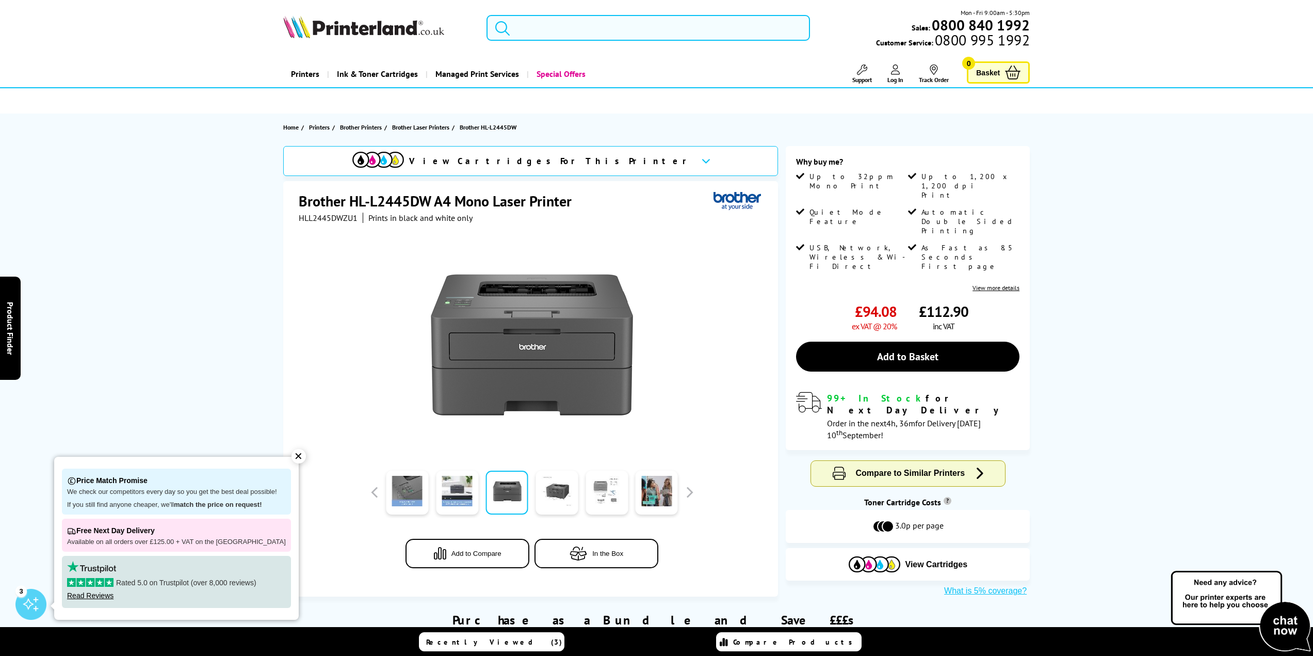
click at [595, 496] on link at bounding box center [607, 493] width 42 height 44
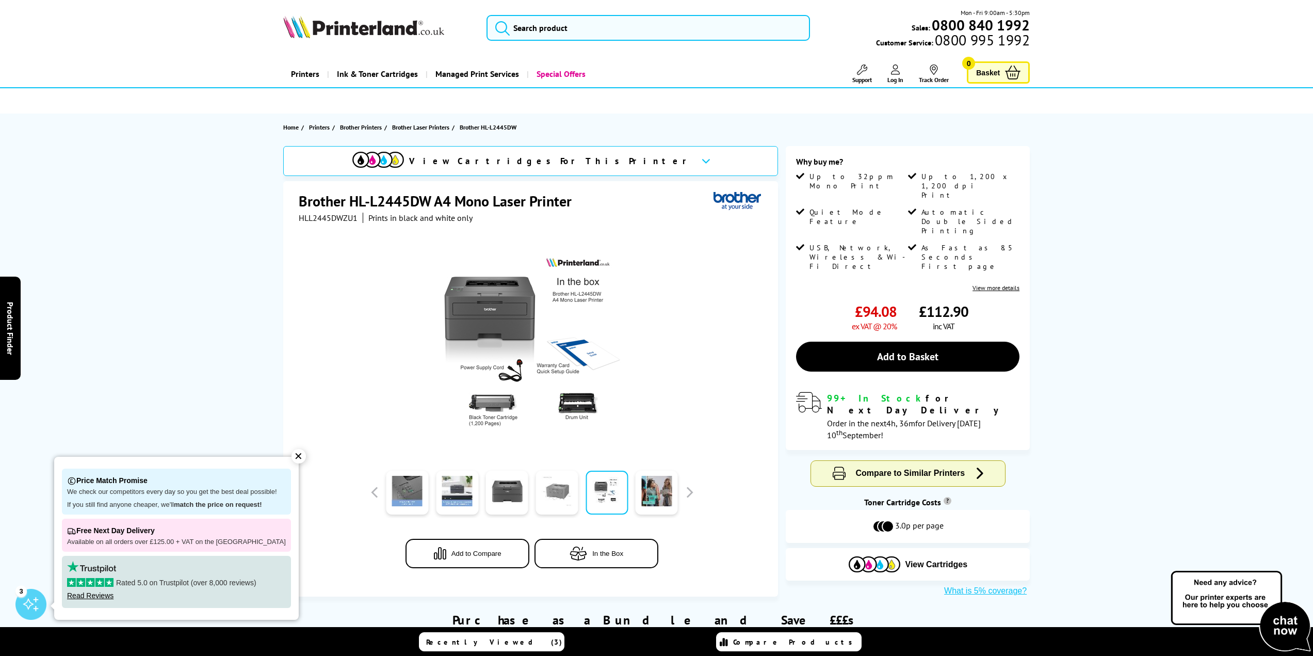
click at [556, 493] on link at bounding box center [557, 493] width 42 height 44
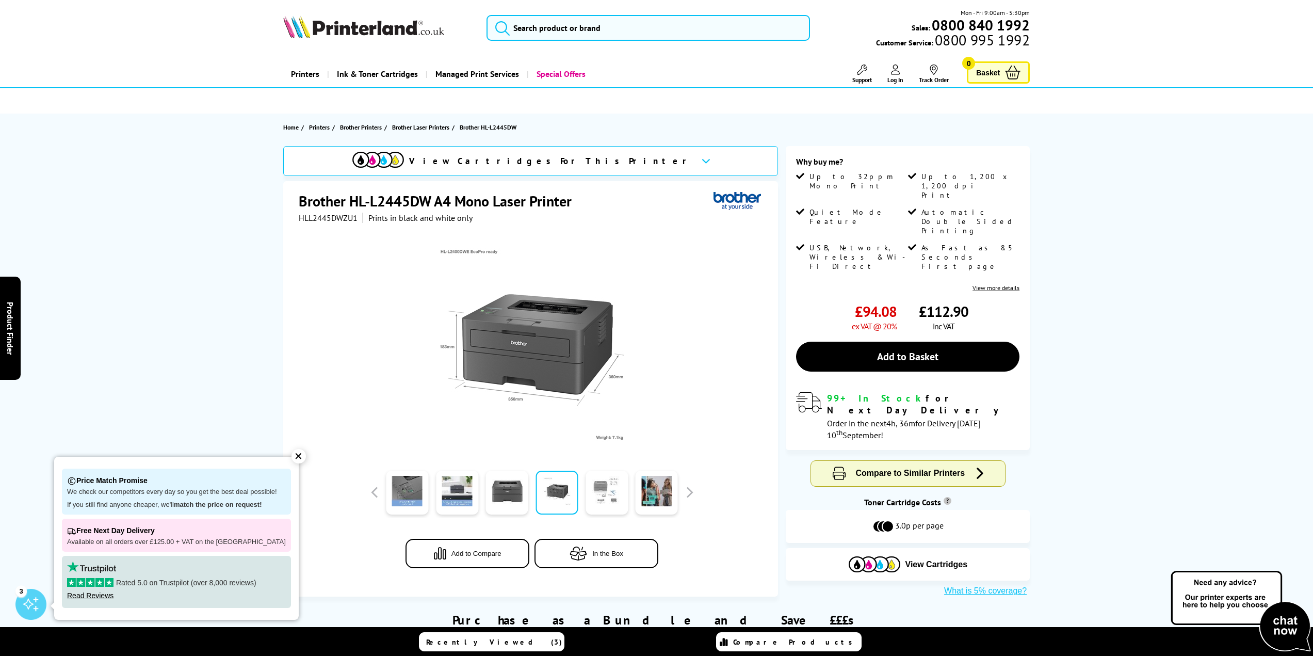
click at [610, 493] on link at bounding box center [607, 493] width 42 height 44
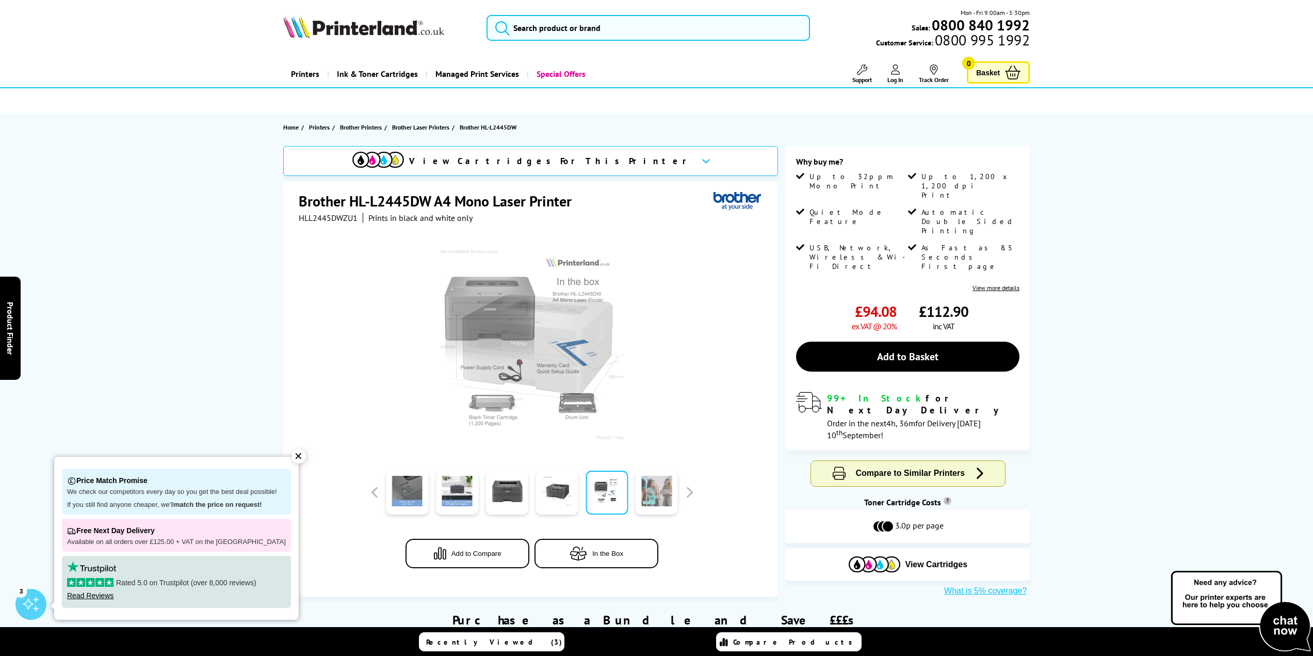
click at [662, 492] on link at bounding box center [657, 493] width 42 height 44
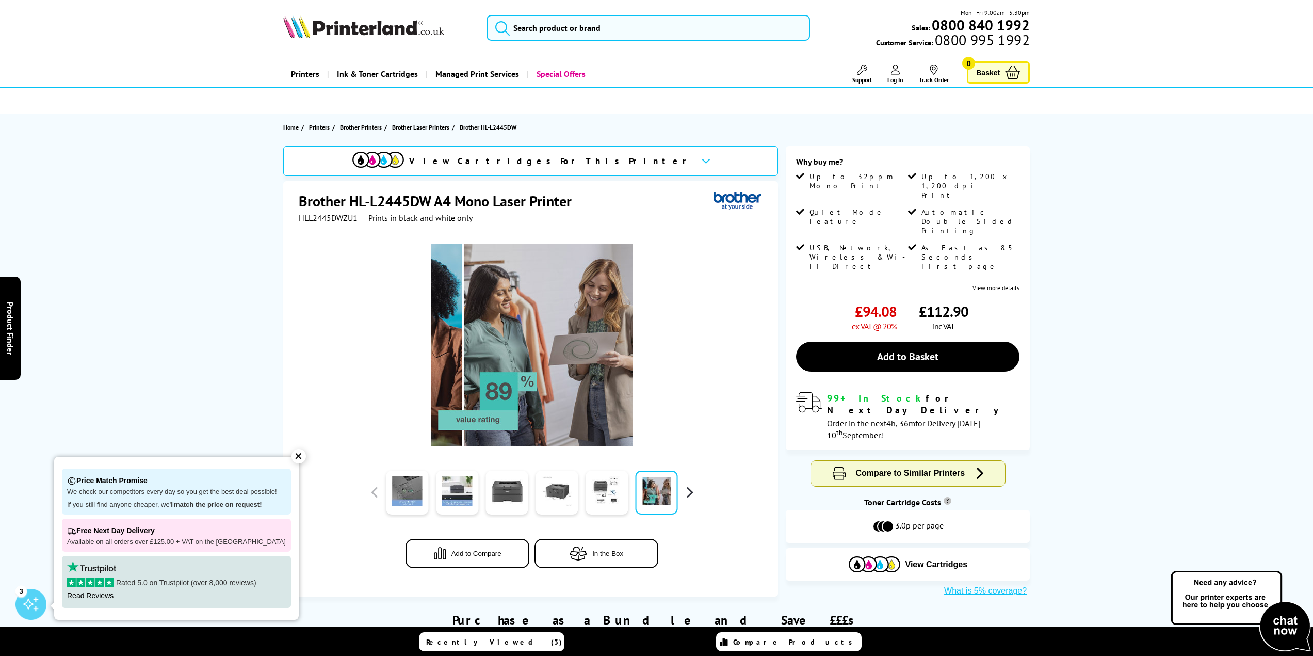
click at [682, 492] on button "button" at bounding box center [689, 492] width 15 height 15
click at [445, 491] on link at bounding box center [457, 493] width 42 height 44
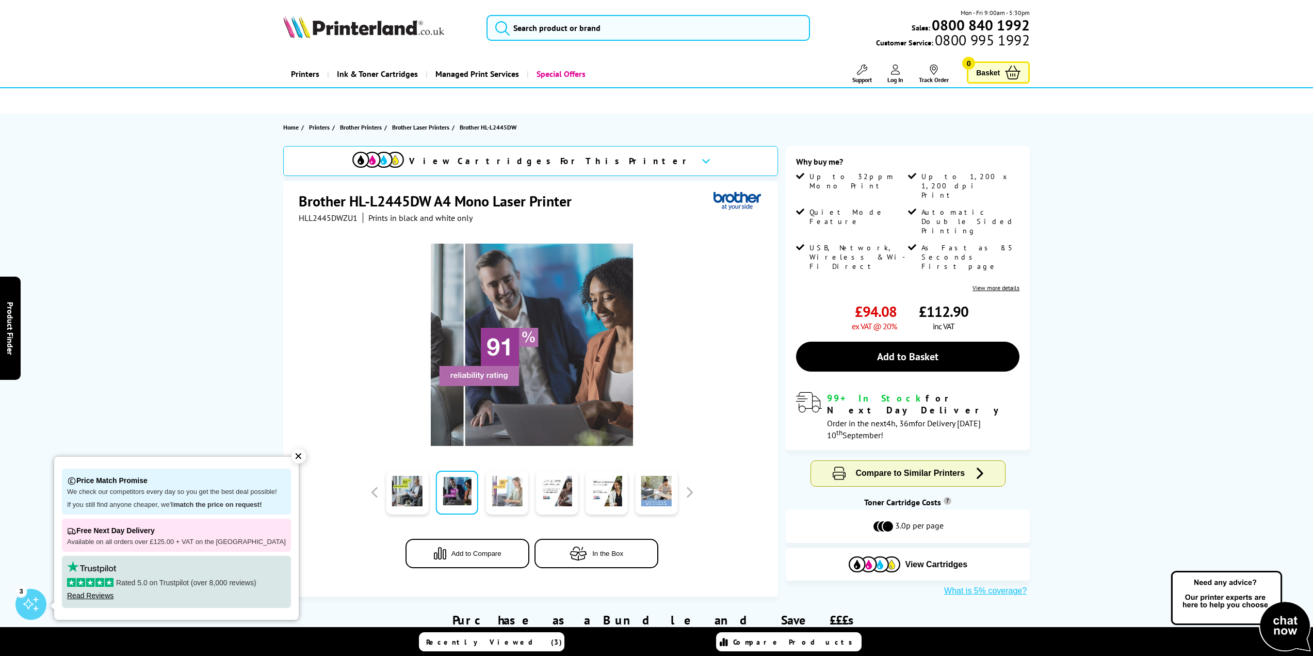
click at [515, 494] on link at bounding box center [507, 493] width 42 height 44
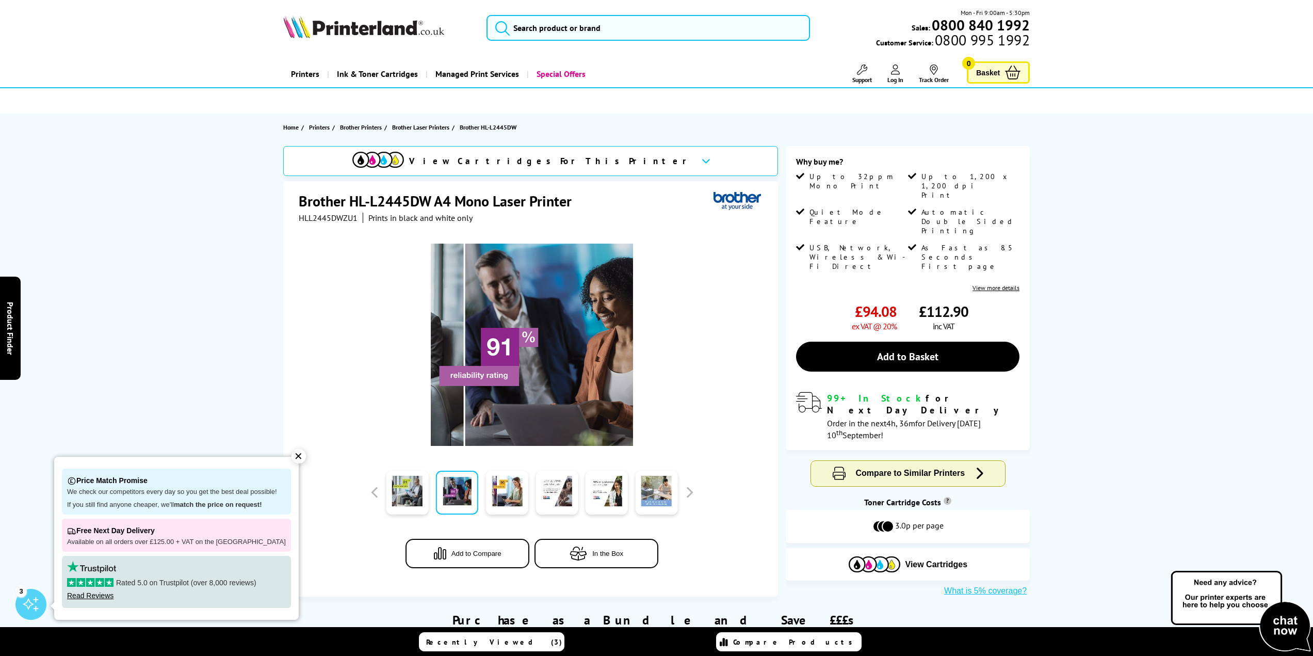
click at [579, 496] on div at bounding box center [557, 493] width 50 height 52
click at [568, 496] on link at bounding box center [557, 493] width 42 height 44
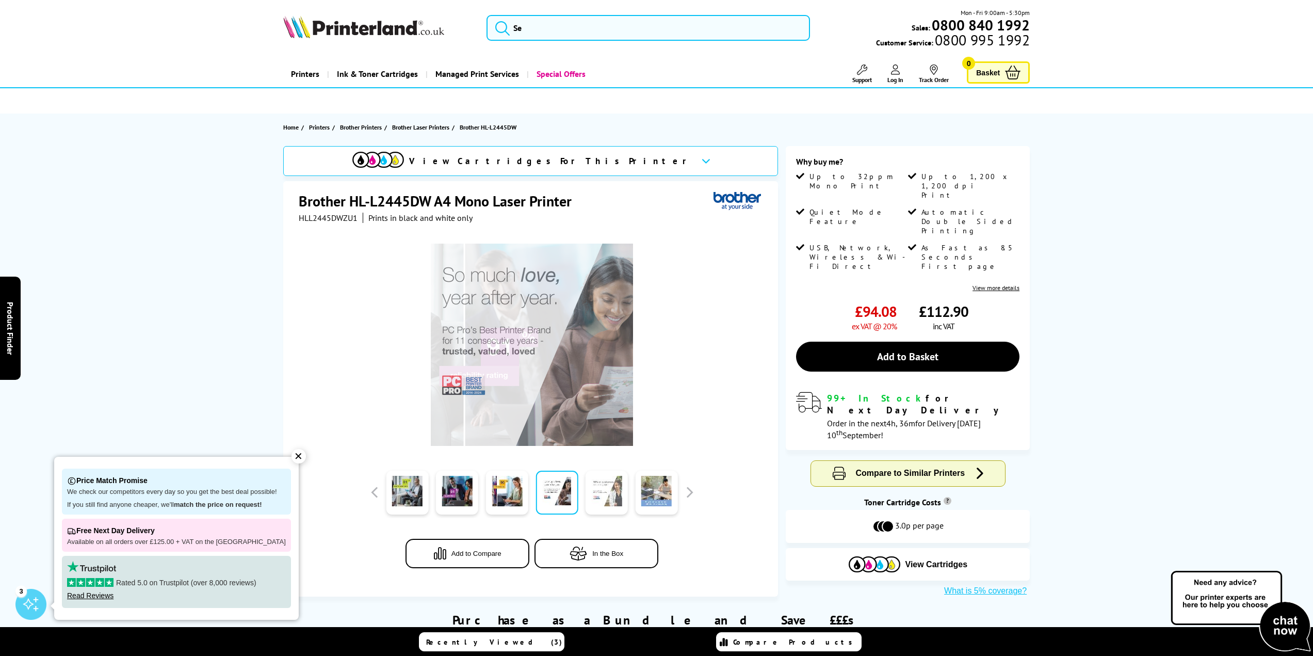
click at [599, 496] on link at bounding box center [607, 493] width 42 height 44
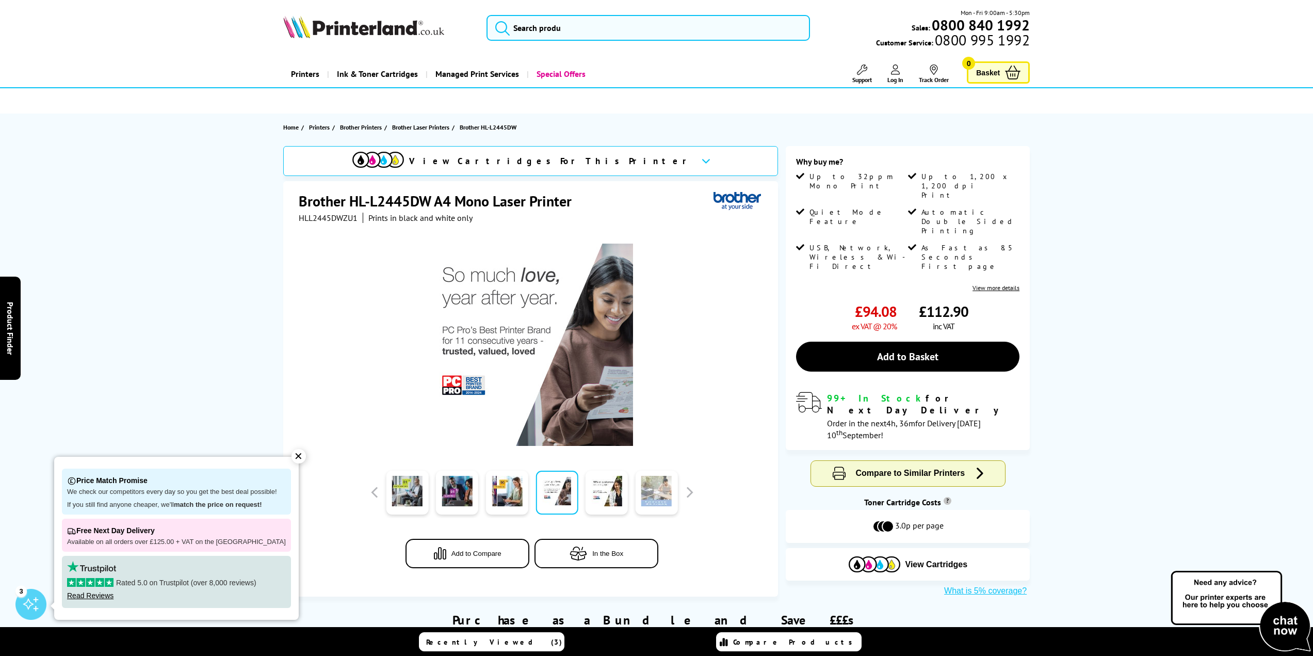
click at [658, 498] on link at bounding box center [657, 493] width 42 height 44
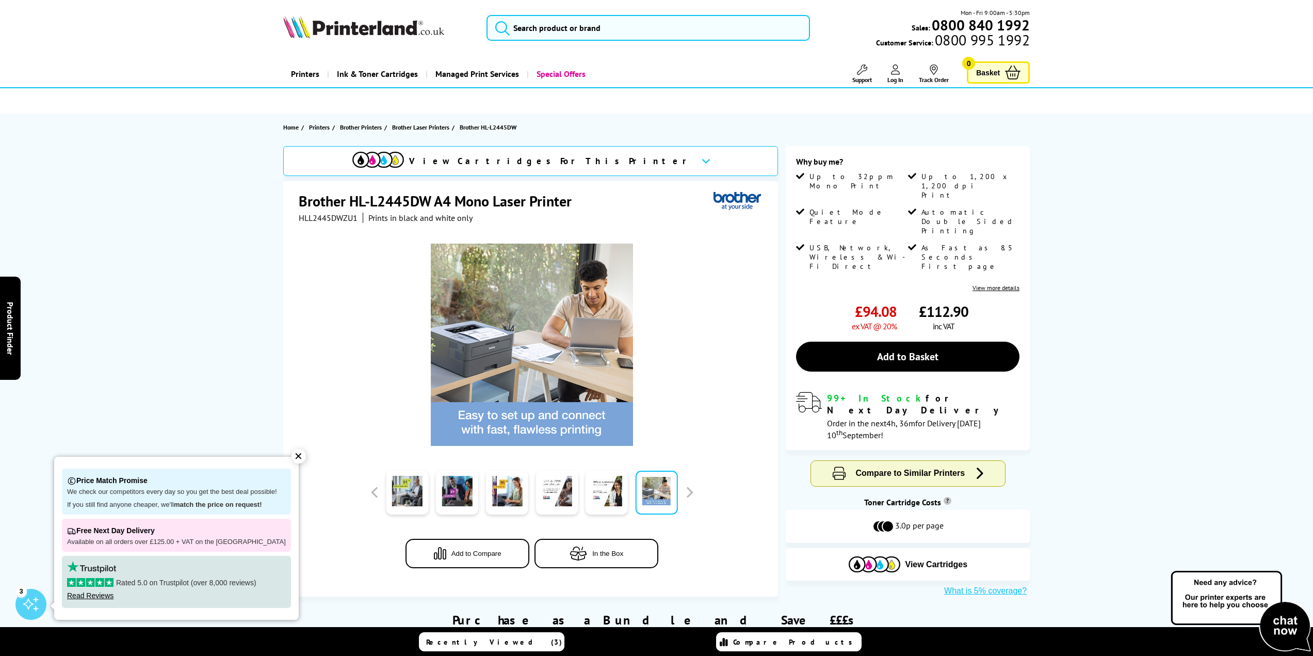
scroll to position [52, 0]
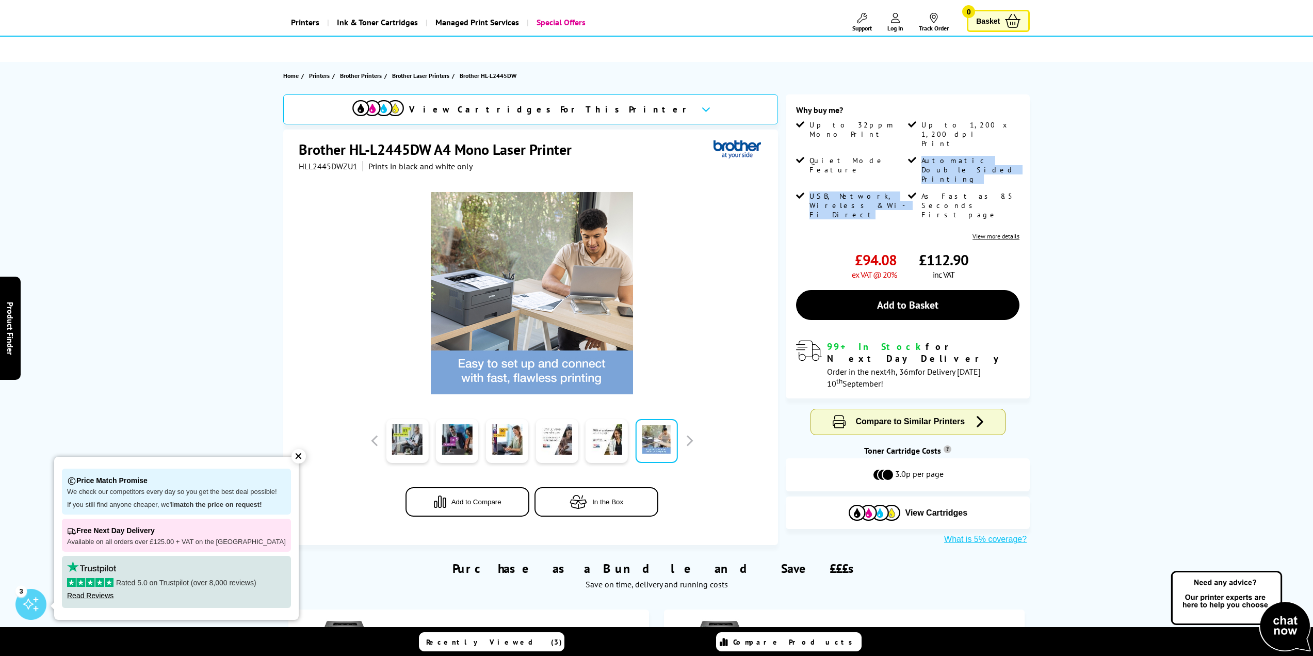
drag, startPoint x: 907, startPoint y: 156, endPoint x: 920, endPoint y: 172, distance: 20.6
click at [920, 172] on ul "Up to 32ppm Mono Print Up to 1,200 x 1,200 dpi Print Quiet Mode Feature Automat…" at bounding box center [907, 173] width 223 height 107
click at [920, 191] on li "As Fast as 8.5 Seconds First page" at bounding box center [962, 209] width 109 height 36
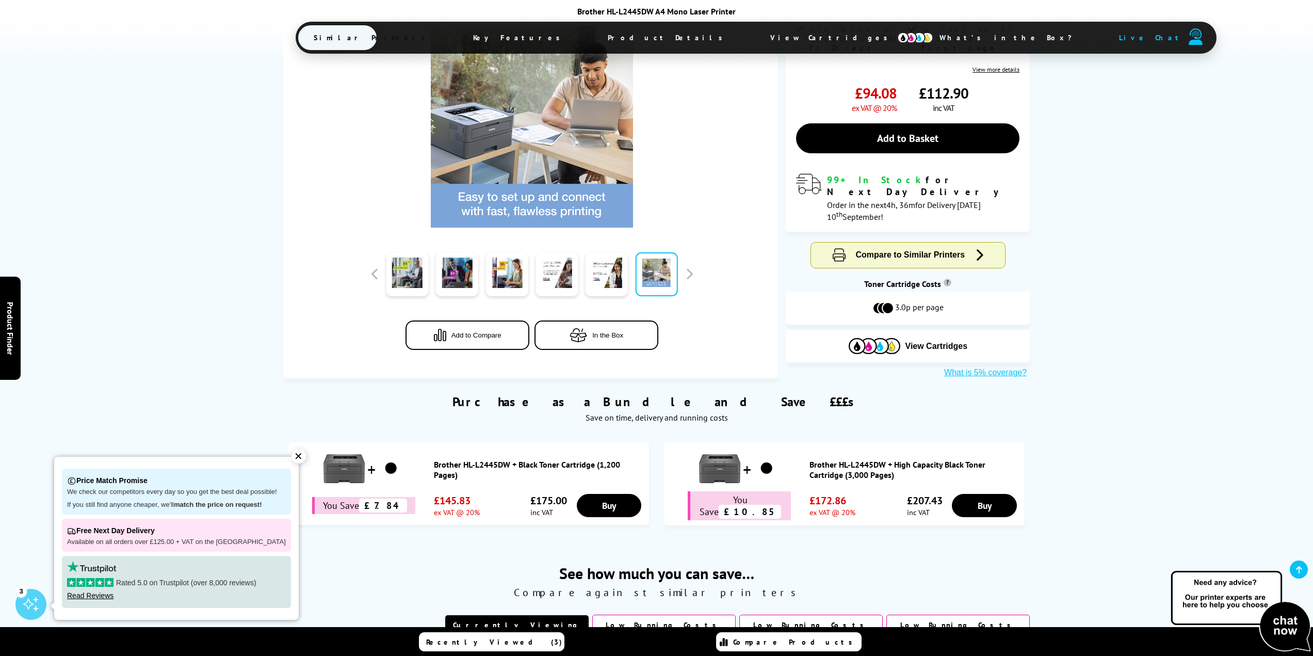
scroll to position [258, 0]
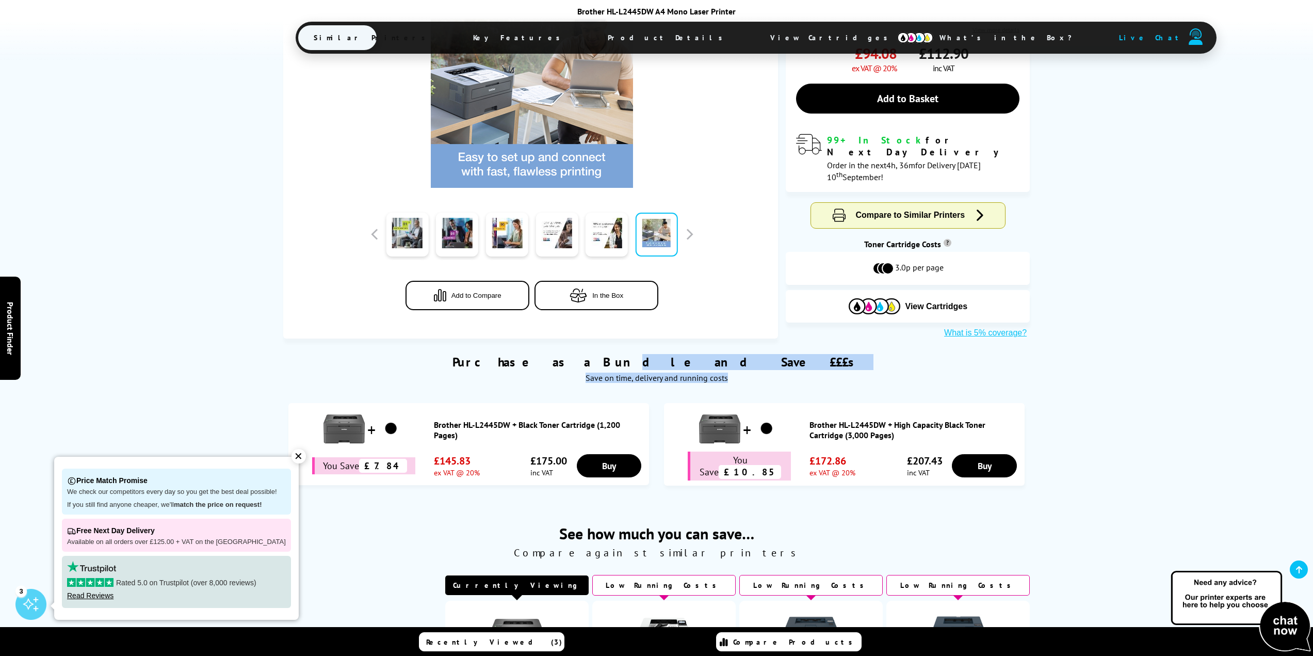
drag, startPoint x: 729, startPoint y: 376, endPoint x: 539, endPoint y: 355, distance: 191.1
click at [539, 355] on div "Purchase as a Bundle and Save £££s Save on time, delivery and running costs" at bounding box center [656, 364] width 747 height 50
drag, startPoint x: 546, startPoint y: 359, endPoint x: 735, endPoint y: 380, distance: 190.5
click at [735, 380] on div "Purchase as a Bundle and Save £££s Save on time, delivery and running costs" at bounding box center [656, 364] width 747 height 50
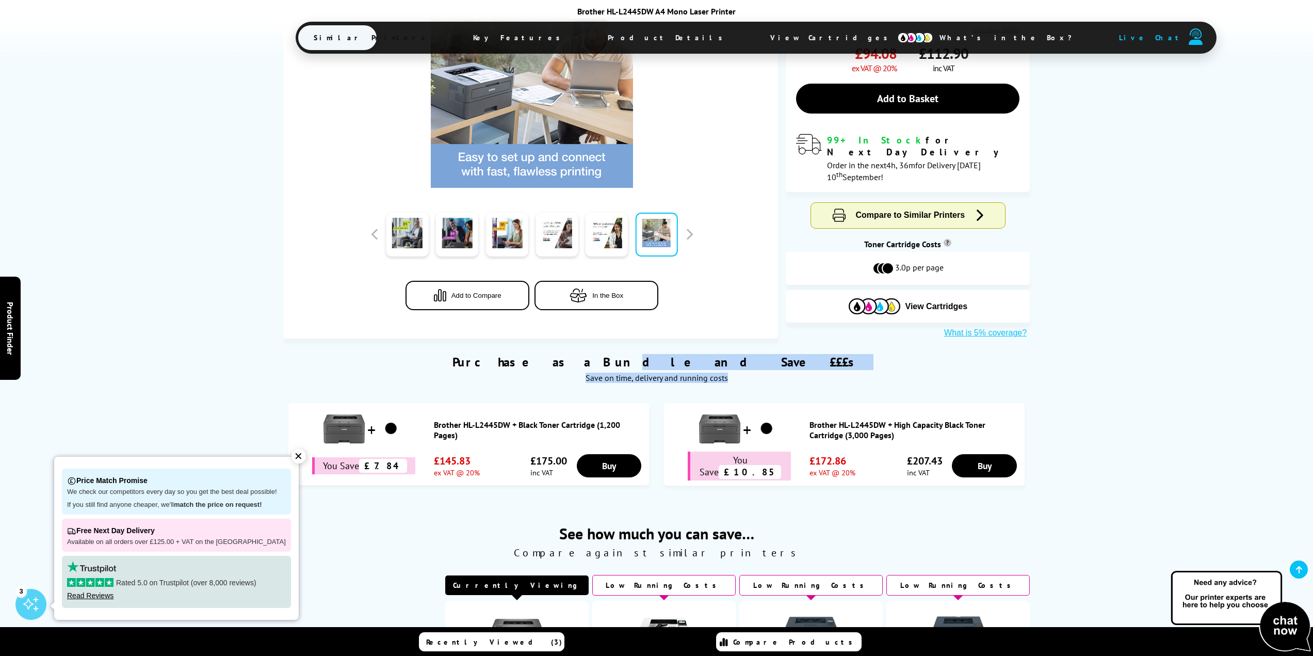
click at [735, 380] on div "Save on time, delivery and running costs" at bounding box center [656, 378] width 721 height 10
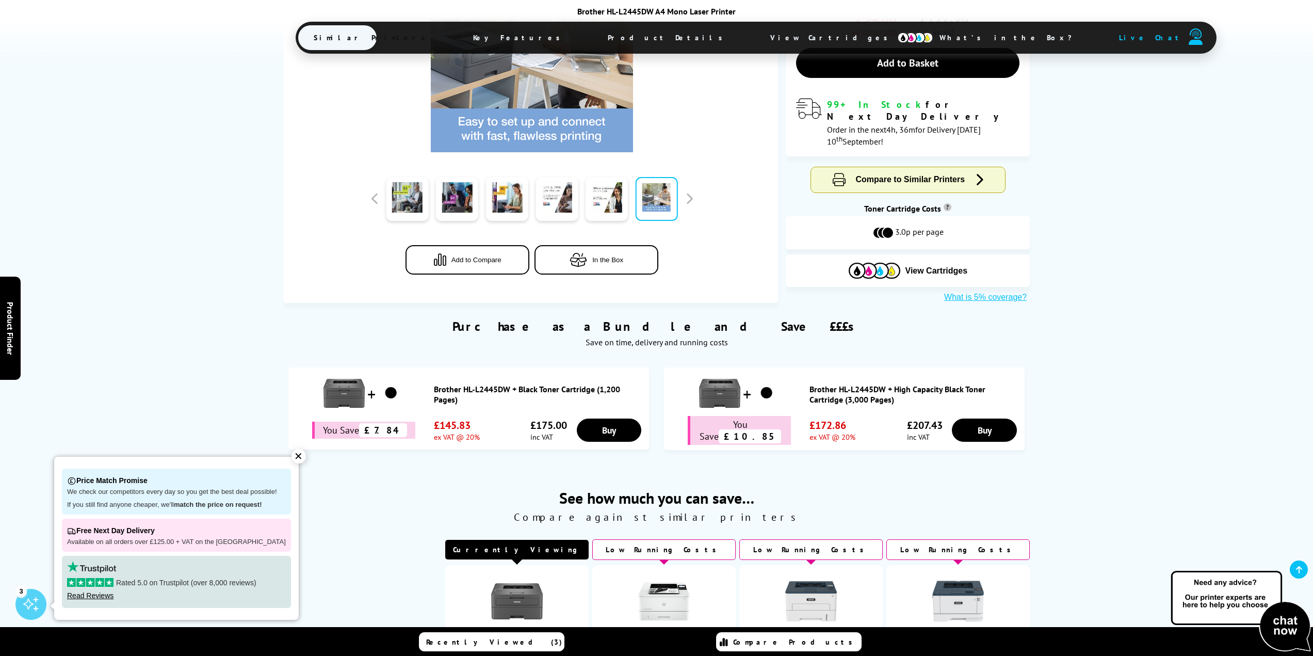
scroll to position [310, 0]
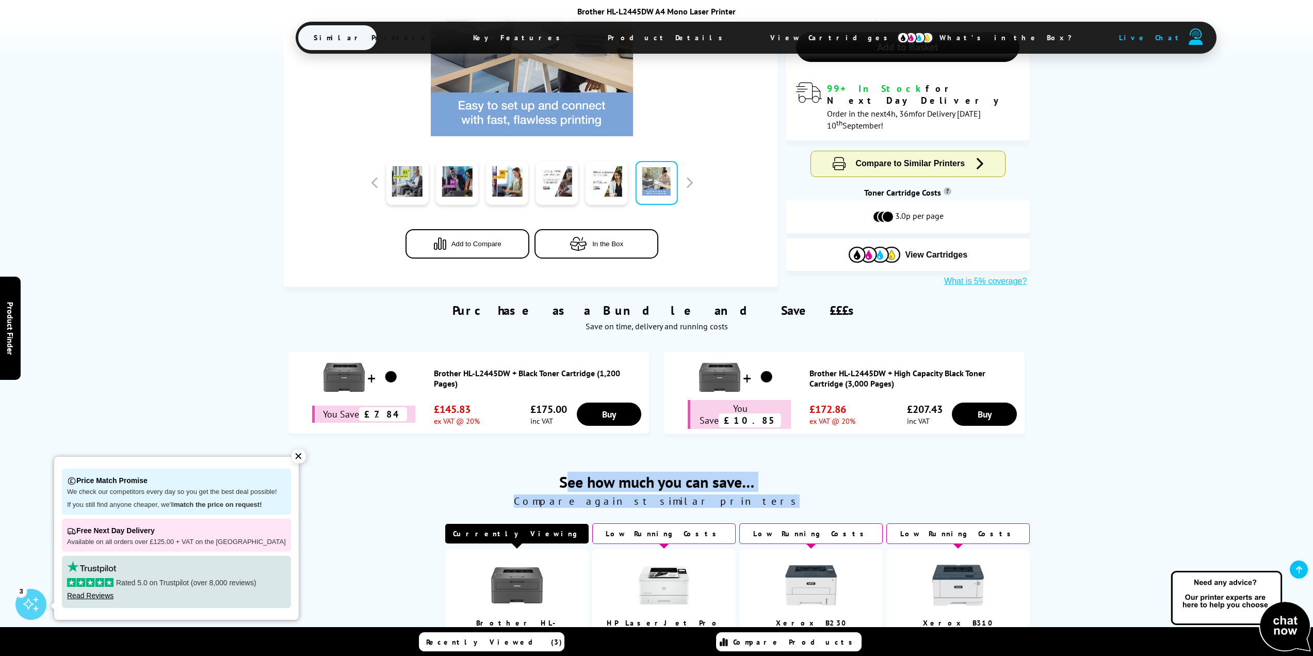
drag, startPoint x: 734, startPoint y: 502, endPoint x: 554, endPoint y: 483, distance: 180.6
click at [554, 483] on div "See how much you can save… Compare against similar printers" at bounding box center [656, 490] width 747 height 36
click at [554, 483] on span "See how much you can save…" at bounding box center [656, 482] width 747 height 20
drag, startPoint x: 554, startPoint y: 483, endPoint x: 785, endPoint y: 504, distance: 232.2
click at [785, 504] on div "See how much you can save… Compare against similar printers" at bounding box center [656, 490] width 747 height 36
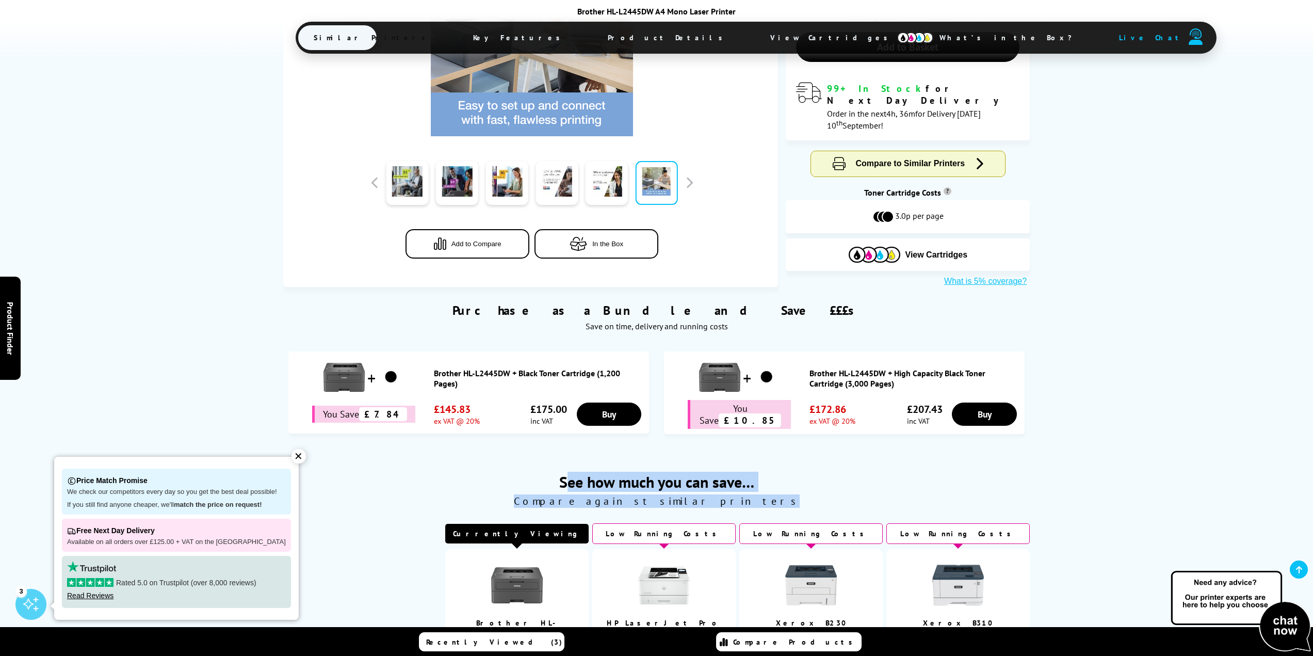
click at [785, 504] on span "Compare against similar printers" at bounding box center [656, 500] width 747 height 13
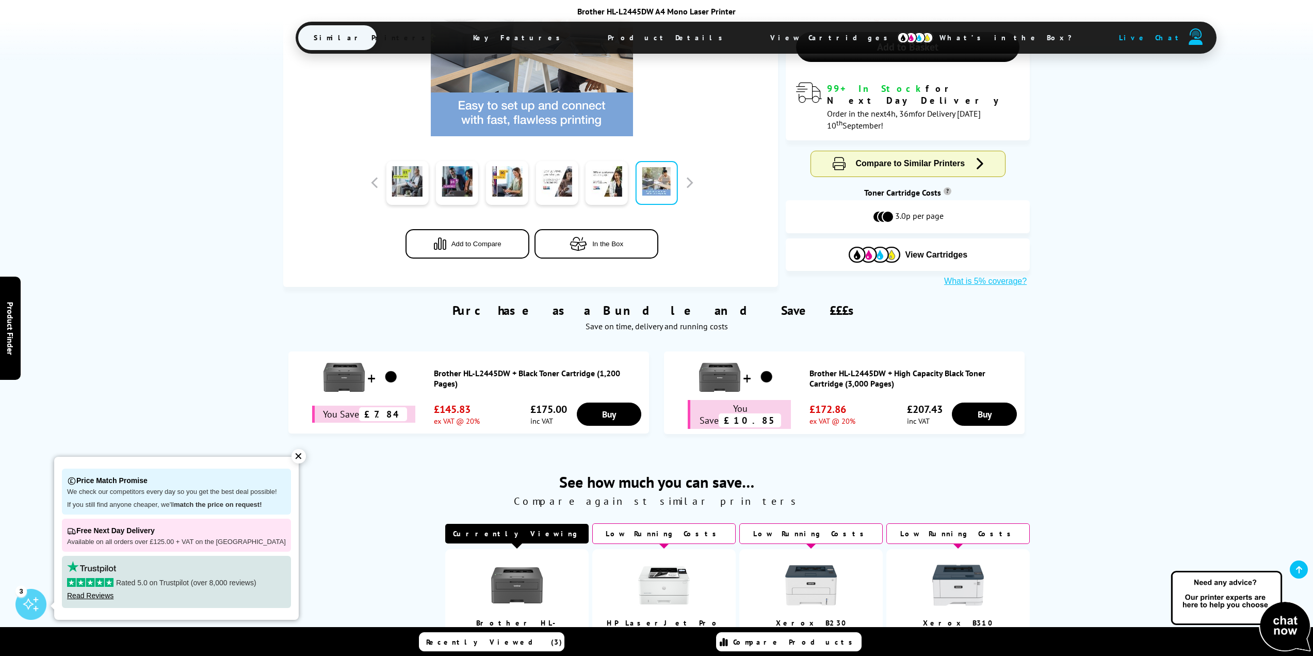
click at [785, 504] on span "Compare against similar printers" at bounding box center [656, 500] width 747 height 13
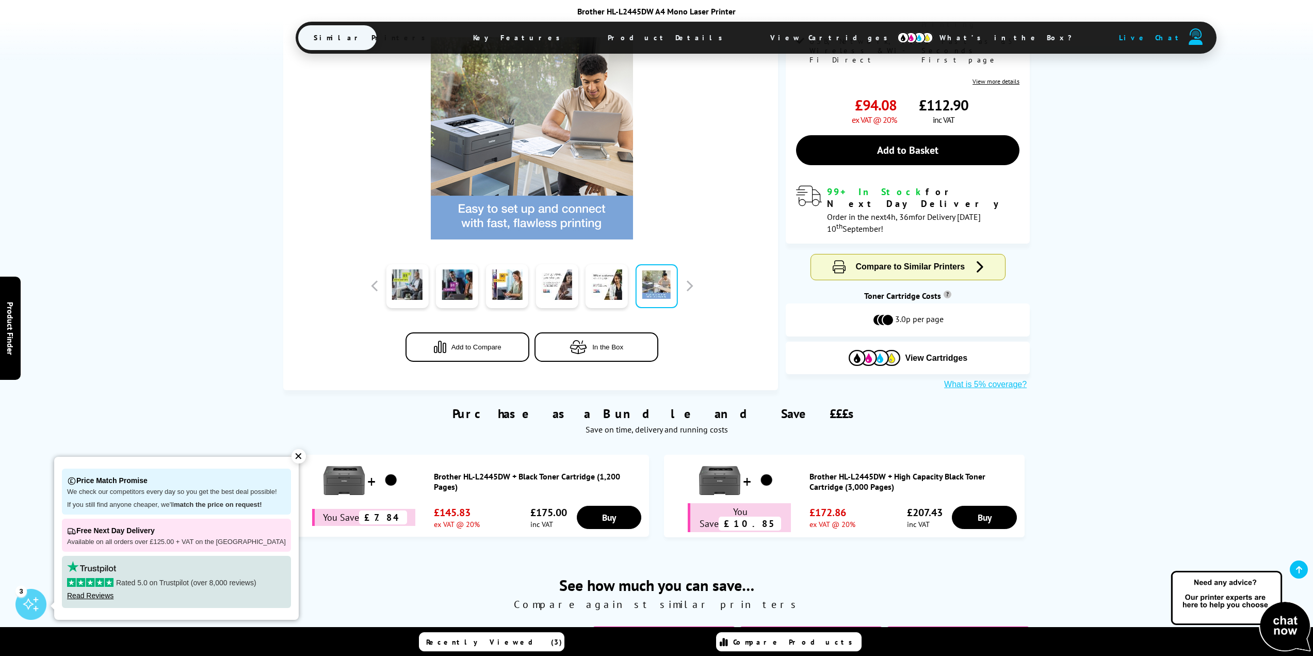
scroll to position [0, 0]
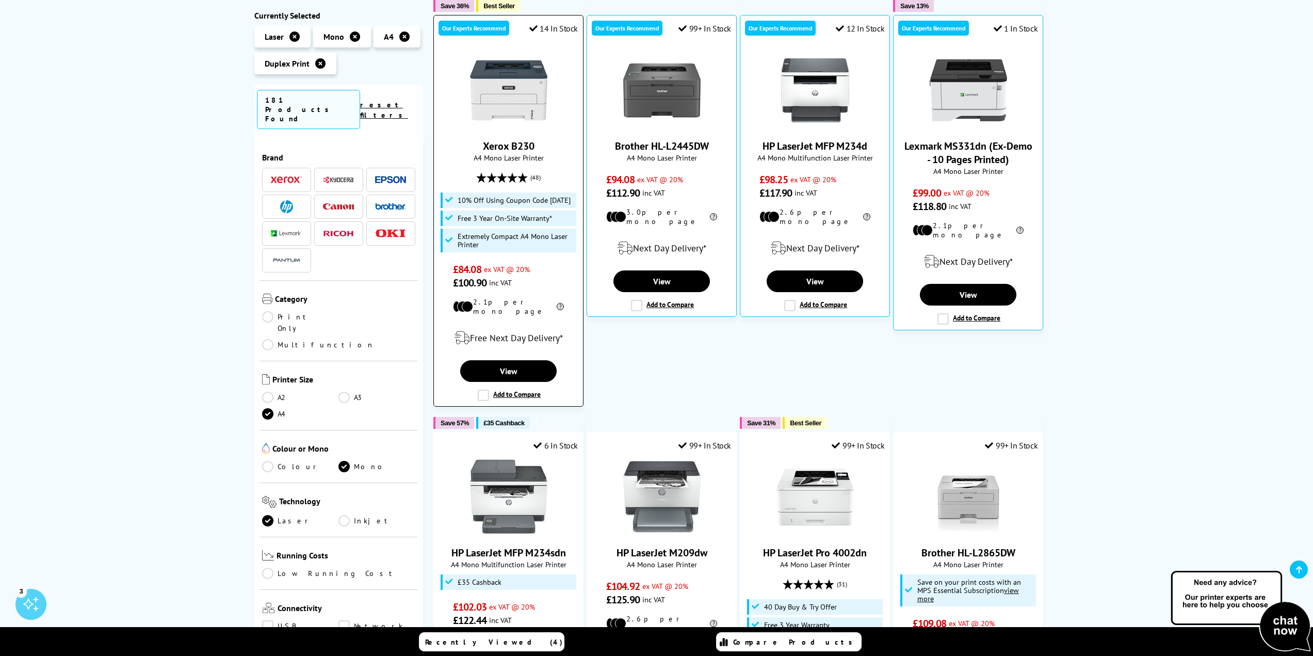
scroll to position [103, 0]
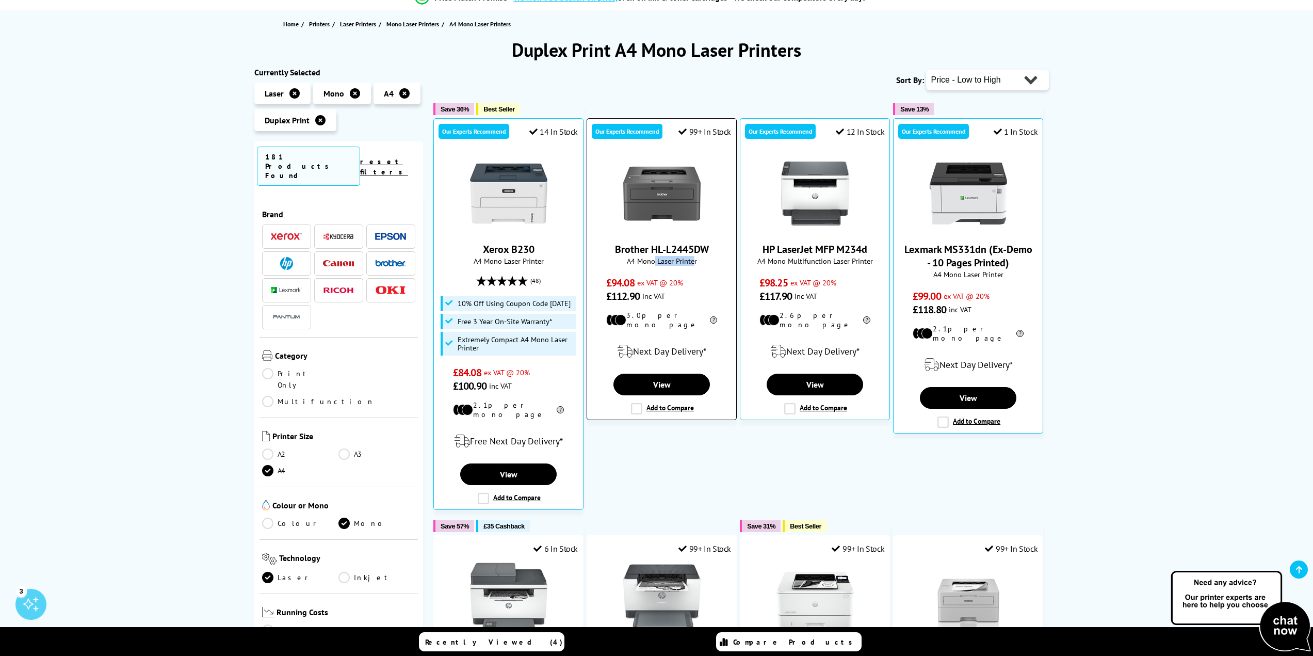
drag, startPoint x: 662, startPoint y: 260, endPoint x: 694, endPoint y: 260, distance: 32.5
click at [694, 260] on span "A4 Mono Laser Printer" at bounding box center [661, 261] width 139 height 10
drag, startPoint x: 700, startPoint y: 261, endPoint x: 632, endPoint y: 264, distance: 68.7
click at [631, 264] on span "A4 Mono Laser Printer" at bounding box center [661, 261] width 139 height 10
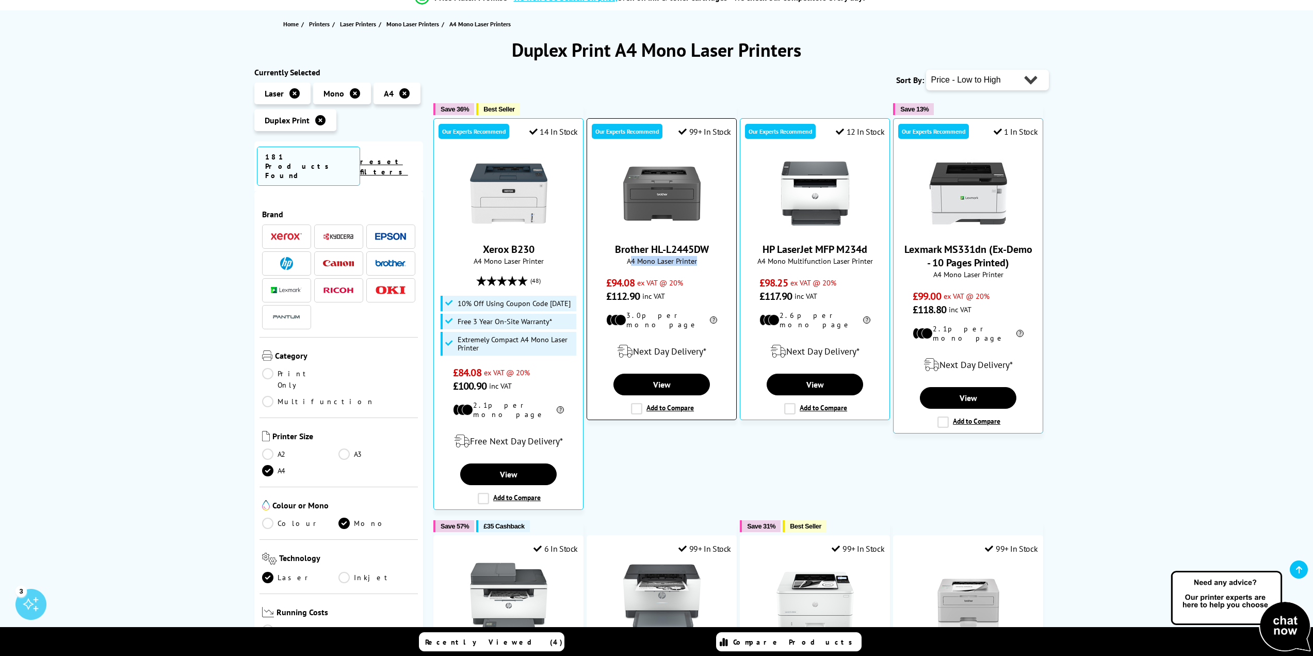
click at [632, 264] on span "A4 Mono Laser Printer" at bounding box center [661, 261] width 139 height 10
click at [515, 237] on div "Xerox B230 A4 Mono Laser Printer 10% Off Using Coupon Code [DATE] (48) £84.08" at bounding box center [508, 274] width 139 height 238
click at [521, 218] on img at bounding box center [508, 193] width 77 height 77
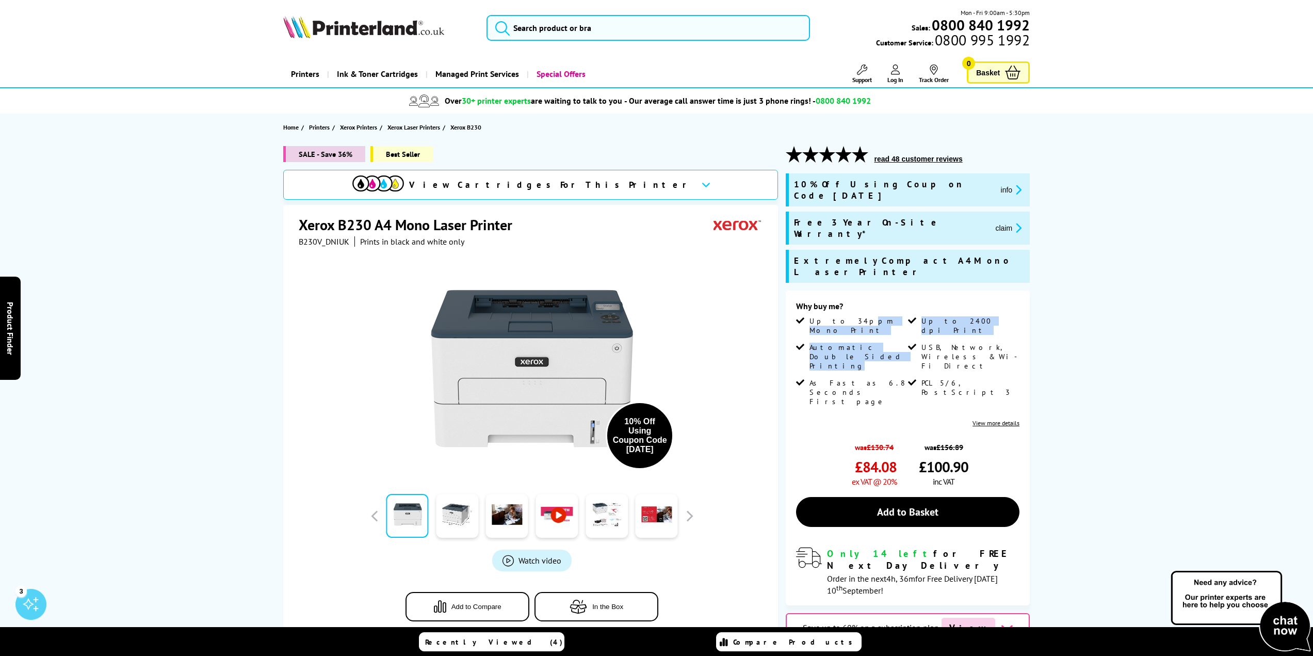
drag, startPoint x: 840, startPoint y: 286, endPoint x: 883, endPoint y: 329, distance: 60.6
click at [883, 329] on ul "Up to 34ppm Mono Print Up to 2400 dpi Print Automatic Double Sided Printing USB…" at bounding box center [907, 365] width 223 height 98
click at [884, 378] on span "As Fast as 6.8 Seconds First page" at bounding box center [858, 392] width 96 height 28
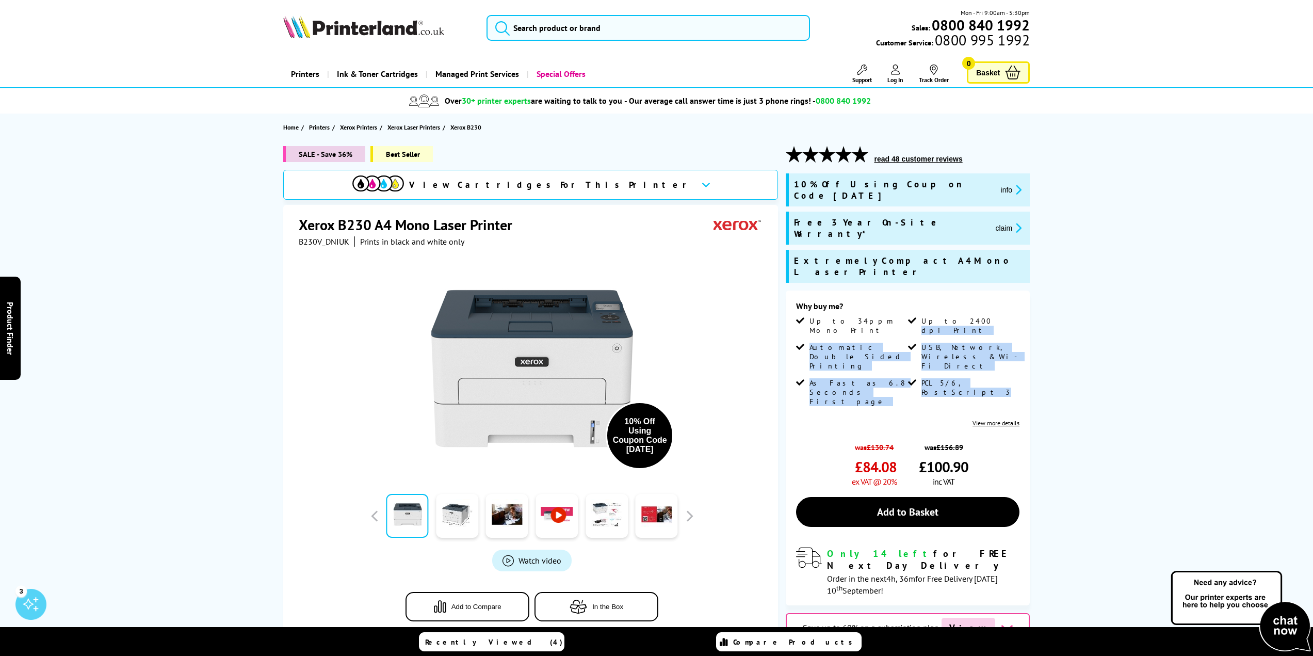
drag, startPoint x: 995, startPoint y: 334, endPoint x: 955, endPoint y: 290, distance: 59.9
click at [955, 316] on ul "Up to 34ppm Mono Print Up to 2400 dpi Print Automatic Double Sided Printing USB…" at bounding box center [907, 365] width 223 height 98
click at [955, 316] on span "Up to 2400 dpi Print" at bounding box center [970, 325] width 96 height 19
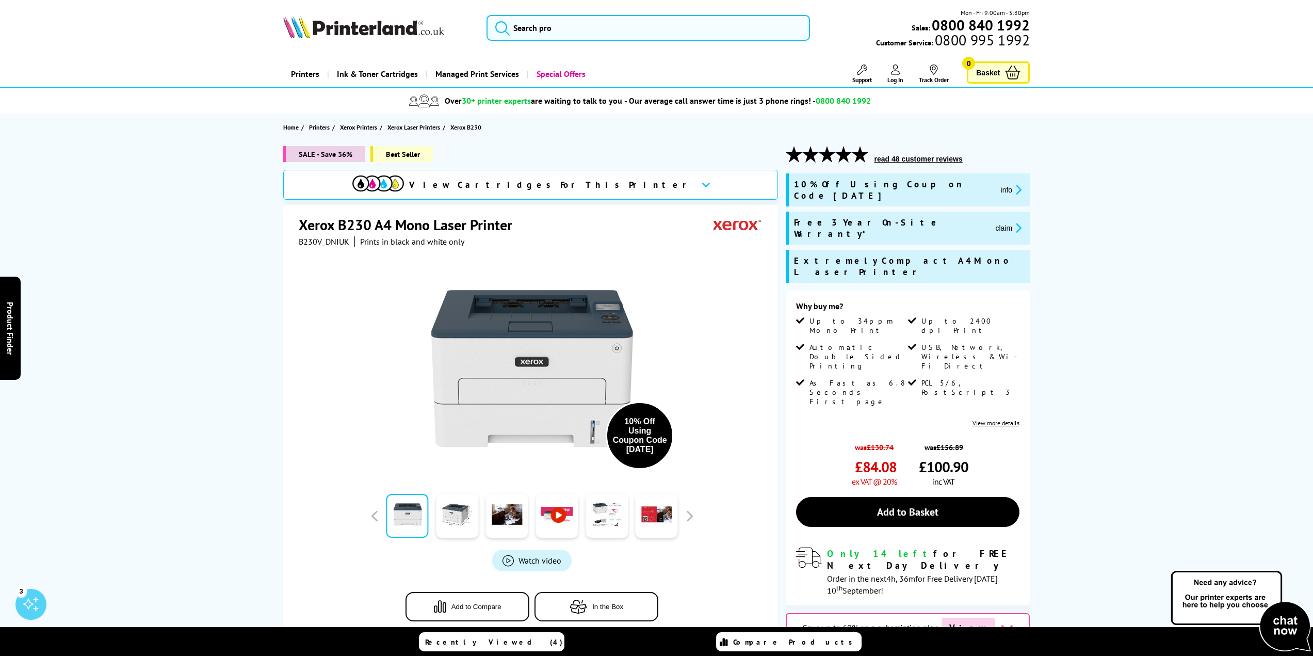
drag, startPoint x: 963, startPoint y: 287, endPoint x: 968, endPoint y: 282, distance: 7.3
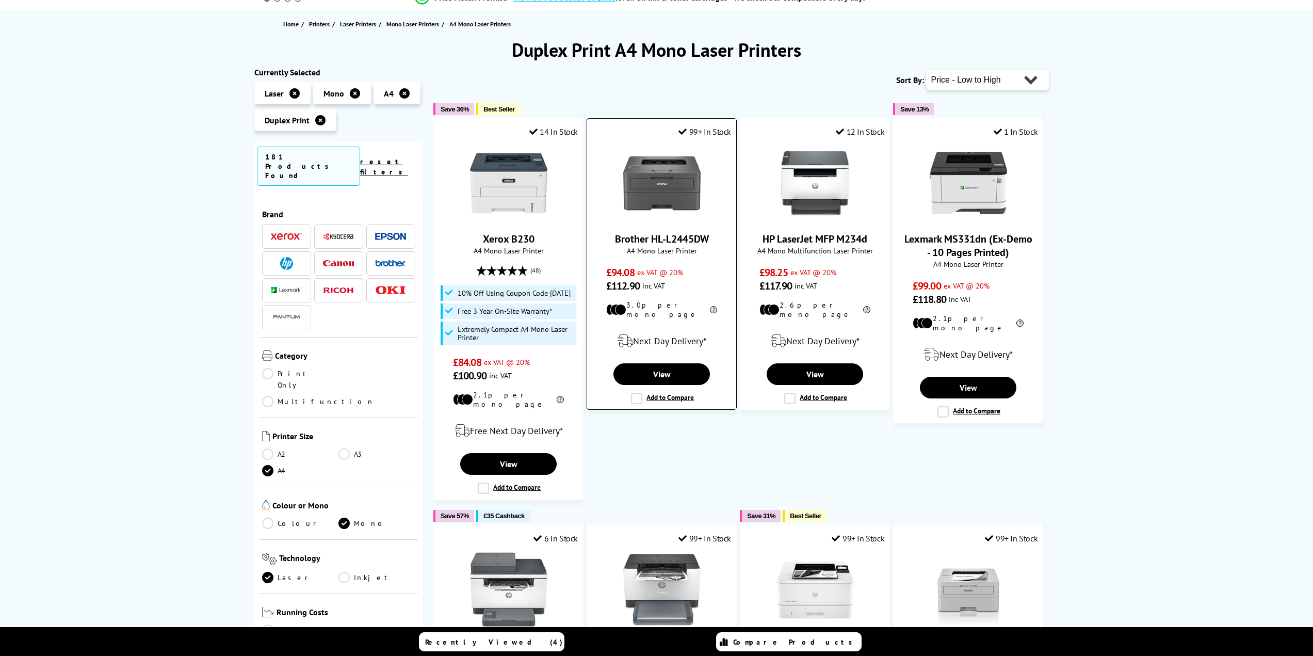
scroll to position [103, 0]
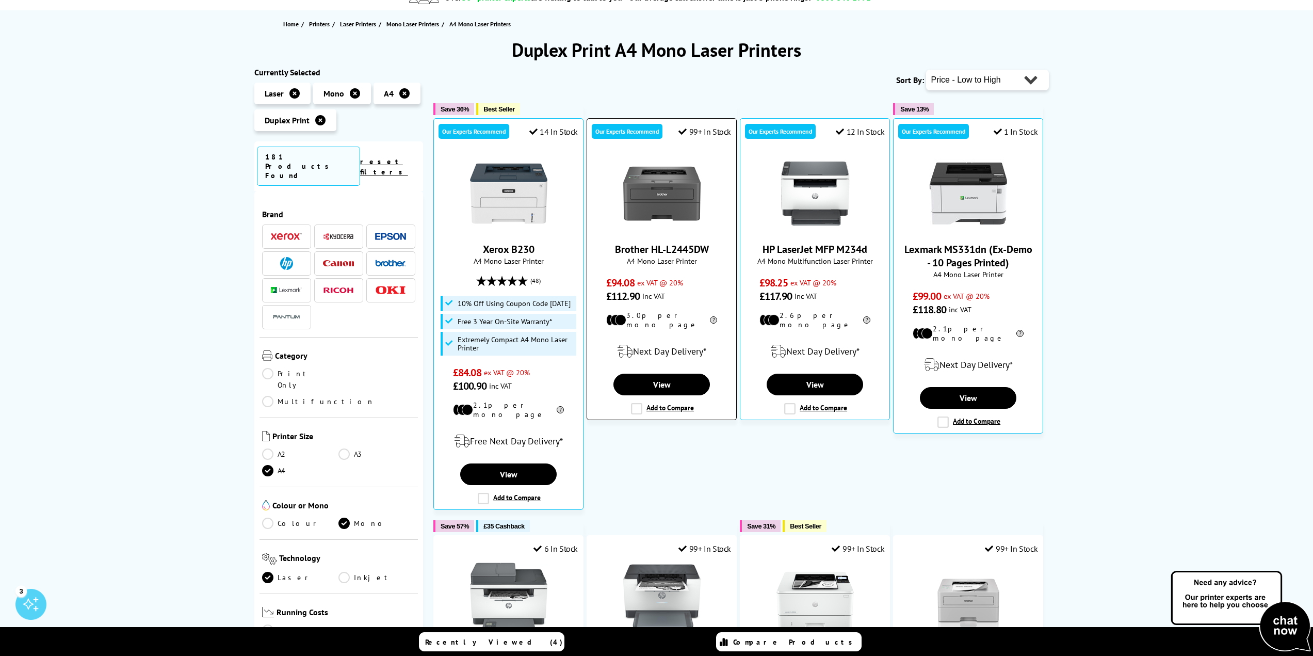
click at [687, 163] on img at bounding box center [661, 193] width 77 height 77
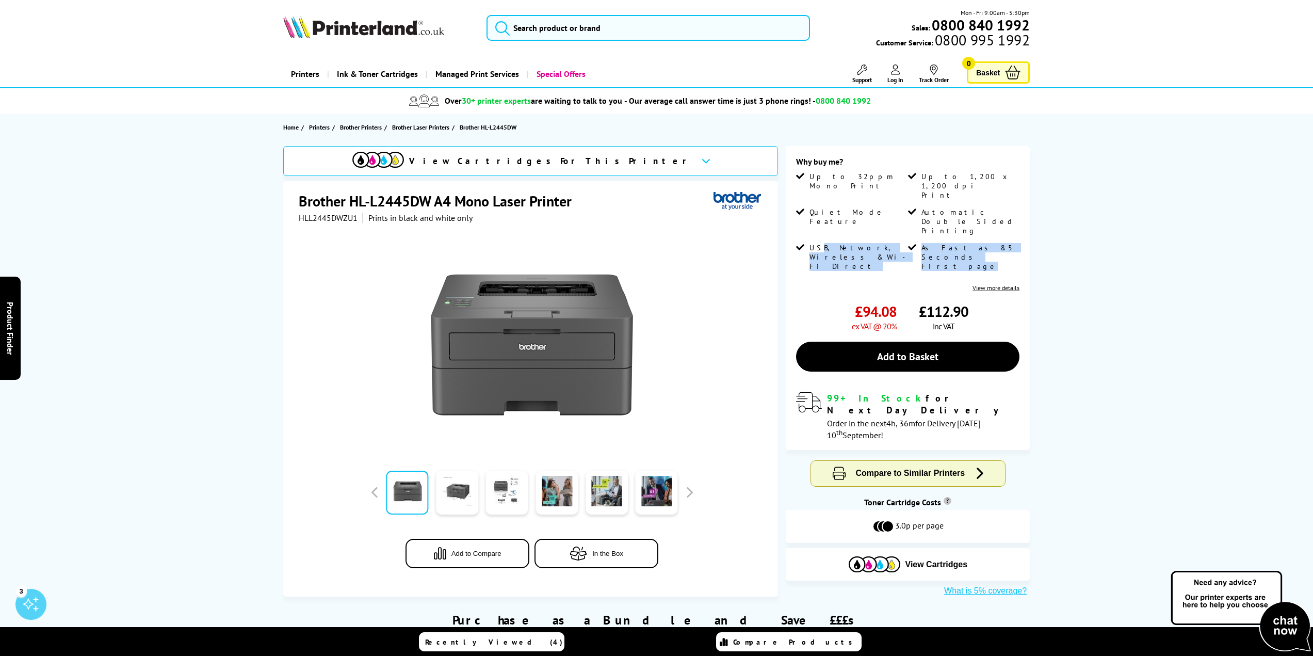
drag, startPoint x: 821, startPoint y: 221, endPoint x: 959, endPoint y: 228, distance: 139.0
click at [959, 228] on ul "Up to 32ppm Mono Print Up to 1,200 x 1,200 dpi Print Quiet Mode Feature Automat…" at bounding box center [907, 225] width 223 height 107
click at [959, 243] on span "As Fast as 8.5 Seconds First page" at bounding box center [970, 257] width 96 height 28
drag, startPoint x: 946, startPoint y: 233, endPoint x: 915, endPoint y: 220, distance: 34.2
click at [915, 243] on li "As Fast as 8.5 Seconds First page" at bounding box center [962, 261] width 109 height 36
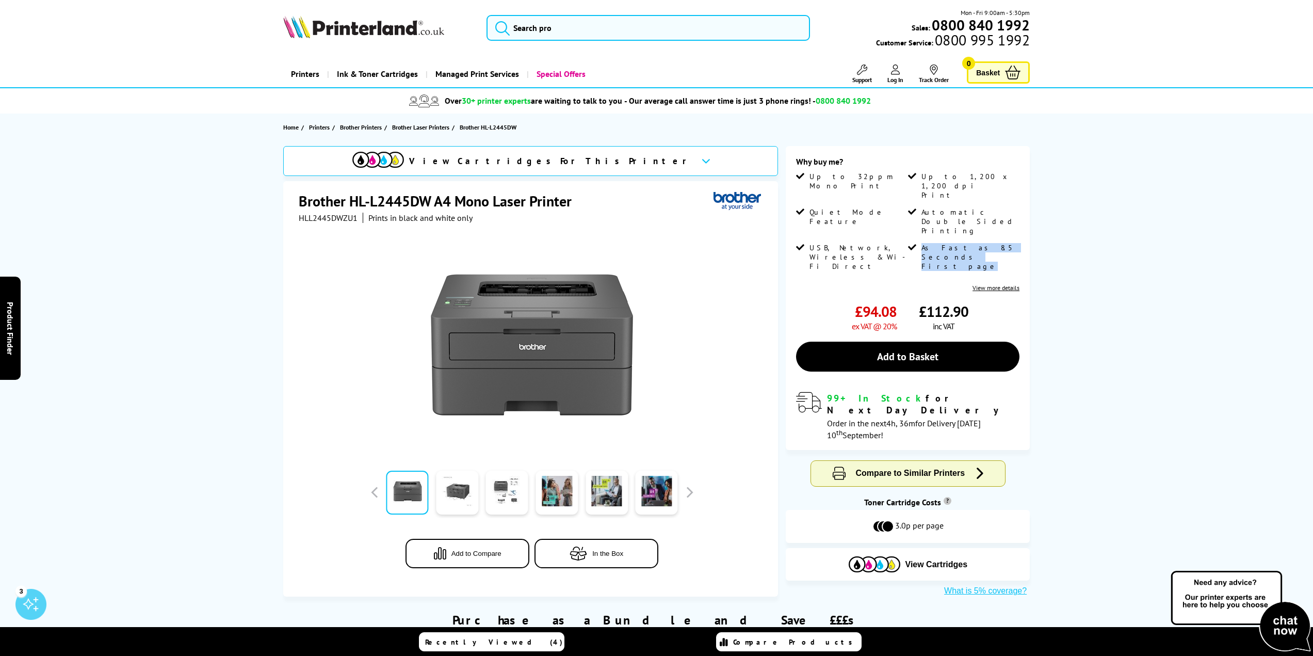
click at [915, 243] on icon at bounding box center [914, 247] width 13 height 8
drag, startPoint x: 921, startPoint y: 217, endPoint x: 943, endPoint y: 230, distance: 25.7
click at [943, 243] on span "As Fast as 8.5 Seconds First page" at bounding box center [970, 257] width 96 height 28
drag, startPoint x: 928, startPoint y: 225, endPoint x: 922, endPoint y: 222, distance: 6.5
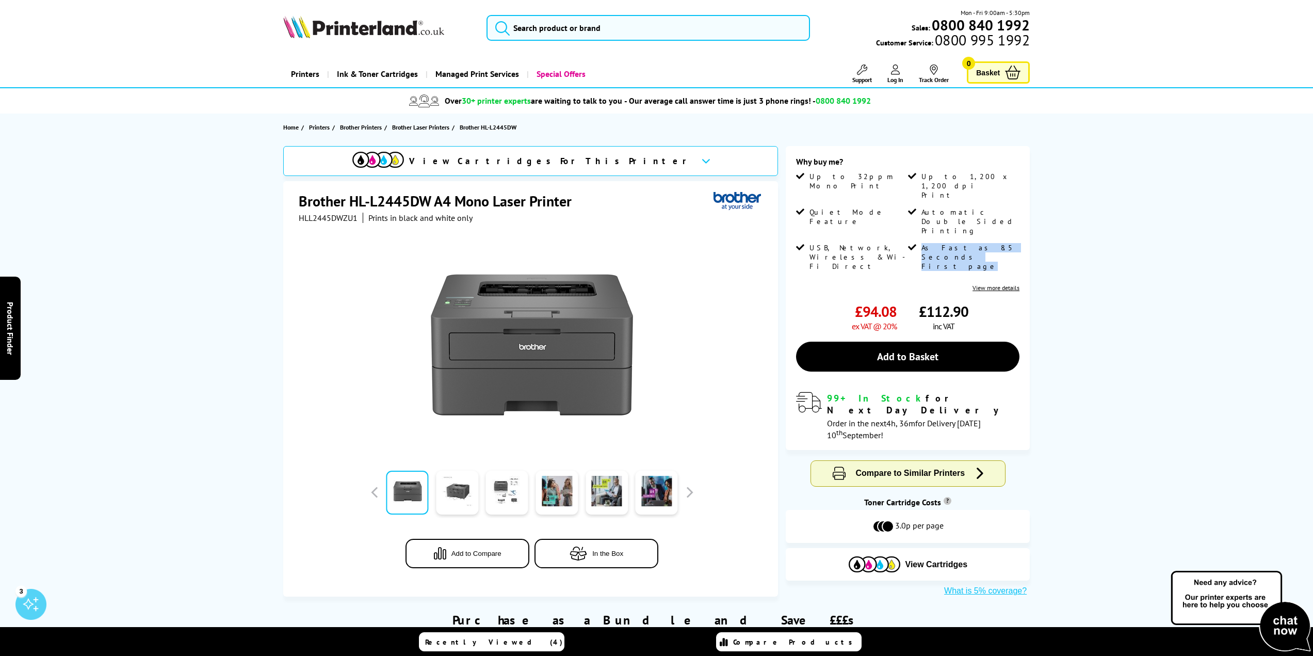
click at [922, 243] on span "As Fast as 8.5 Seconds First page" at bounding box center [970, 257] width 96 height 28
drag, startPoint x: 922, startPoint y: 222, endPoint x: 941, endPoint y: 229, distance: 19.6
click at [941, 243] on span "As Fast as 8.5 Seconds First page" at bounding box center [970, 257] width 96 height 28
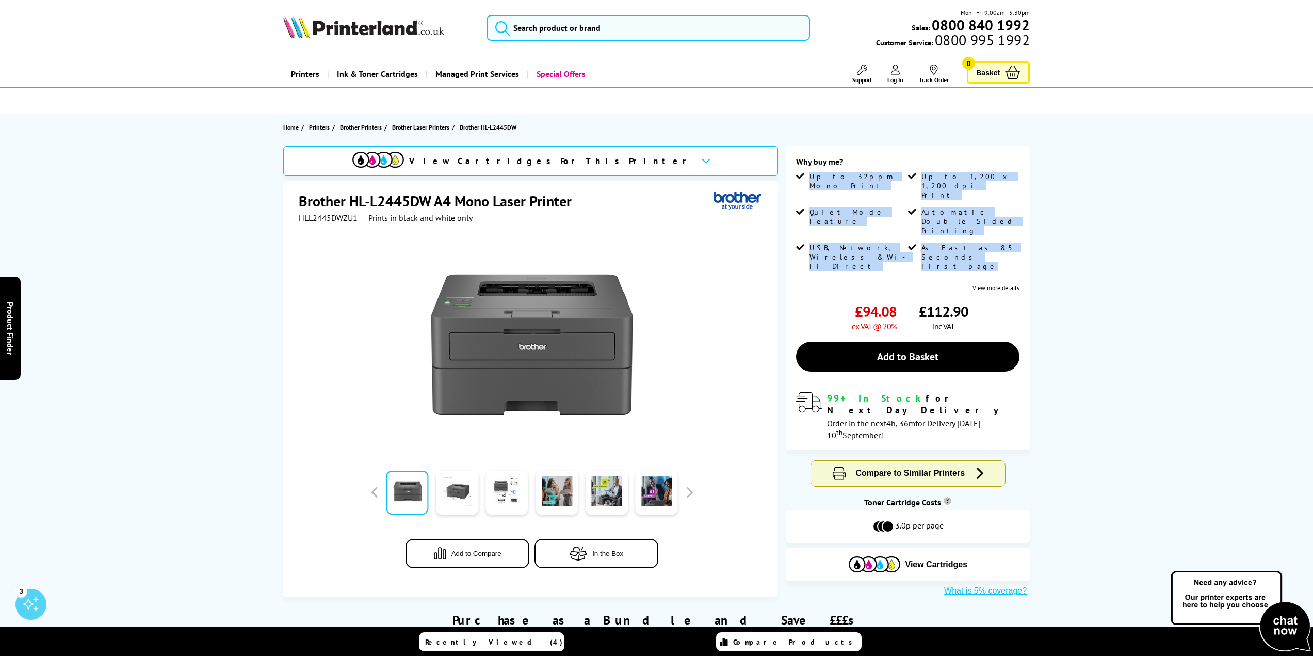
drag, startPoint x: 913, startPoint y: 211, endPoint x: 798, endPoint y: 173, distance: 120.8
click at [798, 173] on ul "Up to 32ppm Mono Print Up to 1,200 x 1,200 dpi Print Quiet Mode Feature Automat…" at bounding box center [907, 225] width 223 height 107
click at [798, 173] on icon at bounding box center [802, 176] width 13 height 8
drag, startPoint x: 800, startPoint y: 162, endPoint x: 917, endPoint y: 228, distance: 134.3
click at [917, 228] on div "Why buy me? Up to 32ppm Mono Print Up to 1,200 x 1,200 dpi Print Quiet Mode Fea…" at bounding box center [907, 223] width 223 height 135
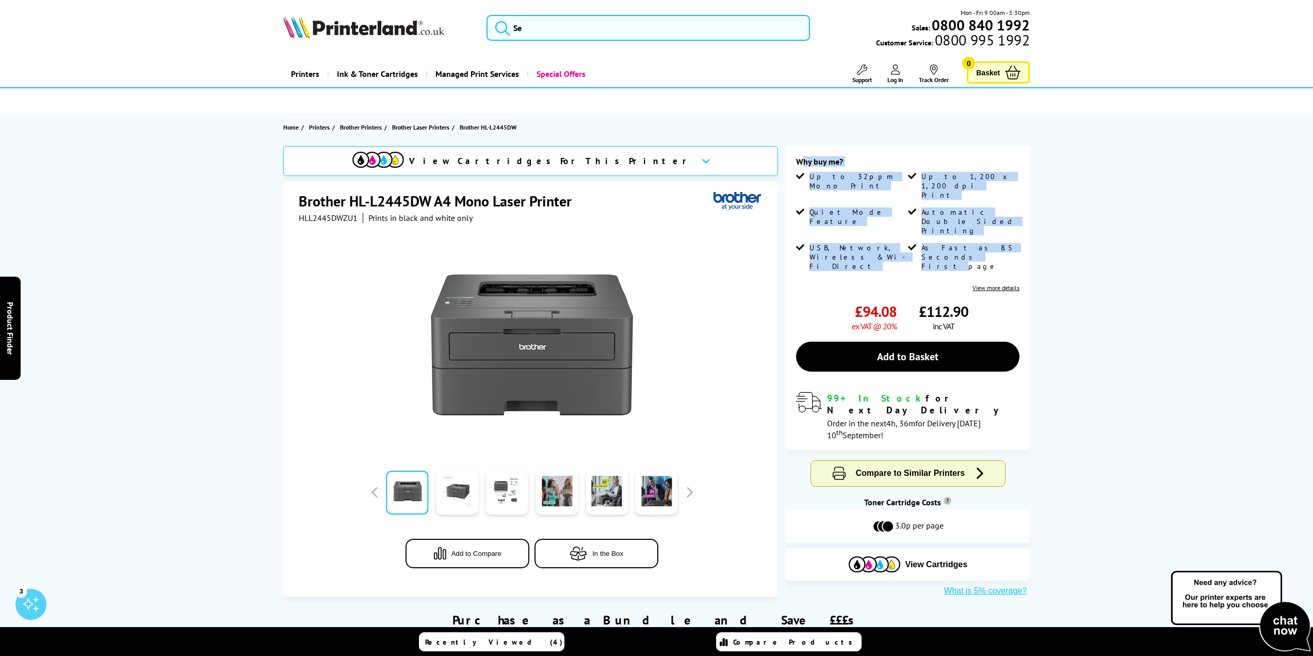
click at [919, 243] on li "As Fast as 8.5 Seconds First page" at bounding box center [962, 261] width 109 height 36
drag, startPoint x: 954, startPoint y: 228, endPoint x: 805, endPoint y: 166, distance: 161.3
click at [806, 168] on div "Why buy me? Up to 32ppm Mono Print Up to 1,200 x 1,200 dpi Print Quiet Mode Fea…" at bounding box center [907, 223] width 223 height 135
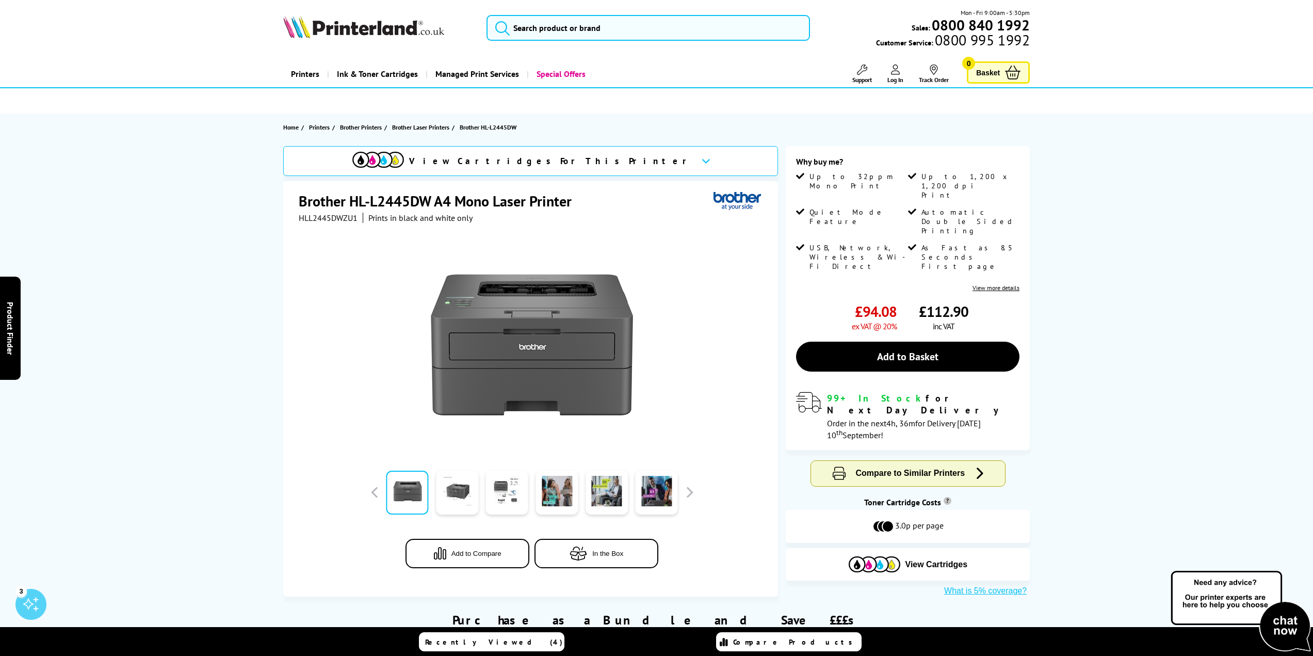
click at [804, 165] on div "Why buy me?" at bounding box center [907, 163] width 223 height 15
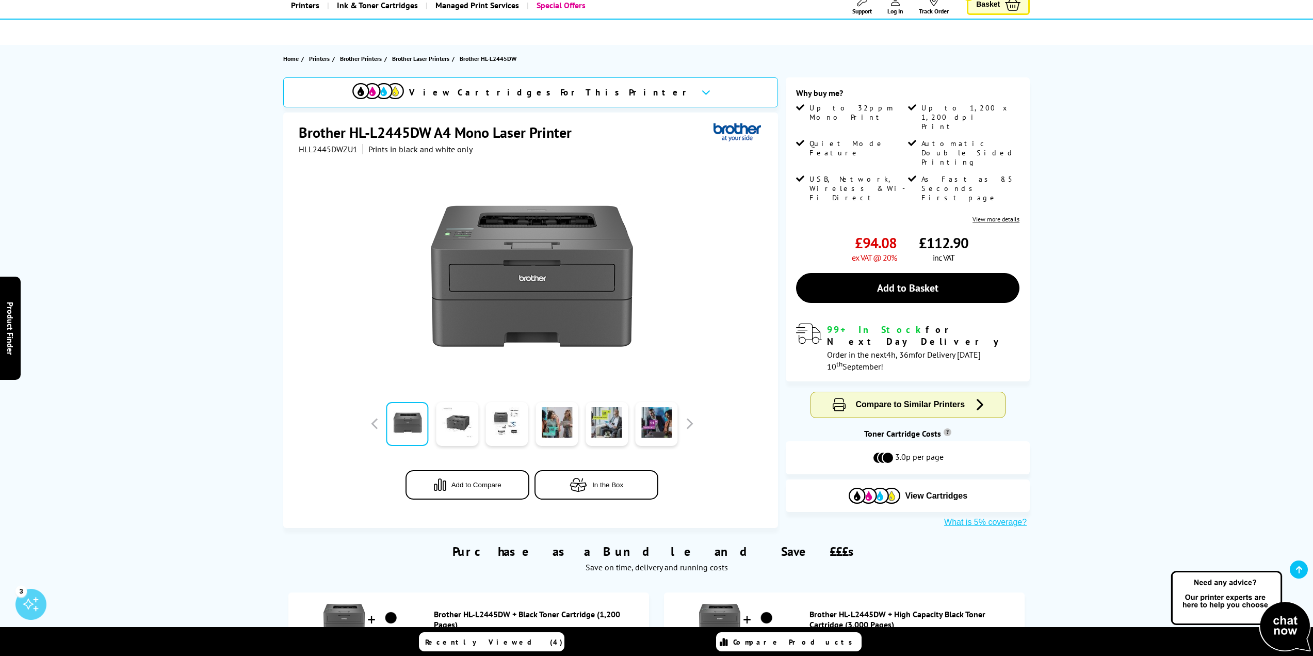
scroll to position [155, 0]
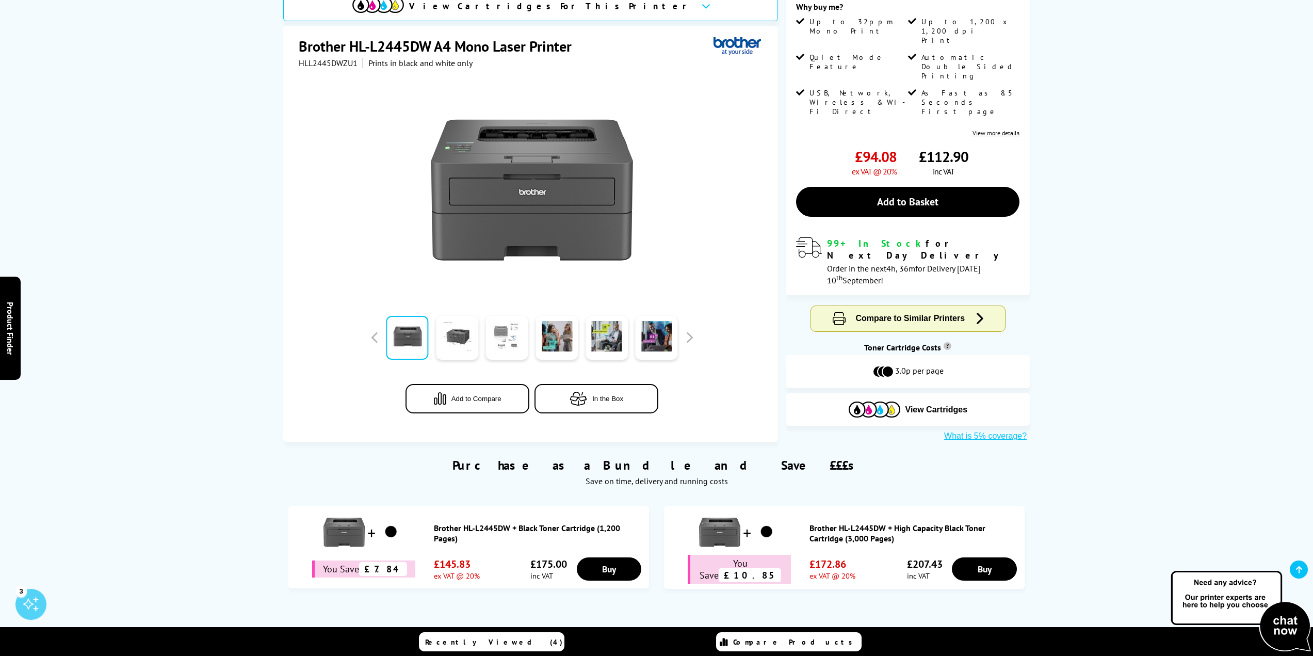
click at [491, 339] on link at bounding box center [507, 338] width 42 height 44
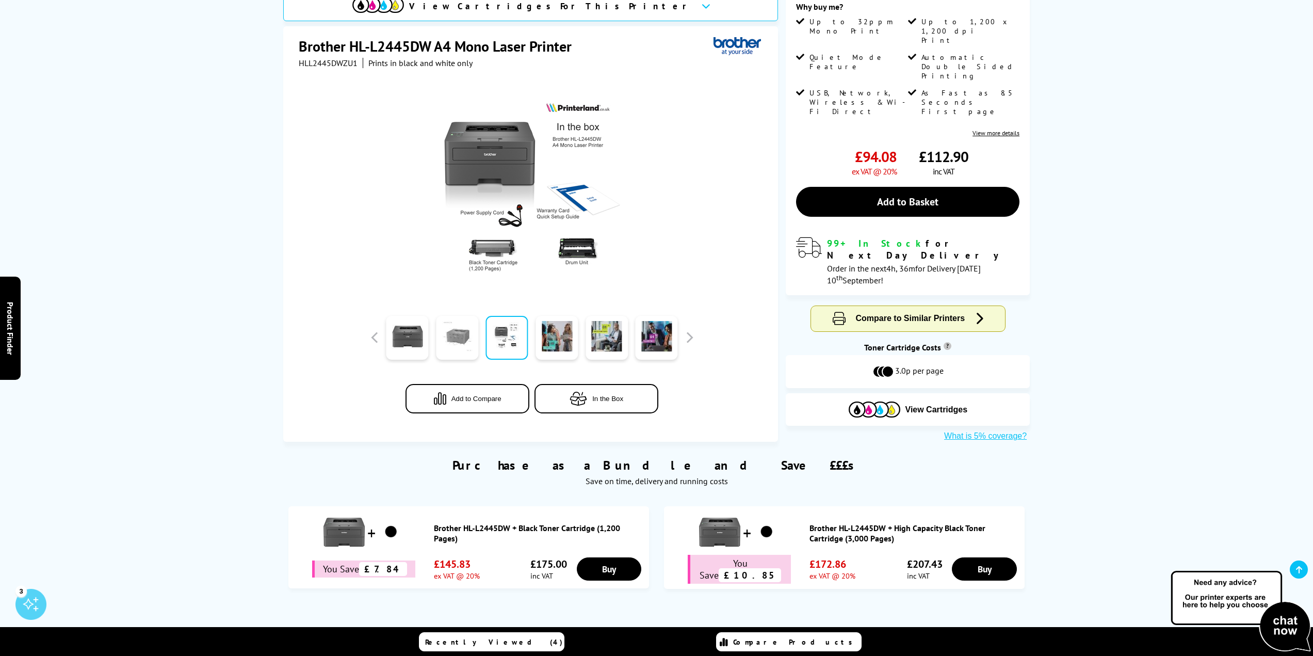
click at [455, 339] on link at bounding box center [457, 338] width 42 height 44
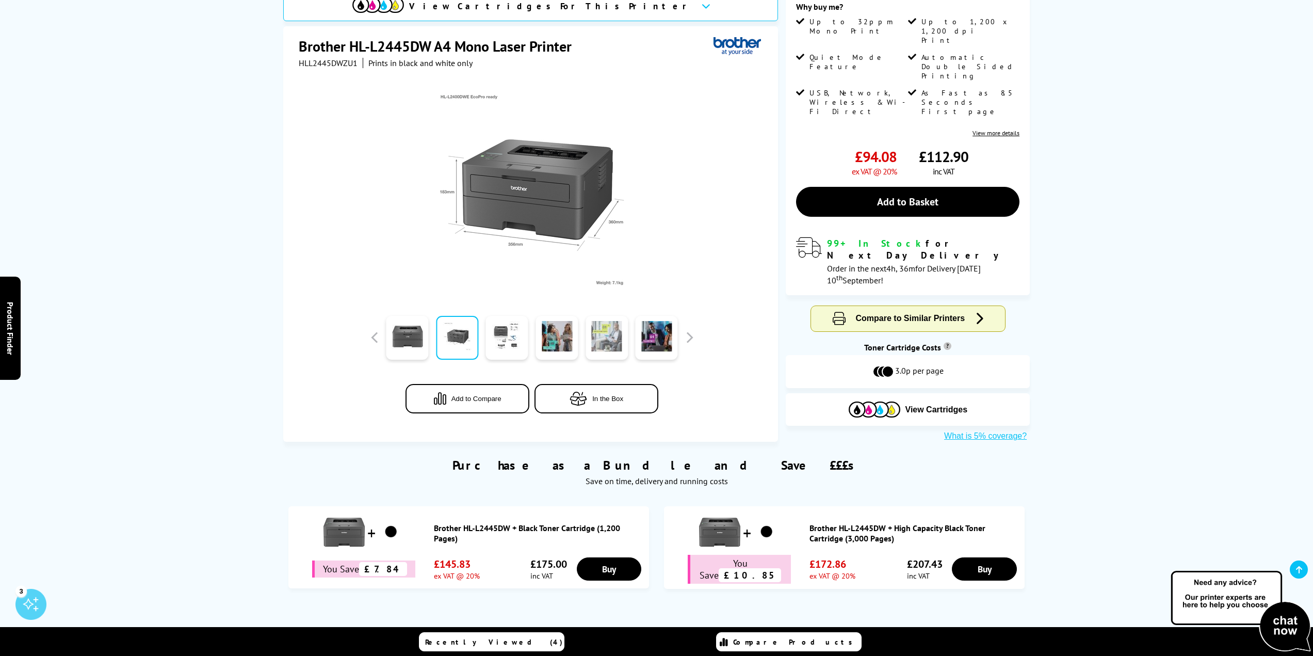
click at [597, 342] on link at bounding box center [607, 338] width 42 height 44
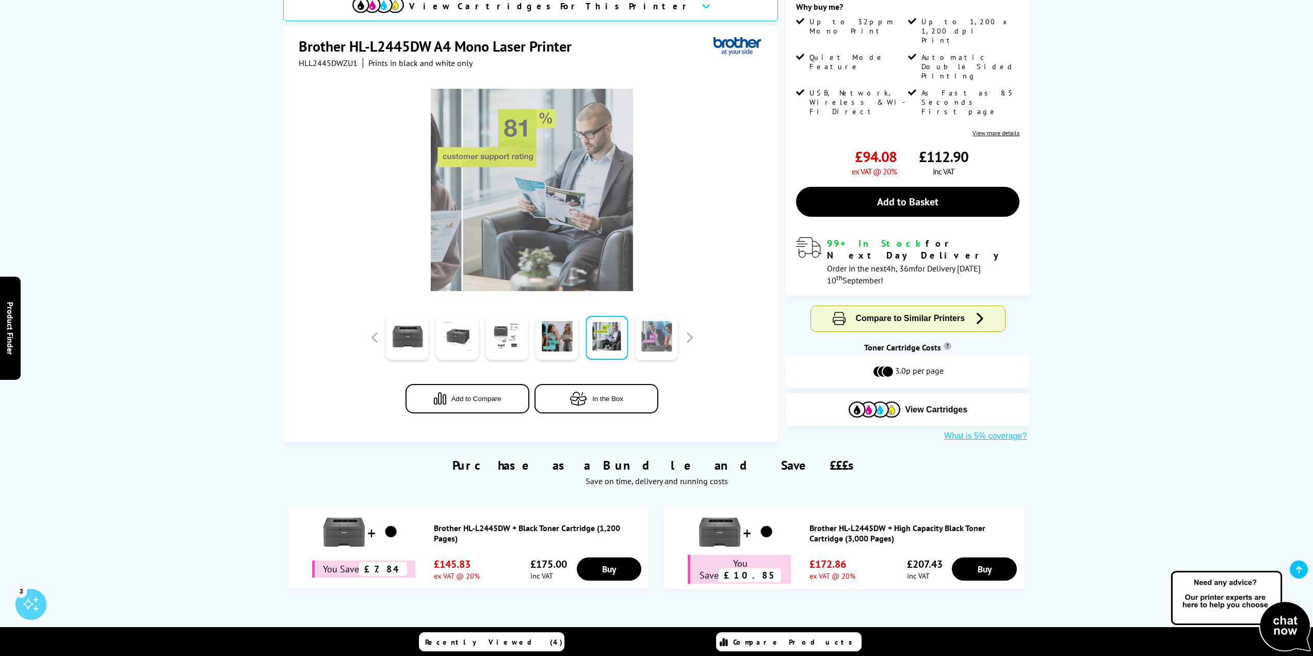
click at [664, 342] on link at bounding box center [657, 338] width 42 height 44
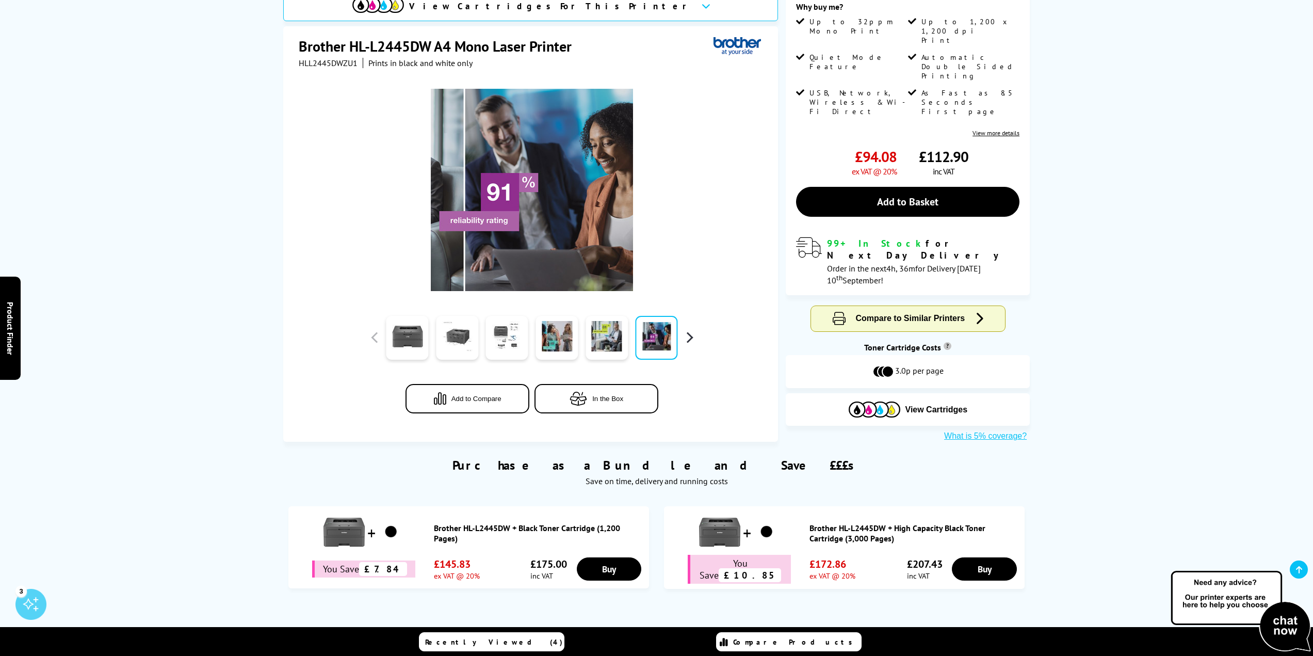
click at [688, 341] on button "button" at bounding box center [689, 337] width 15 height 15
drag, startPoint x: 558, startPoint y: 333, endPoint x: 610, endPoint y: 336, distance: 51.7
click at [559, 333] on link at bounding box center [557, 338] width 42 height 44
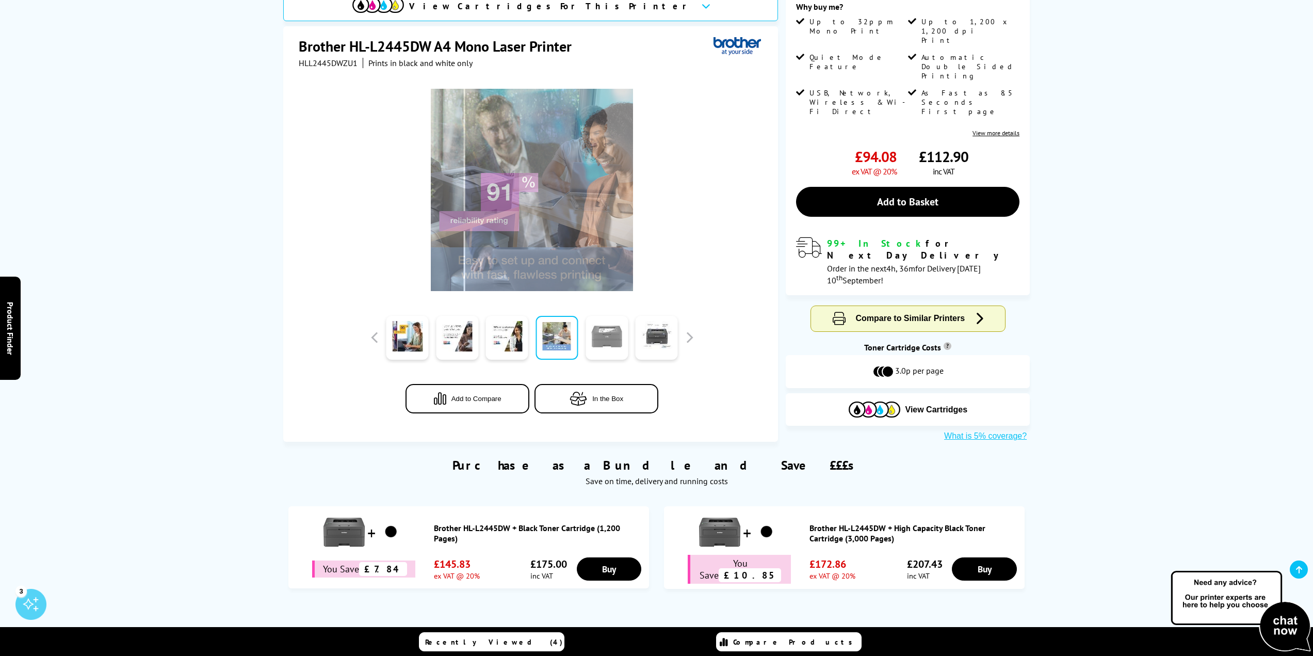
click at [610, 336] on link at bounding box center [607, 338] width 42 height 44
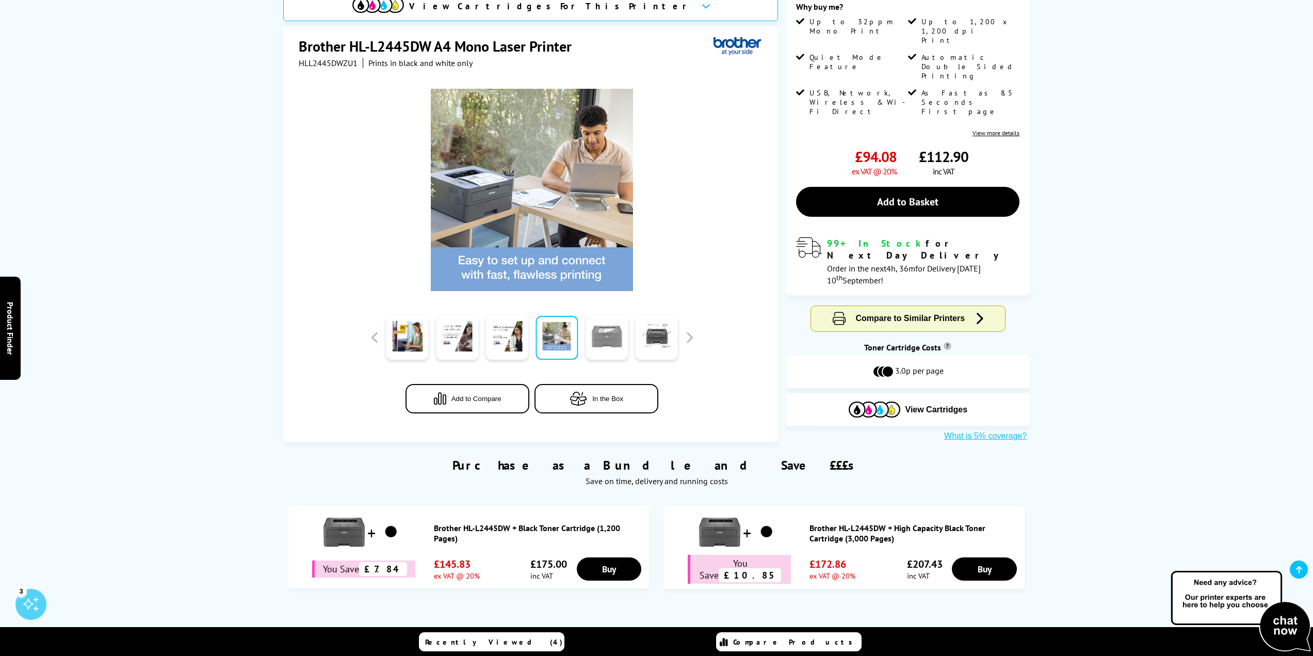
click at [616, 336] on link at bounding box center [607, 338] width 42 height 44
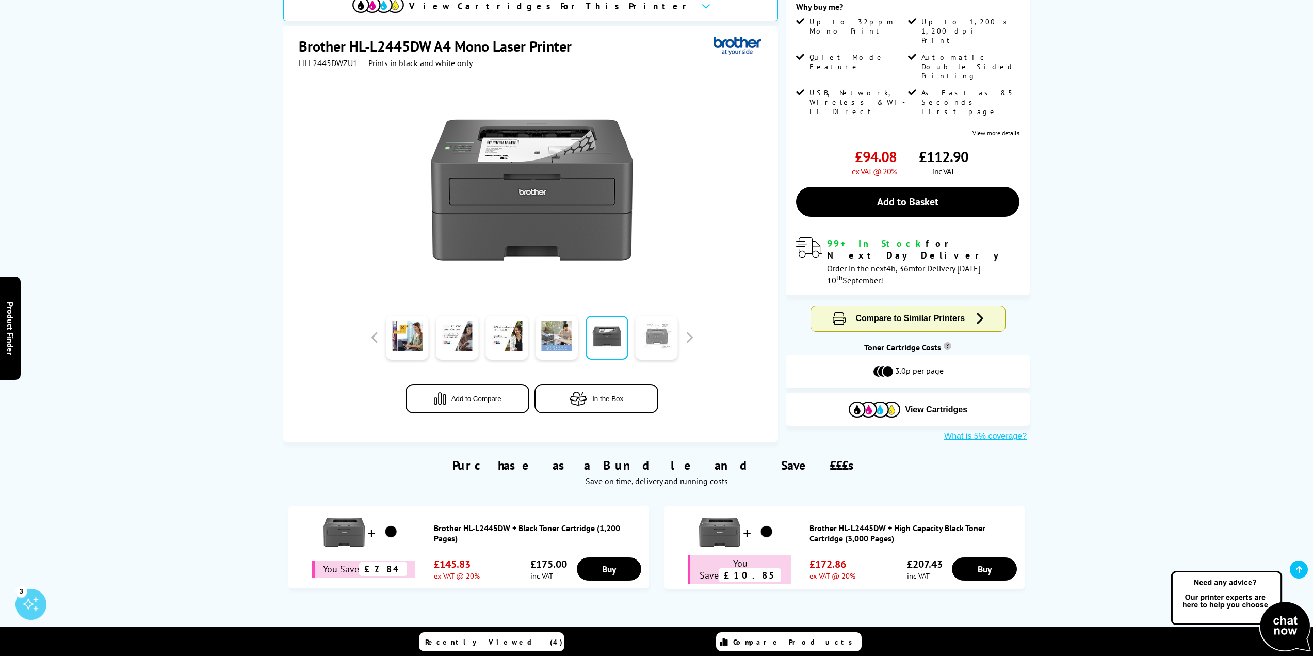
click at [649, 337] on link at bounding box center [657, 338] width 42 height 44
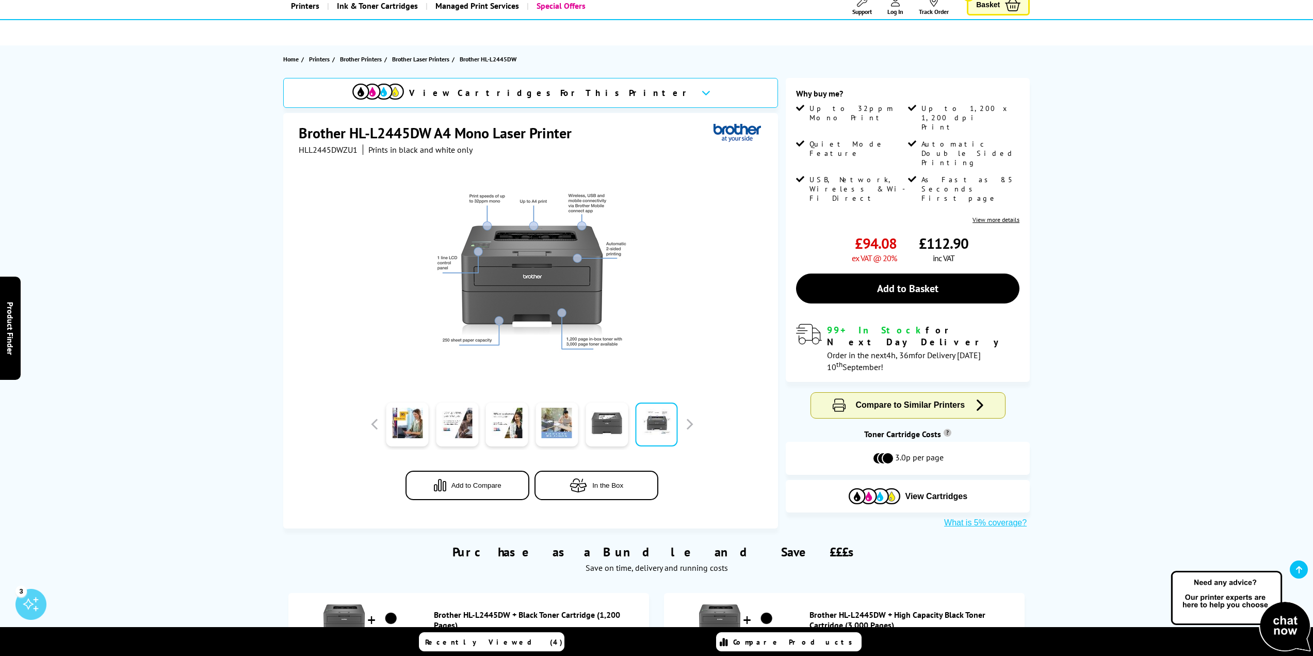
scroll to position [52, 0]
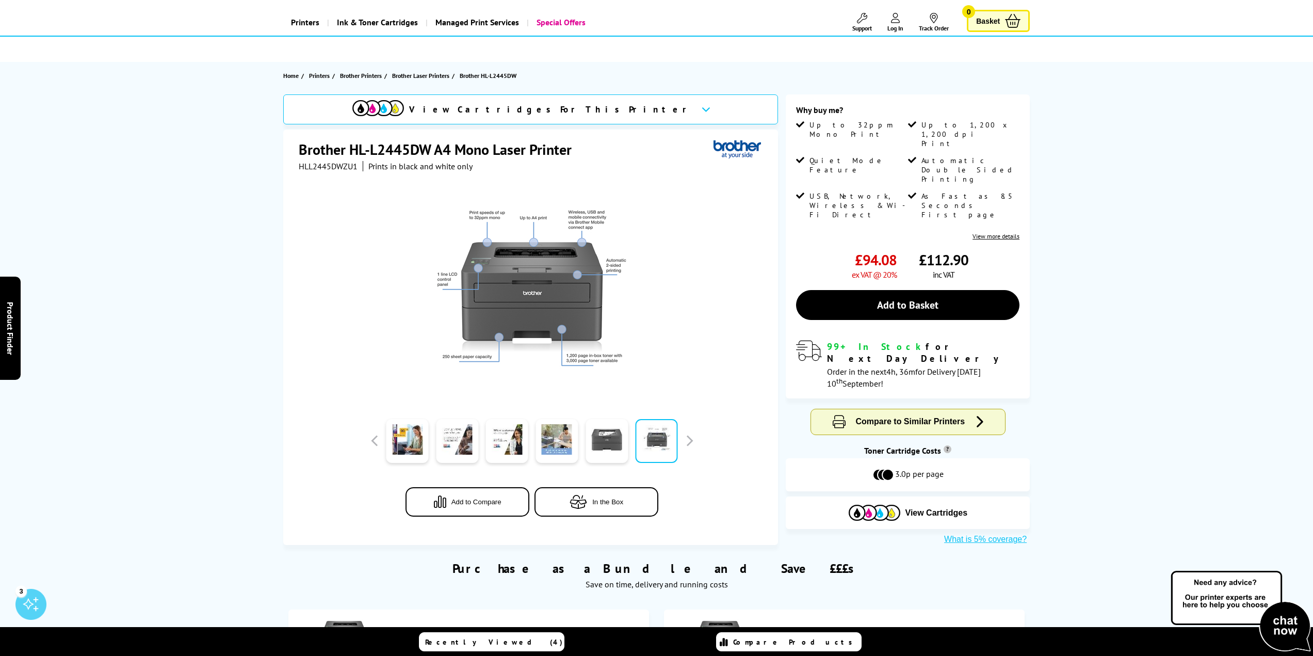
click at [928, 445] on div "Toner Cartridge Costs ?" at bounding box center [908, 450] width 244 height 10
click at [931, 445] on div "Toner Cartridge Costs ?" at bounding box center [908, 450] width 244 height 10
drag, startPoint x: 941, startPoint y: 402, endPoint x: 965, endPoint y: 416, distance: 28.5
click at [947, 445] on div "Toner Cartridge Costs ? 3.0p per page" at bounding box center [908, 468] width 244 height 46
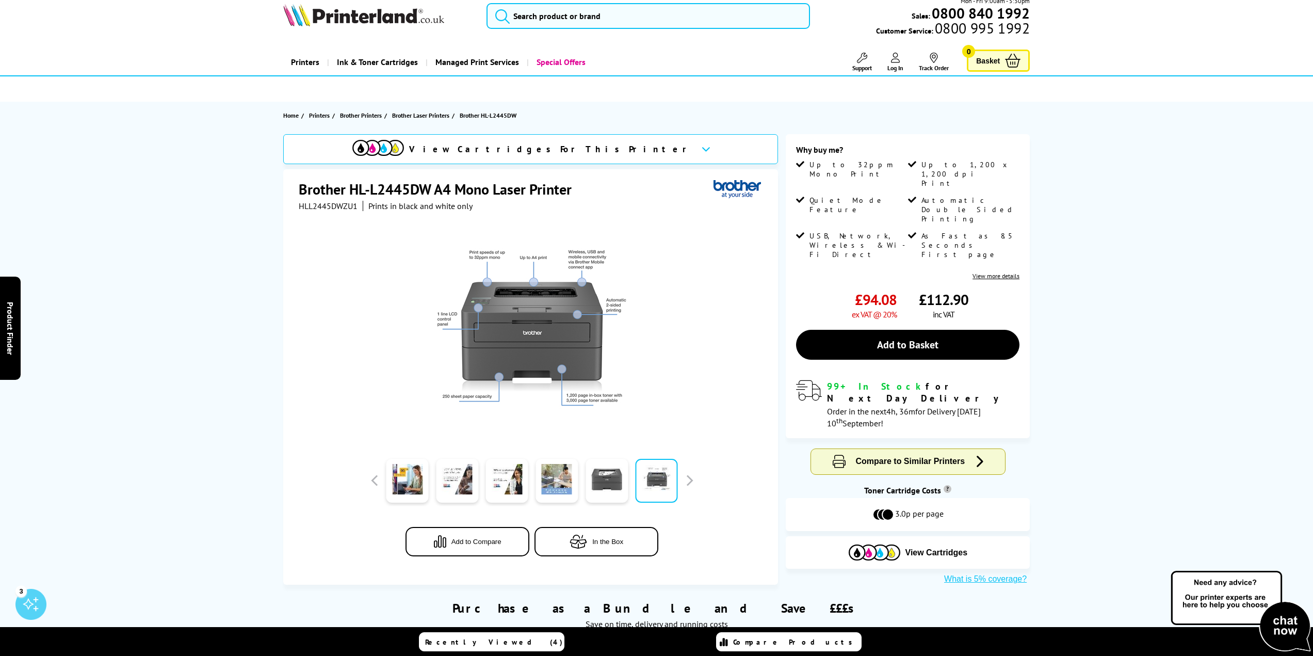
scroll to position [0, 0]
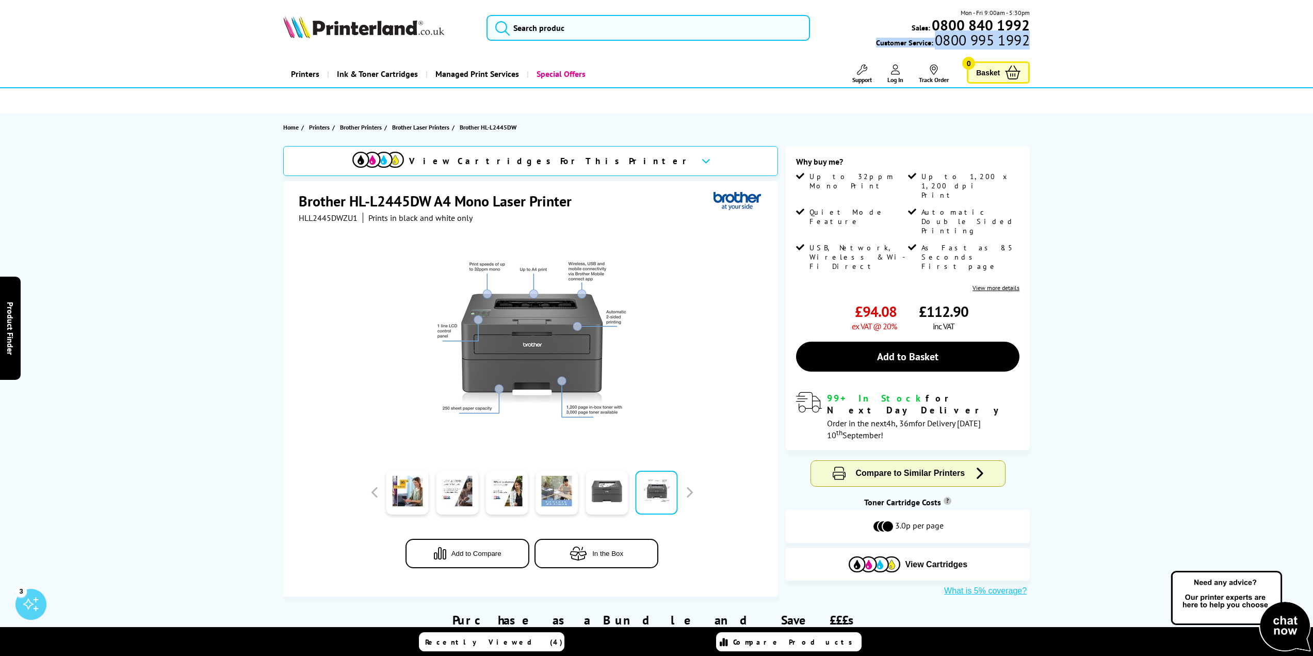
drag, startPoint x: 1027, startPoint y: 39, endPoint x: 870, endPoint y: 23, distance: 158.2
click at [870, 23] on div "Mon - Fri 9:00am - 5:30pm Sales: 0800 840 1992 Customer Service: 0800 995 1992" at bounding box center [920, 28] width 220 height 40
drag, startPoint x: 908, startPoint y: 23, endPoint x: 1027, endPoint y: 41, distance: 120.6
click at [1027, 41] on div "Mon - Fri 9:00am - 5:30pm Sales: 0800 840 1992 Customer Service: 0800 995 1992" at bounding box center [920, 28] width 220 height 40
click at [1029, 41] on span "0800 995 1992" at bounding box center [982, 40] width 97 height 10
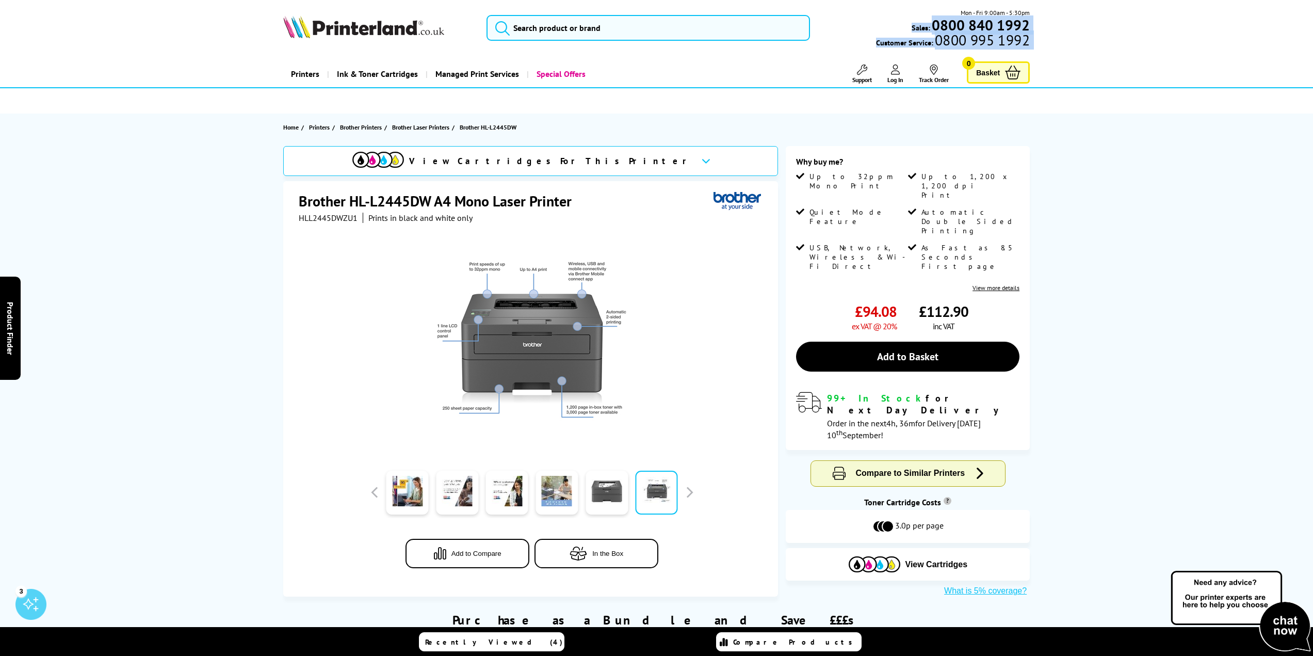
drag, startPoint x: 1029, startPoint y: 41, endPoint x: 916, endPoint y: 30, distance: 114.1
click at [916, 30] on div "Mon - Fri 9:00am - 5:30pm Sales: 0800 840 1992 Customer Service: 0800 995 1992" at bounding box center [920, 28] width 220 height 40
click at [916, 30] on span "Sales:" at bounding box center [921, 28] width 19 height 10
drag, startPoint x: 909, startPoint y: 26, endPoint x: 1027, endPoint y: 44, distance: 119.0
click at [1023, 45] on div "Mon - Fri 9:00am - 5:30pm Sales: 0800 840 1992 Customer Service: 0800 995 1992" at bounding box center [920, 28] width 220 height 40
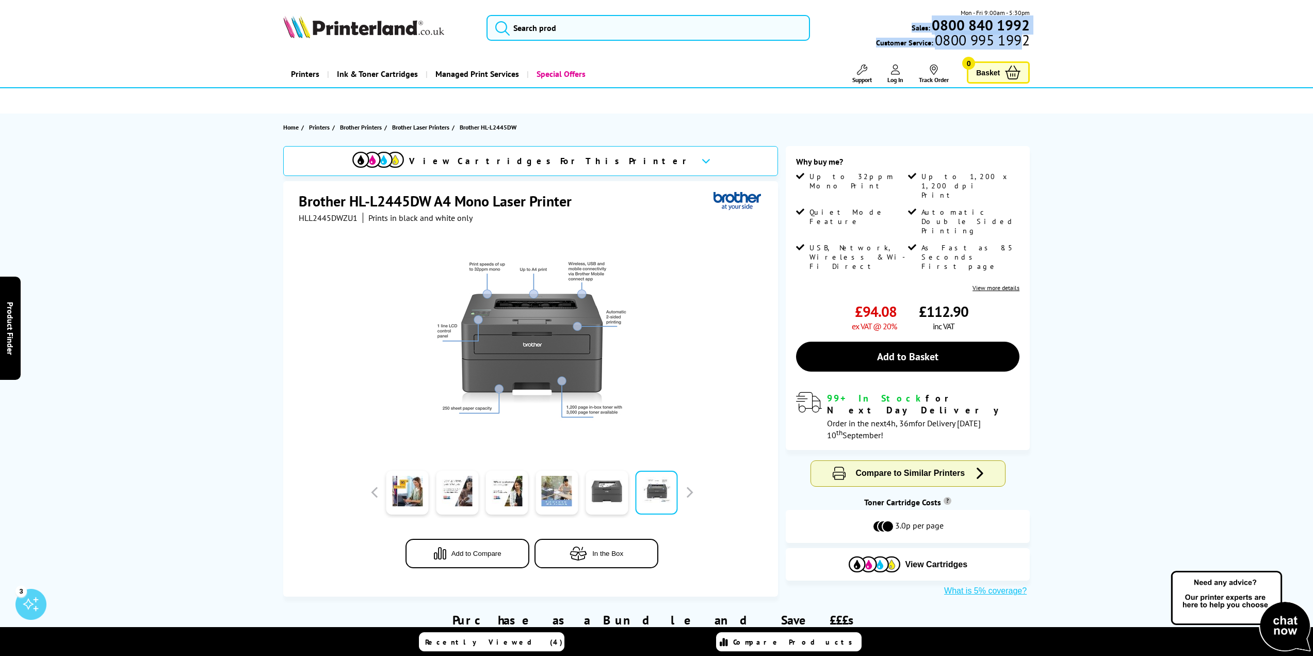
click at [1034, 41] on div "Mon - Fri 9:00am - 5:30pm Sales: 0800 840 1992 Customer Service: 0800 995 1992" at bounding box center [657, 30] width 826 height 45
drag, startPoint x: 1020, startPoint y: 40, endPoint x: 904, endPoint y: 24, distance: 117.1
click at [904, 24] on div "Mon - Fri 9:00am - 5:30pm Sales: 0800 840 1992 Customer Service: 0800 995 1992" at bounding box center [657, 30] width 826 height 45
click at [905, 24] on div "Mon - Fri 9:00am - 5:30pm Sales: 0800 840 1992 Customer Service: 0800 995 1992" at bounding box center [920, 28] width 220 height 40
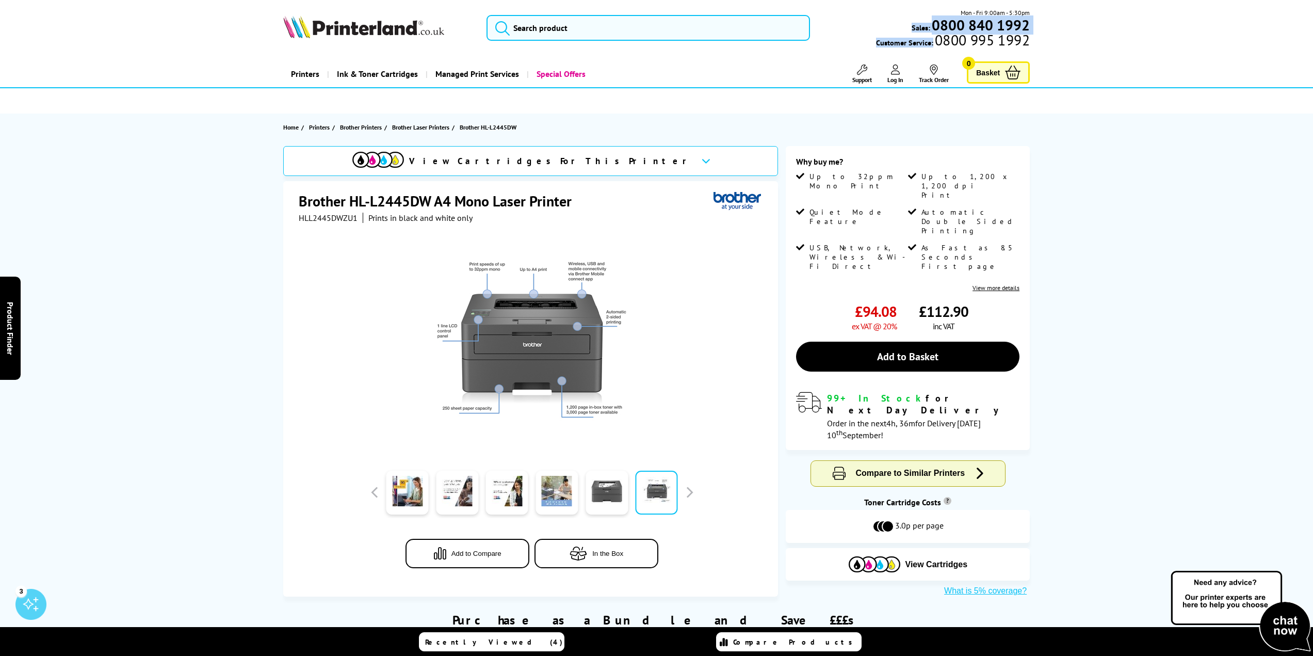
click at [902, 25] on div "Mon - Fri 9:00am - 5:30pm Sales: 0800 840 1992 Customer Service: 0800 995 1992" at bounding box center [920, 28] width 220 height 40
drag, startPoint x: 906, startPoint y: 25, endPoint x: 1030, endPoint y: 38, distance: 124.6
click at [1030, 38] on div "Mon - Fri 9:00am - 5:30pm Sales: 0800 840 1992 Customer Service: 0800 995 1992" at bounding box center [920, 28] width 220 height 40
click at [1030, 38] on span "0800 995 1992" at bounding box center [982, 40] width 97 height 10
drag, startPoint x: 1030, startPoint y: 38, endPoint x: 911, endPoint y: 20, distance: 119.6
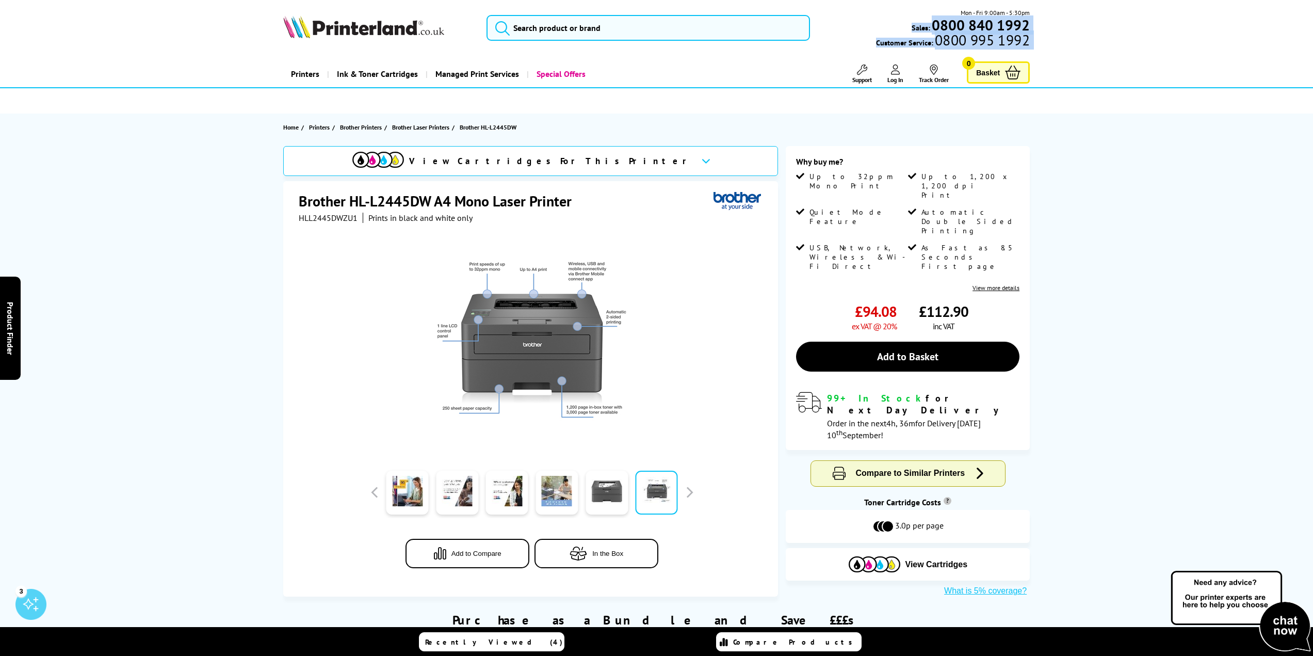
click at [911, 20] on div "Mon - Fri 9:00am - 5:30pm Sales: 0800 840 1992 Customer Service: 0800 995 1992" at bounding box center [920, 28] width 220 height 40
click at [911, 21] on div "Mon - Fri 9:00am - 5:30pm Sales: 0800 840 1992 Customer Service: 0800 995 1992" at bounding box center [920, 28] width 220 height 40
drag, startPoint x: 949, startPoint y: 37, endPoint x: 1024, endPoint y: 42, distance: 76.1
click at [1024, 43] on div "Mon - Fri 9:00am - 5:30pm Sales: 0800 840 1992 Customer Service: 0800 995 1992" at bounding box center [920, 28] width 220 height 40
click at [1030, 39] on span "0800 995 1992" at bounding box center [982, 40] width 97 height 10
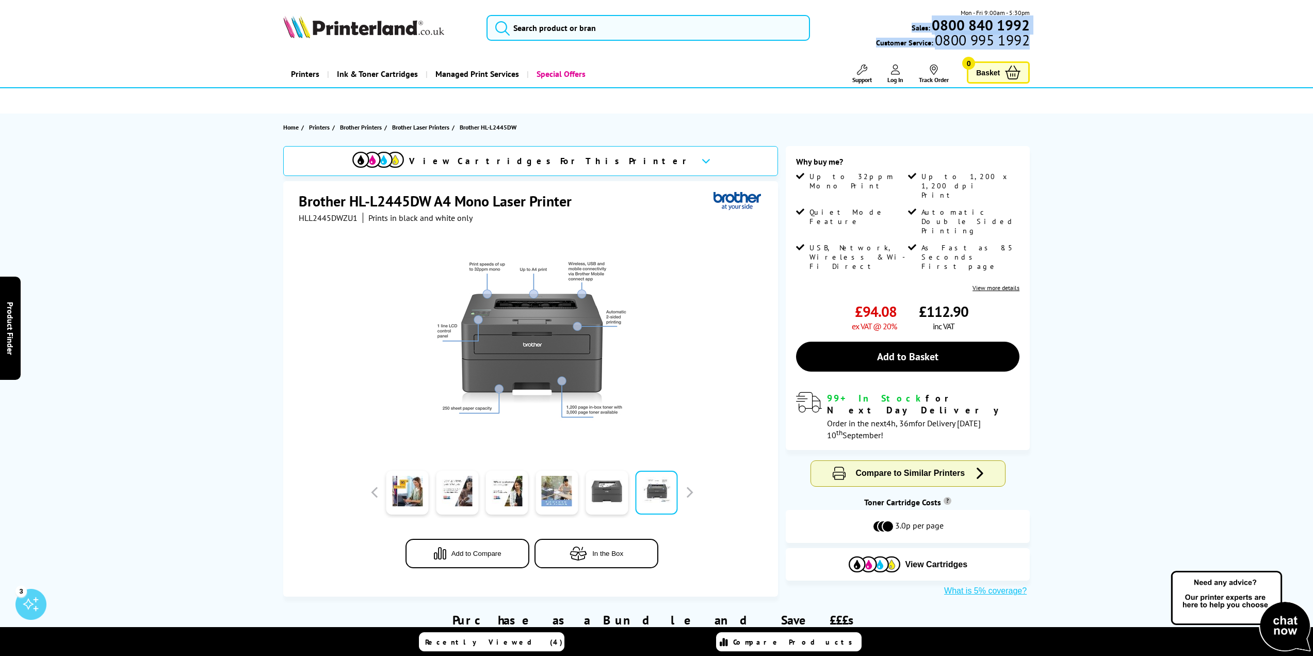
click at [1030, 42] on span "0800 995 1992" at bounding box center [982, 40] width 97 height 10
click at [1027, 37] on span "0800 995 1992" at bounding box center [982, 40] width 97 height 10
drag, startPoint x: 935, startPoint y: 537, endPoint x: 1080, endPoint y: 552, distance: 145.8
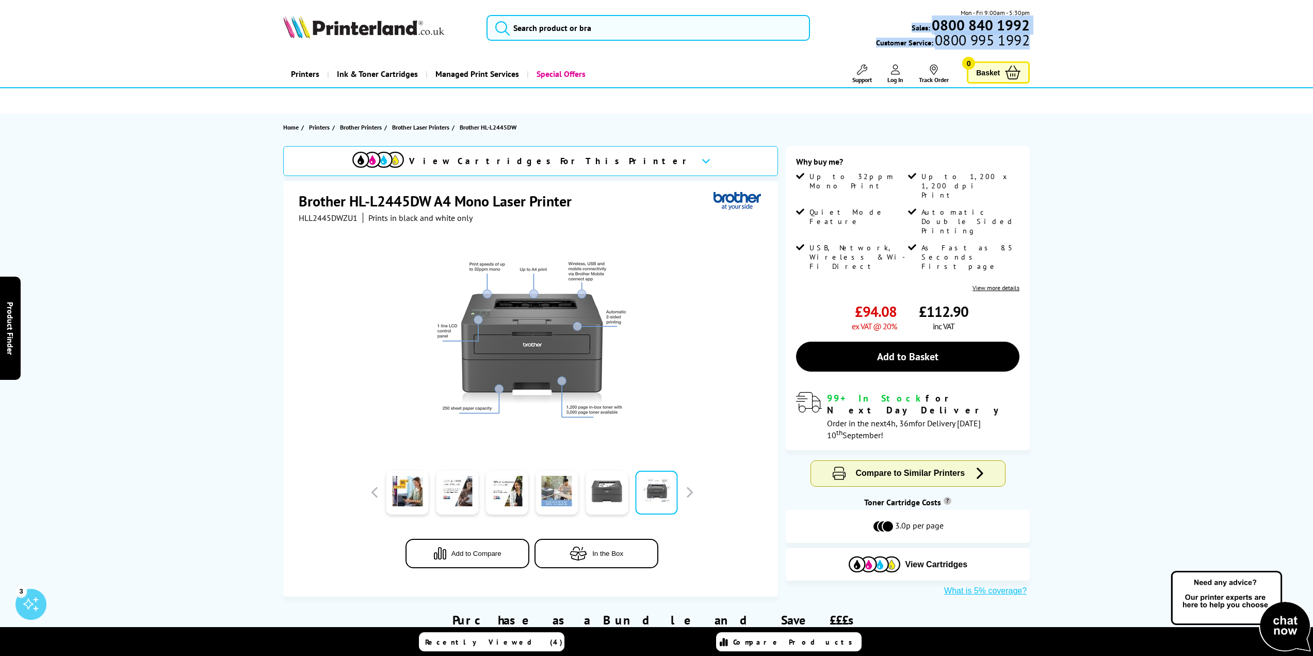
drag, startPoint x: 1049, startPoint y: 546, endPoint x: 861, endPoint y: 544, distance: 187.9
click at [861, 544] on div "View Cartridges For This Printer Brother HL-L2445DW A4 Mono Laser Printer HLL24…" at bounding box center [657, 371] width 826 height 451
click at [865, 586] on div "What is 5% coverage?" at bounding box center [908, 591] width 244 height 10
click at [878, 533] on div "Why buy me? Up to 32ppm Mono Print Up to 1,200 x 1,200 dpi Print Quiet Mode Fea…" at bounding box center [908, 371] width 244 height 451
drag, startPoint x: 945, startPoint y: 477, endPoint x: 845, endPoint y: 477, distance: 100.1
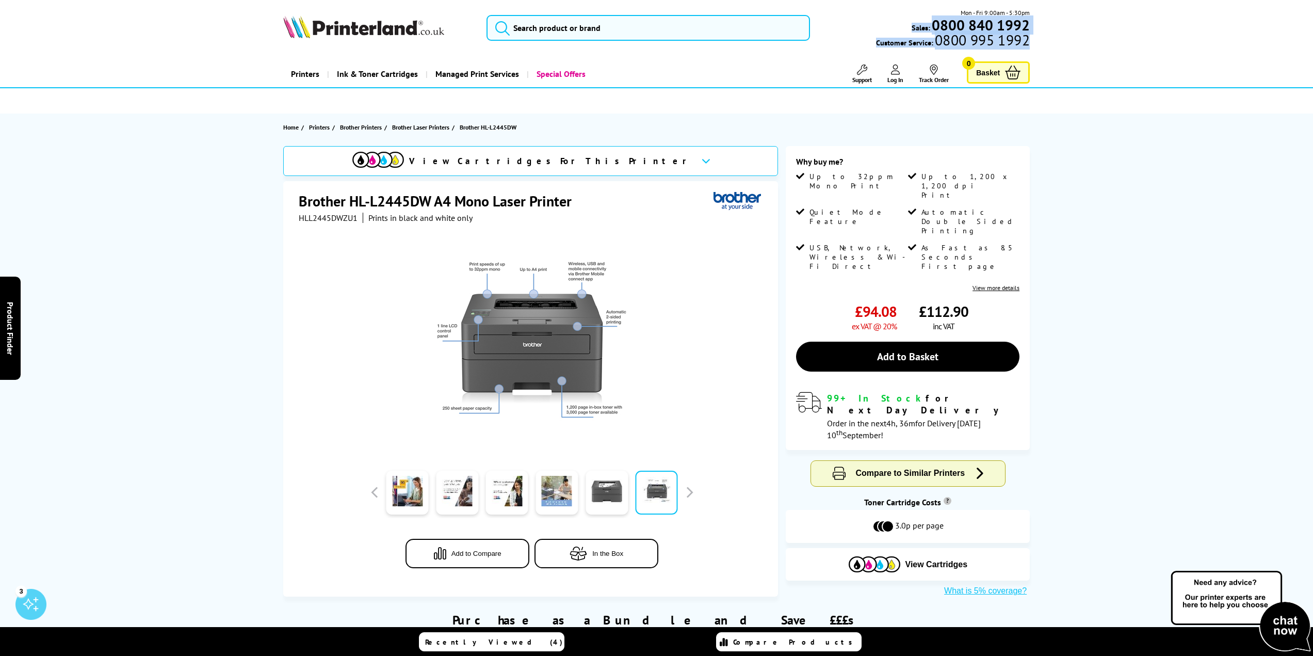
click at [845, 510] on div "3.0p per page" at bounding box center [908, 526] width 244 height 33
drag, startPoint x: 755, startPoint y: 616, endPoint x: 552, endPoint y: 611, distance: 202.4
click at [552, 611] on div "Purchase as a Bundle and Save £££s Save on time, delivery and running costs" at bounding box center [656, 622] width 747 height 50
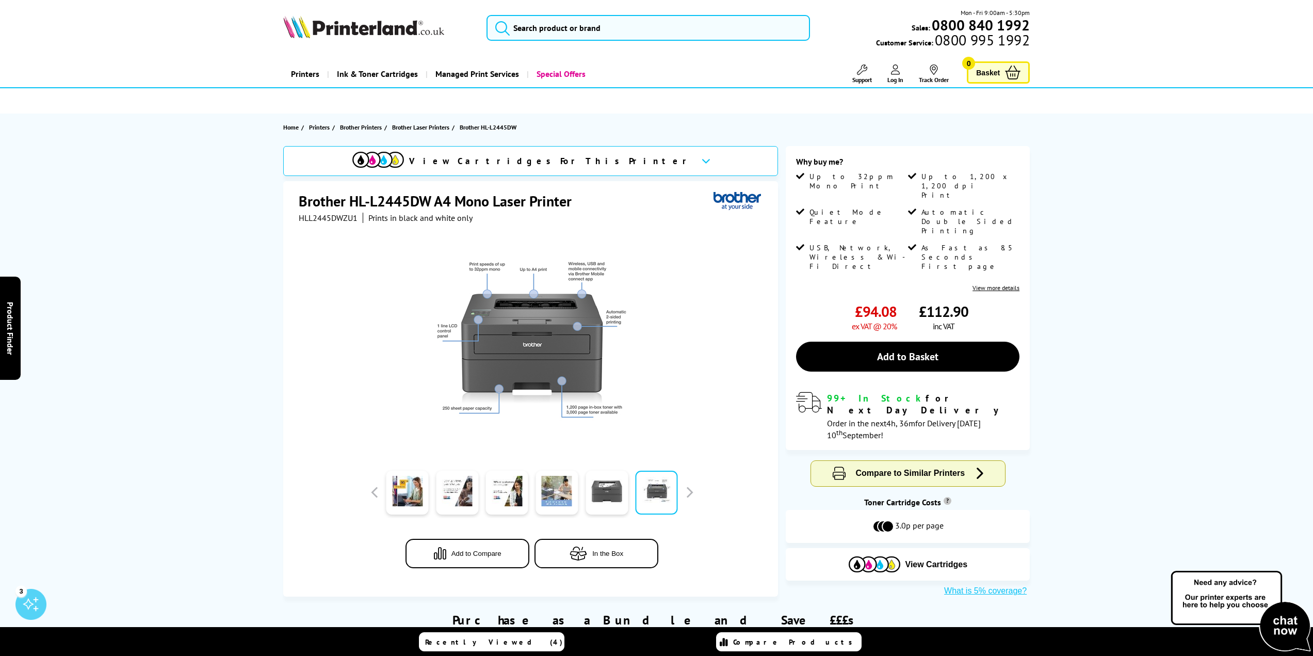
click at [553, 611] on div "Purchase as a Bundle and Save £££s Save on time, delivery and running costs" at bounding box center [656, 622] width 747 height 50
drag, startPoint x: 558, startPoint y: 617, endPoint x: 800, endPoint y: 616, distance: 242.0
click at [800, 616] on div "Purchase as a Bundle and Save £££s Save on time, delivery and running costs" at bounding box center [656, 622] width 747 height 50
drag, startPoint x: 759, startPoint y: 618, endPoint x: 571, endPoint y: 610, distance: 188.0
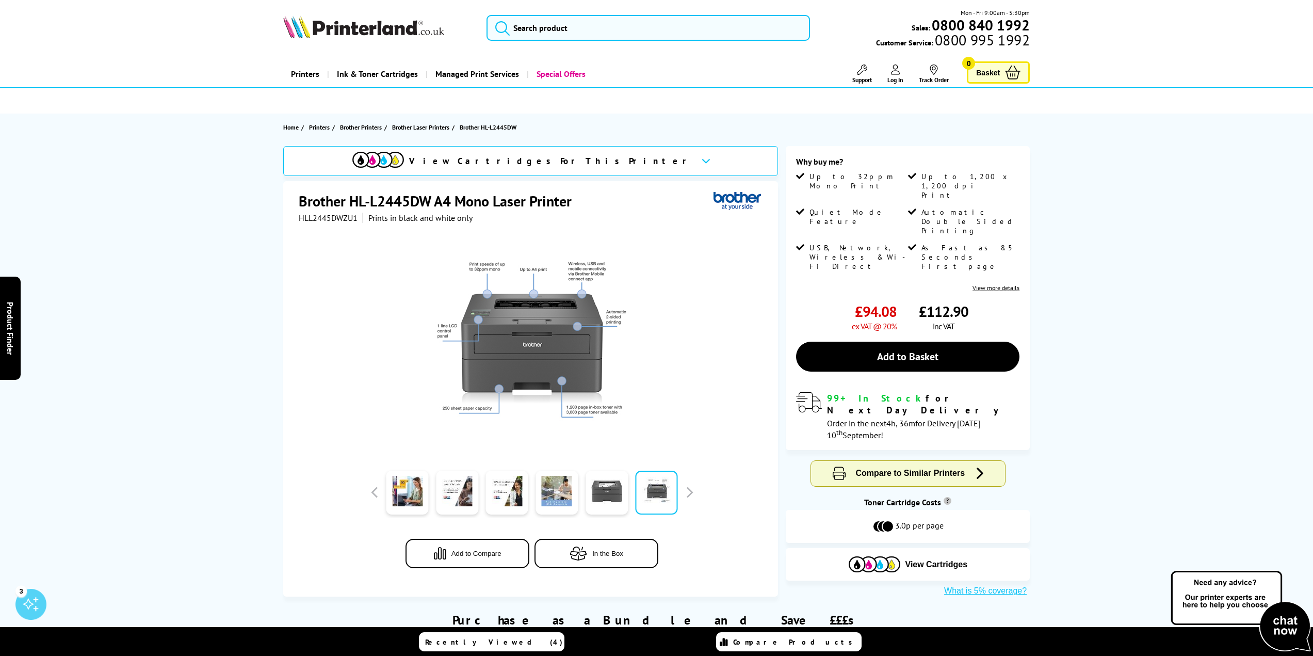
click at [571, 610] on div "Purchase as a Bundle and Save £££s Save on time, delivery and running costs" at bounding box center [656, 622] width 747 height 50
click at [558, 618] on div "Purchase as a Bundle and Save £££s Save on time, delivery and running costs" at bounding box center [656, 622] width 747 height 50
drag, startPoint x: 558, startPoint y: 618, endPoint x: 823, endPoint y: 614, distance: 264.3
click at [823, 614] on div "Purchase as a Bundle and Save £££s Save on time, delivery and running costs" at bounding box center [656, 622] width 747 height 50
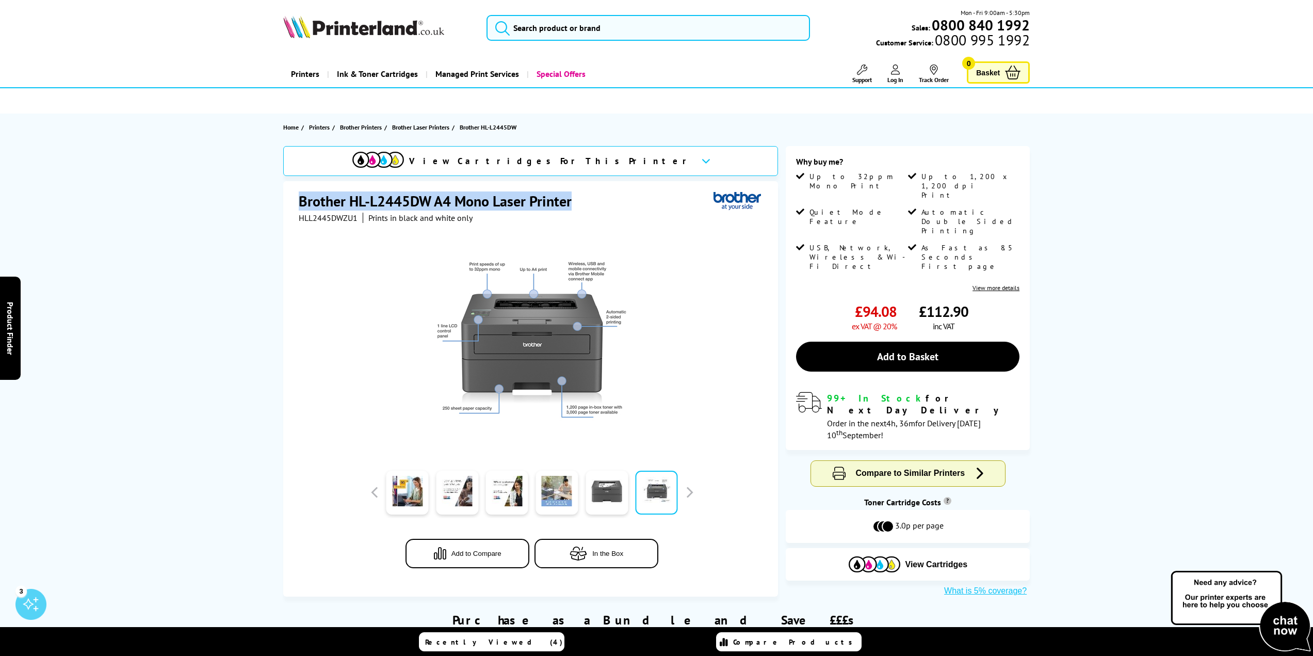
drag, startPoint x: 298, startPoint y: 199, endPoint x: 576, endPoint y: 193, distance: 278.3
click at [577, 194] on h1 "Brother HL-L2445DW A4 Mono Laser Printer" at bounding box center [440, 200] width 283 height 19
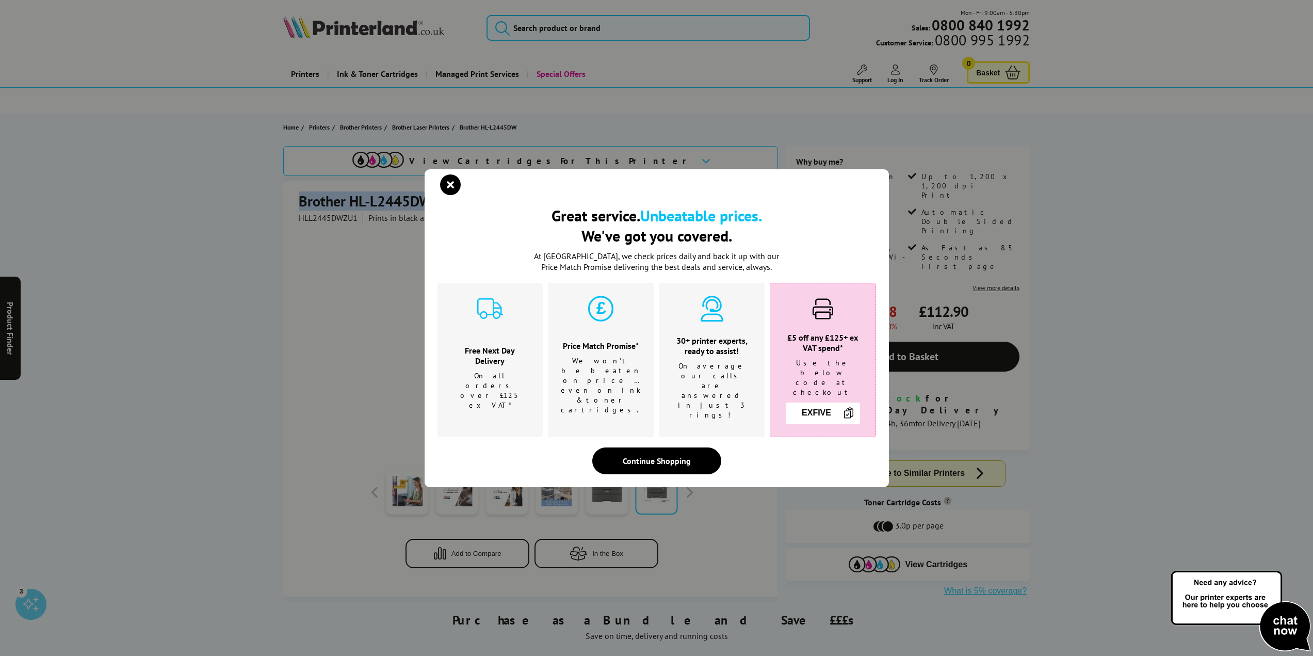
copy h1 "Brother HL-L2445DW A4 Mono Laser Printer"
click at [583, 102] on div "Great service. Unbeatable prices. We've got you covered. Great service. Unbeata…" at bounding box center [660, 328] width 1321 height 656
click at [450, 190] on icon "close modal" at bounding box center [454, 184] width 21 height 21
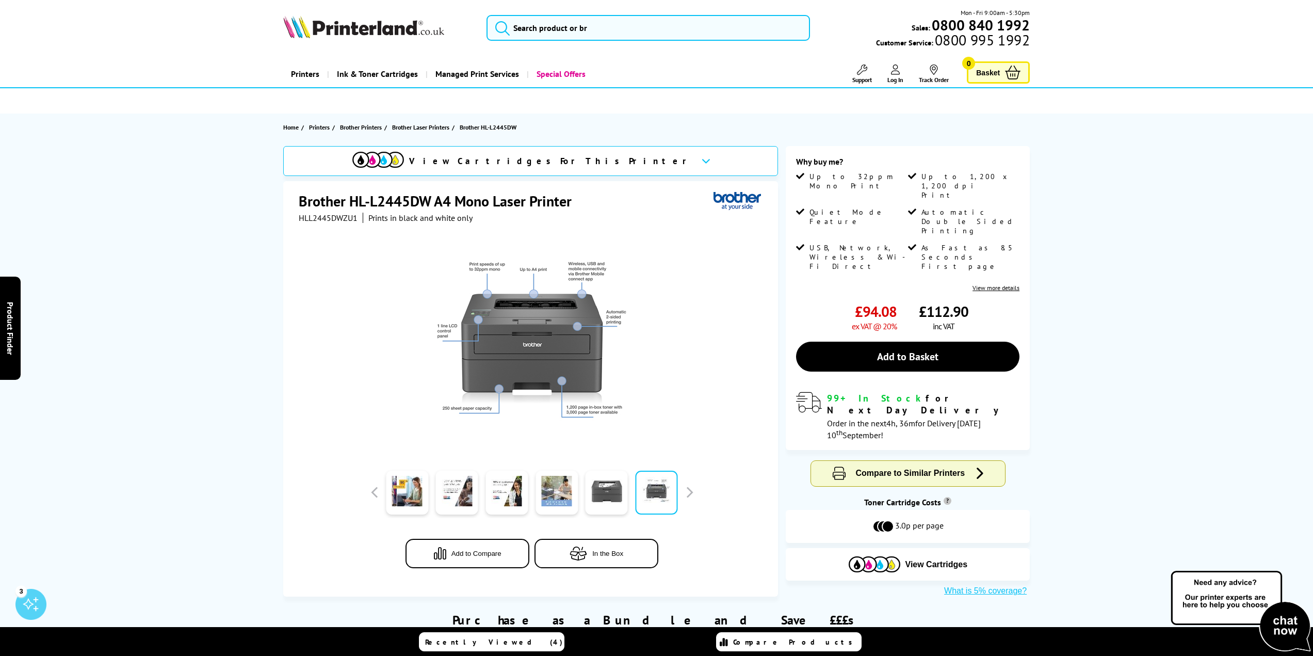
click at [945, 321] on span "inc VAT" at bounding box center [944, 326] width 22 height 10
drag, startPoint x: 926, startPoint y: 269, endPoint x: 960, endPoint y: 291, distance: 40.4
click at [960, 302] on div "£112.90 inc VAT" at bounding box center [944, 316] width 50 height 29
click at [999, 302] on div "£112.90 inc VAT" at bounding box center [969, 316] width 101 height 29
drag, startPoint x: 957, startPoint y: 293, endPoint x: 899, endPoint y: 273, distance: 61.5
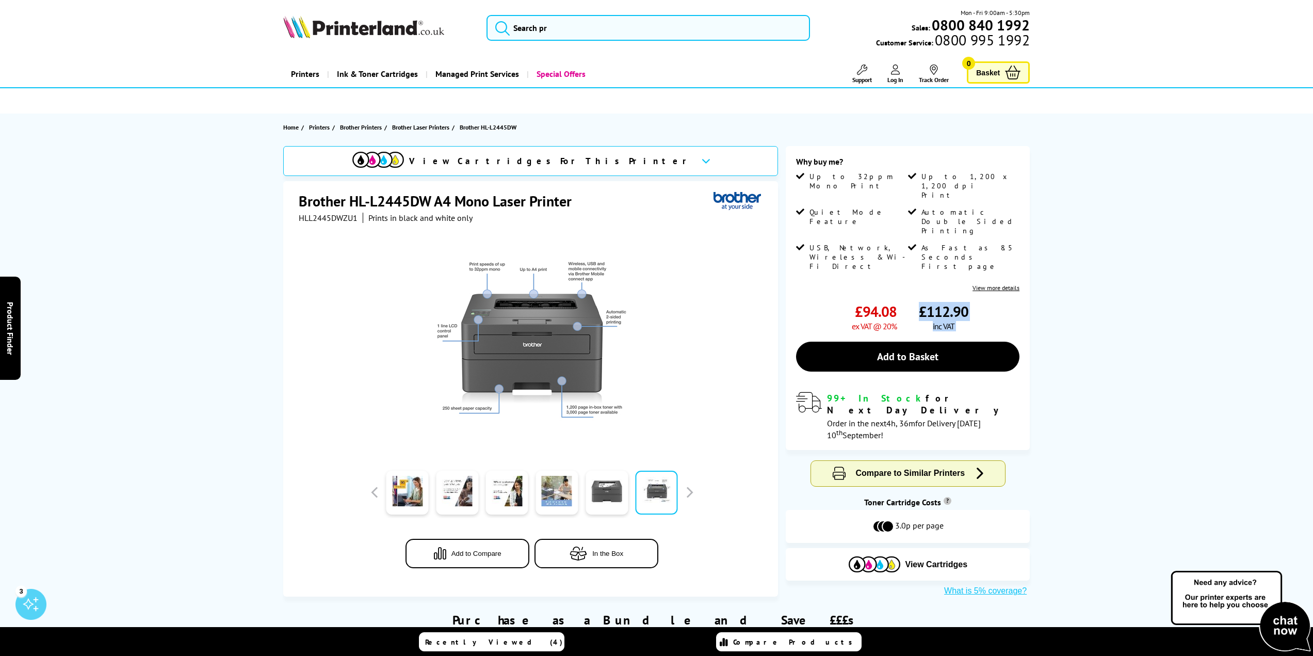
click at [899, 302] on div "£94.08 ex VAT @ 20% £112.90 inc VAT Add to Basket" at bounding box center [907, 342] width 223 height 80
click at [899, 302] on div "£94.08 ex VAT @ 20% £112.90 inc VAT" at bounding box center [907, 316] width 223 height 29
drag, startPoint x: 911, startPoint y: 275, endPoint x: 984, endPoint y: 288, distance: 74.5
click at [985, 302] on div "£94.08 ex VAT @ 20% £112.90 inc VAT" at bounding box center [907, 316] width 223 height 29
click at [983, 302] on div "£112.90 inc VAT" at bounding box center [969, 316] width 101 height 29
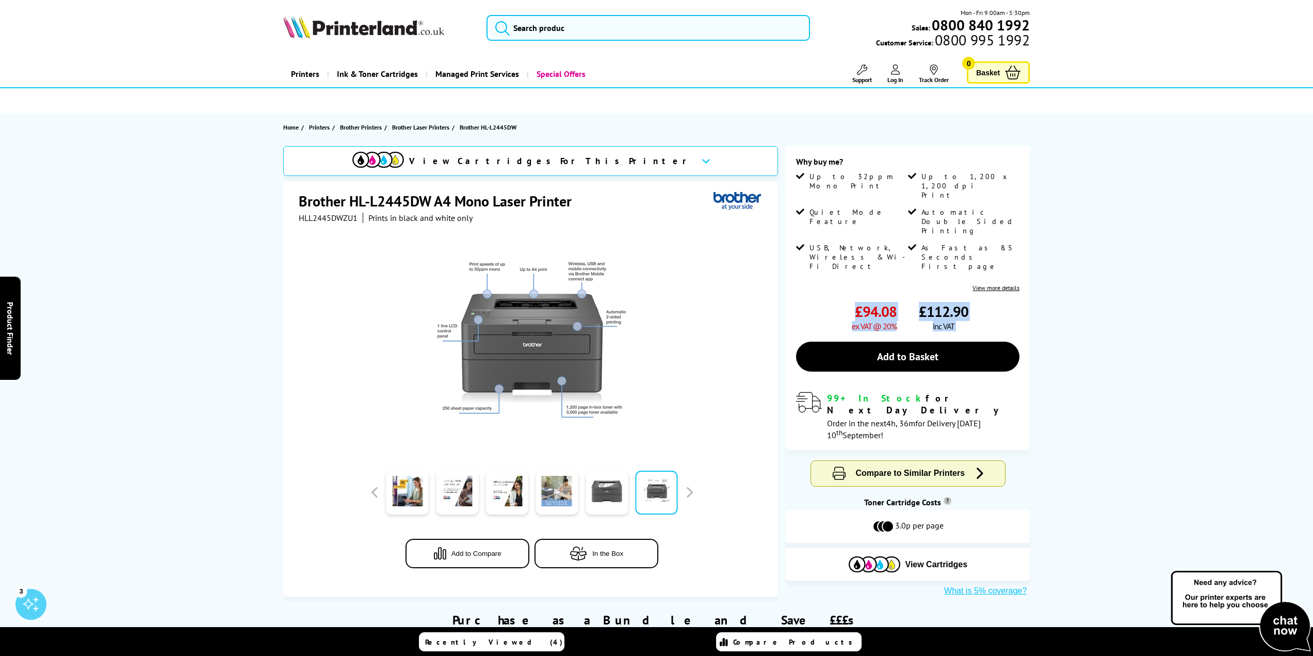
drag, startPoint x: 858, startPoint y: 266, endPoint x: 907, endPoint y: 293, distance: 55.9
click at [905, 302] on div "£94.08 ex VAT @ 20% £112.90 inc VAT Add to Basket" at bounding box center [907, 342] width 223 height 80
click at [908, 302] on div "£94.08 ex VAT @ 20% £112.90 inc VAT" at bounding box center [907, 316] width 223 height 29
click at [928, 331] on div "Add to Basket Add to Basket" at bounding box center [907, 356] width 223 height 51
click at [608, 498] on link at bounding box center [607, 493] width 42 height 44
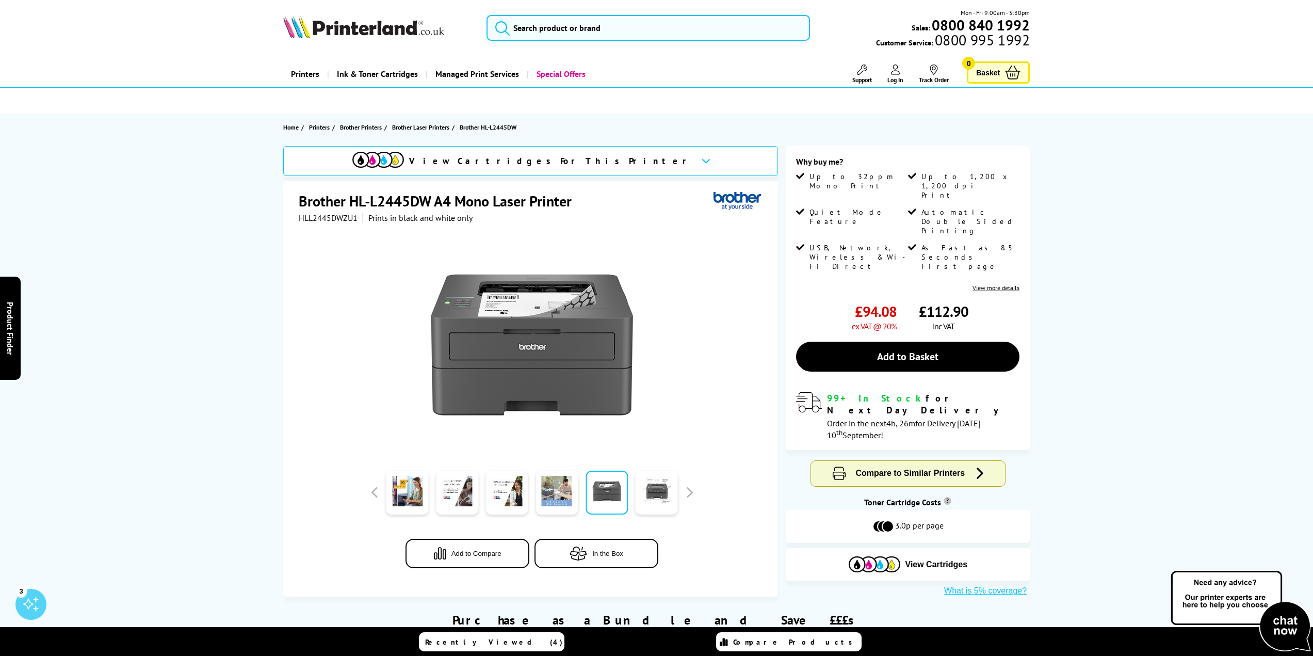
drag, startPoint x: 914, startPoint y: 277, endPoint x: 960, endPoint y: 291, distance: 48.0
click at [959, 302] on div "£94.08 ex VAT @ 20% £112.90 inc VAT" at bounding box center [907, 316] width 223 height 29
click at [960, 302] on div "£112.90 inc VAT" at bounding box center [944, 316] width 50 height 29
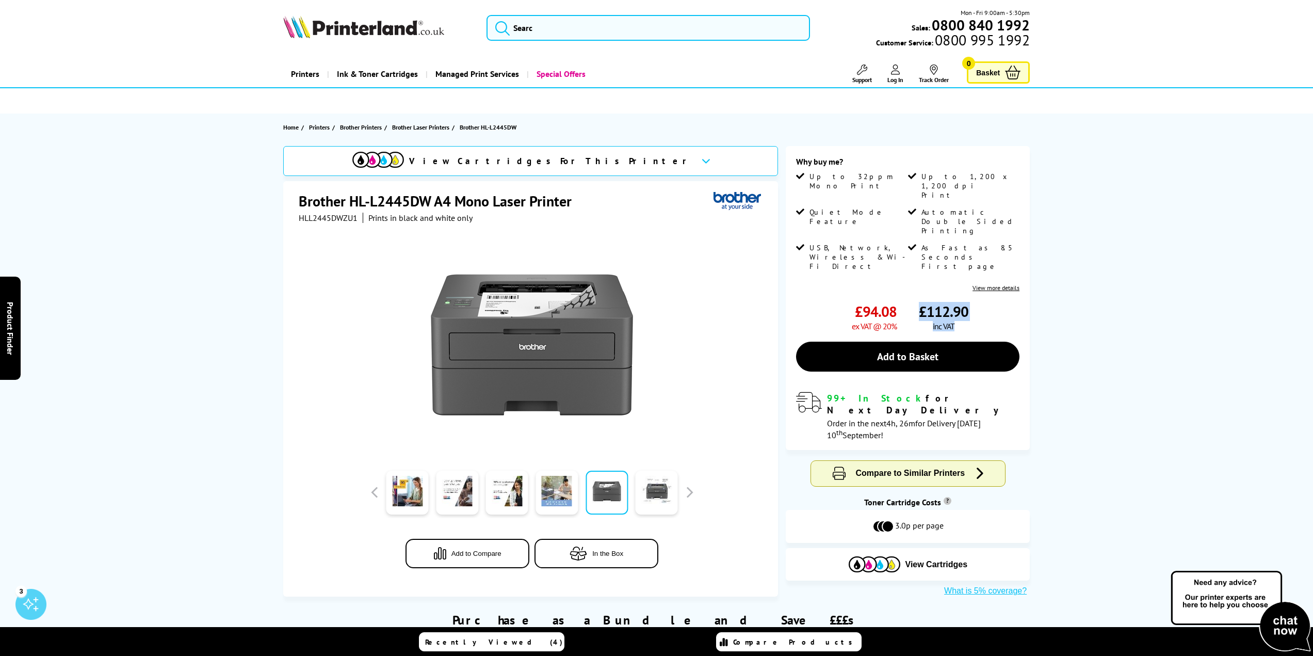
drag, startPoint x: 565, startPoint y: 616, endPoint x: 732, endPoint y: 621, distance: 167.8
click at [732, 621] on div "Purchase as a Bundle and Save £££s Save on time, delivery and running costs" at bounding box center [656, 622] width 747 height 50
drag, startPoint x: 732, startPoint y: 621, endPoint x: 738, endPoint y: 622, distance: 5.8
click at [733, 622] on div "Purchase as a Bundle and Save £££s Save on time, delivery and running costs" at bounding box center [656, 622] width 747 height 50
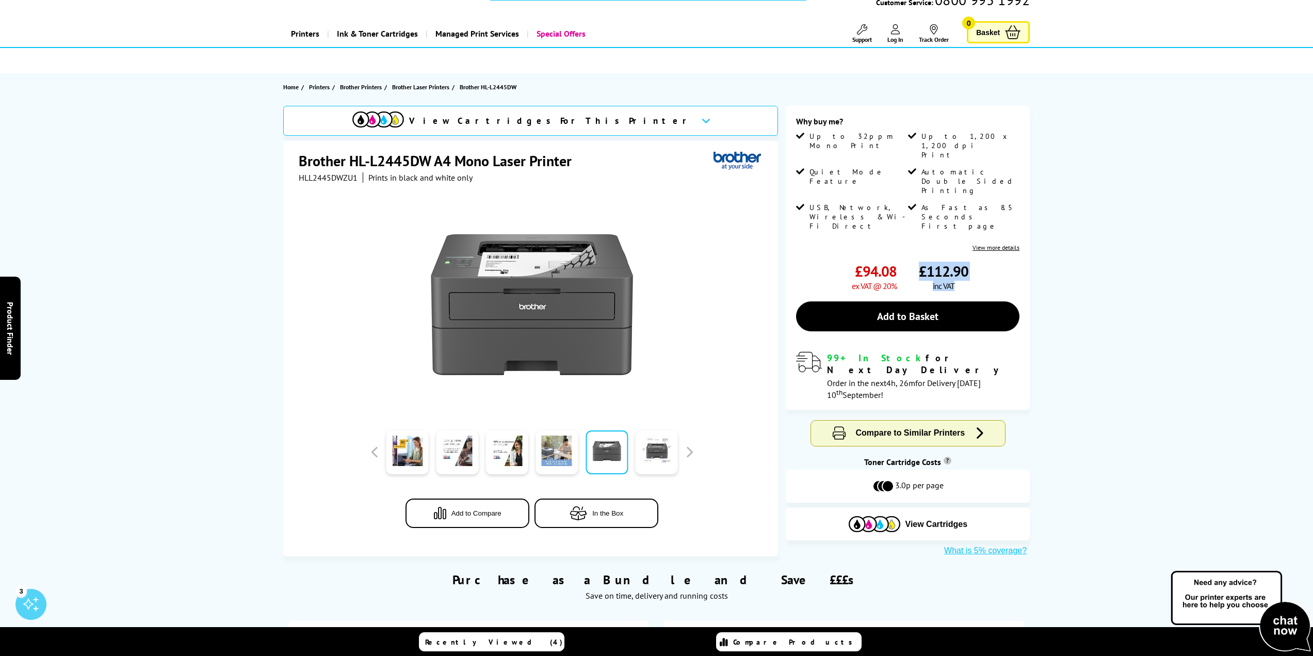
scroll to position [103, 0]
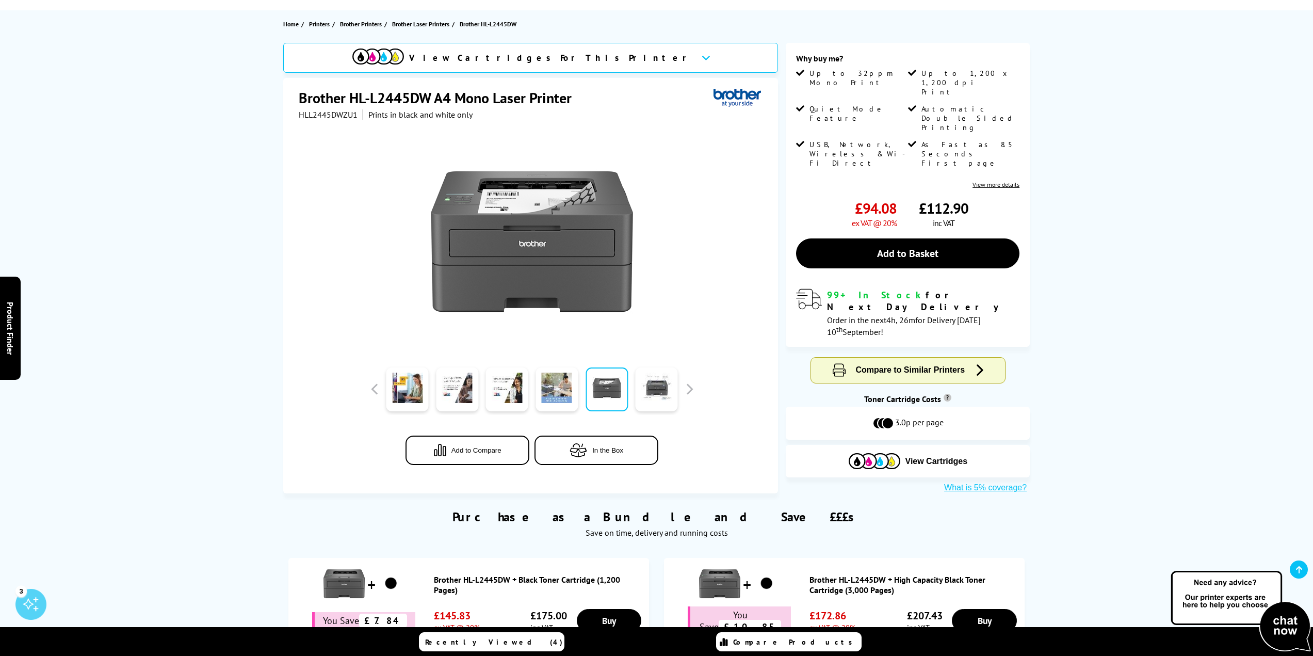
click at [765, 503] on div "Purchase as a Bundle and Save £££s Save on time, delivery and running costs" at bounding box center [656, 518] width 747 height 50
click at [1304, 567] on link at bounding box center [1299, 569] width 18 height 18
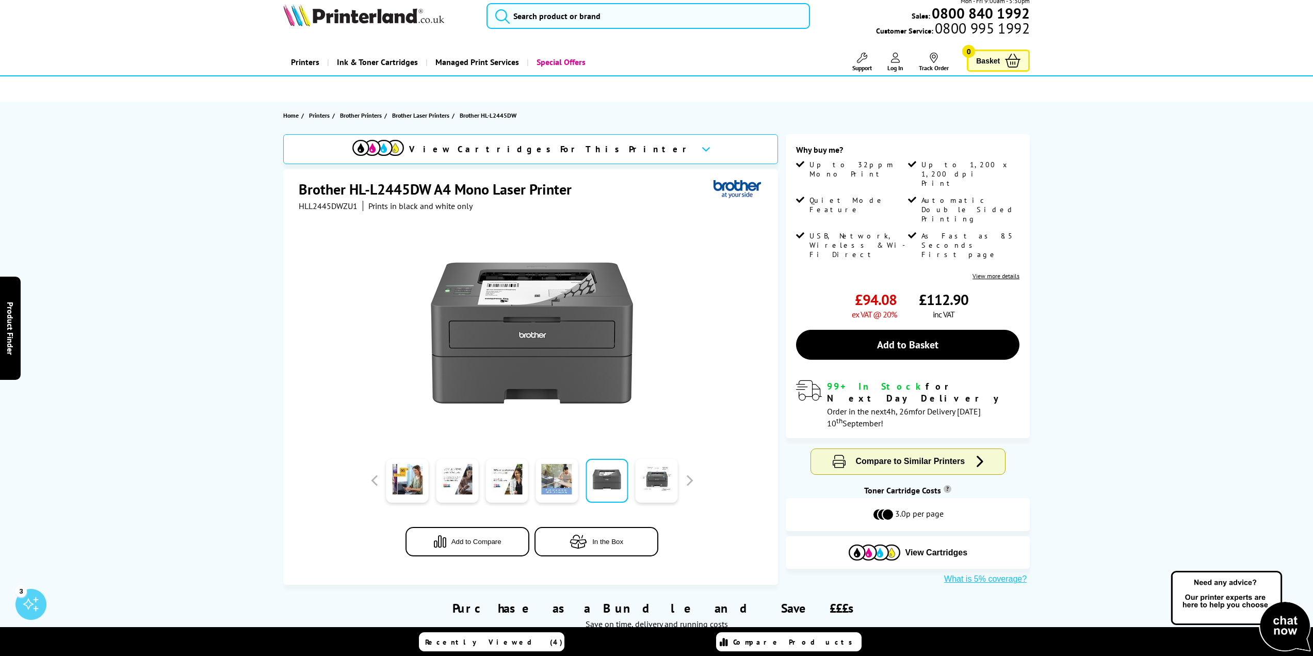
scroll to position [0, 0]
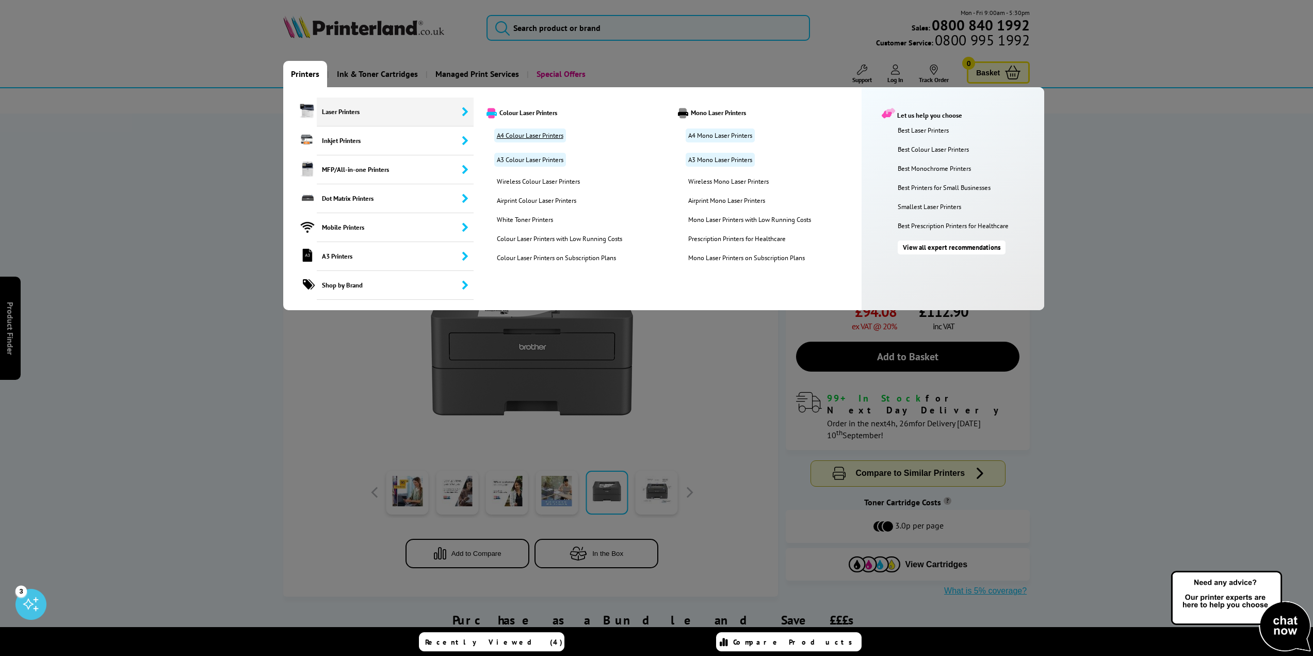
click at [536, 135] on link "A4 Colour Laser Printers" at bounding box center [530, 136] width 72 height 14
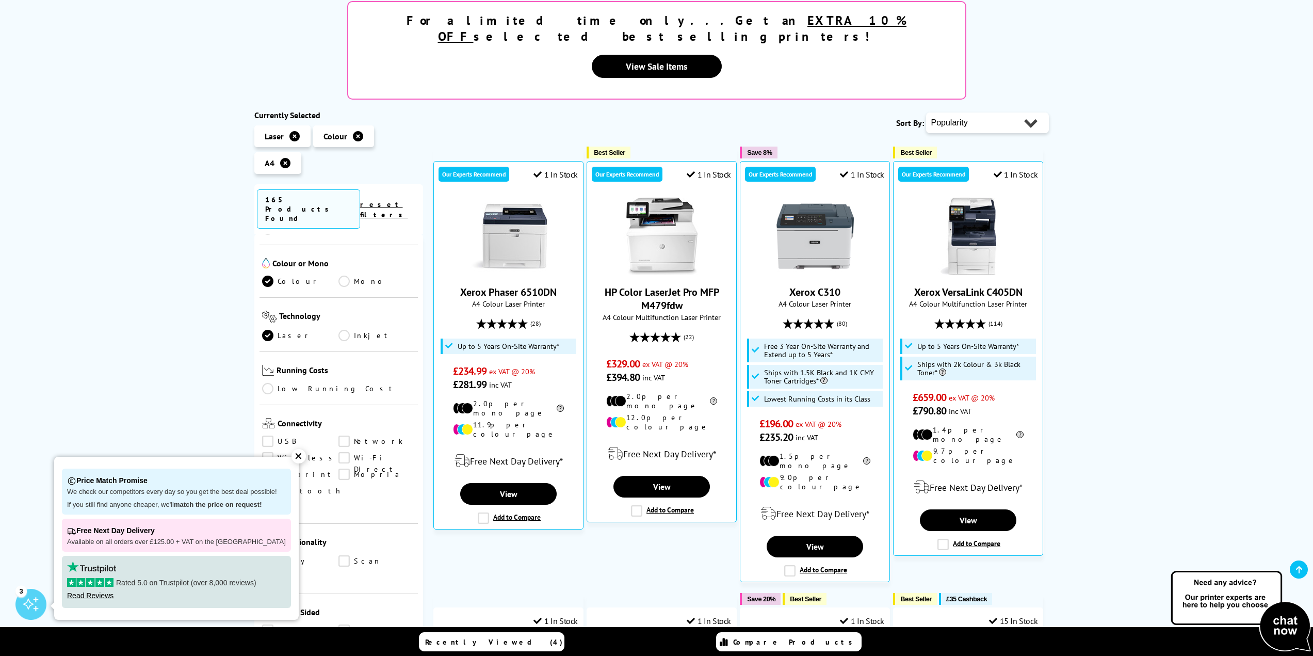
scroll to position [413, 0]
click at [264, 470] on link "Print" at bounding box center [300, 475] width 77 height 11
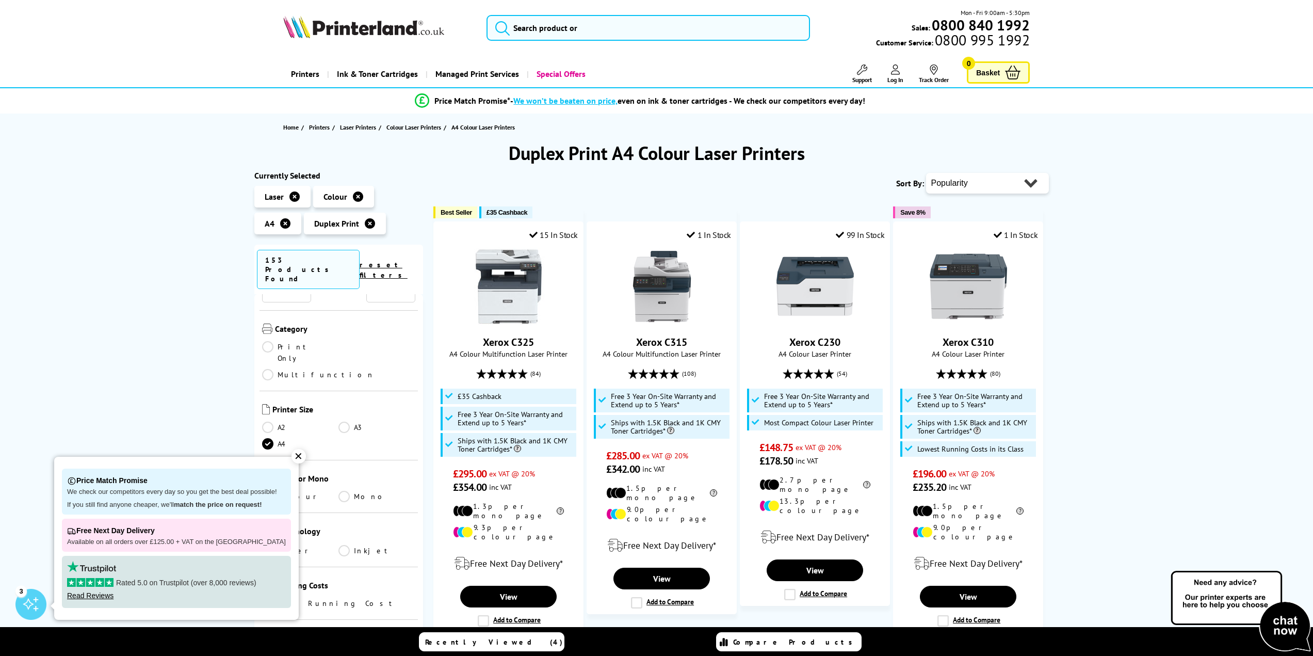
click at [1002, 177] on select "Popularity Rating Price - Low to High Price - High to Low Running Costs - Low t…" at bounding box center [987, 183] width 123 height 21
select select "Price Descending"
click at [926, 173] on select "Popularity Rating Price - Low to High Price - High to Low Running Costs - Low t…" at bounding box center [987, 183] width 123 height 21
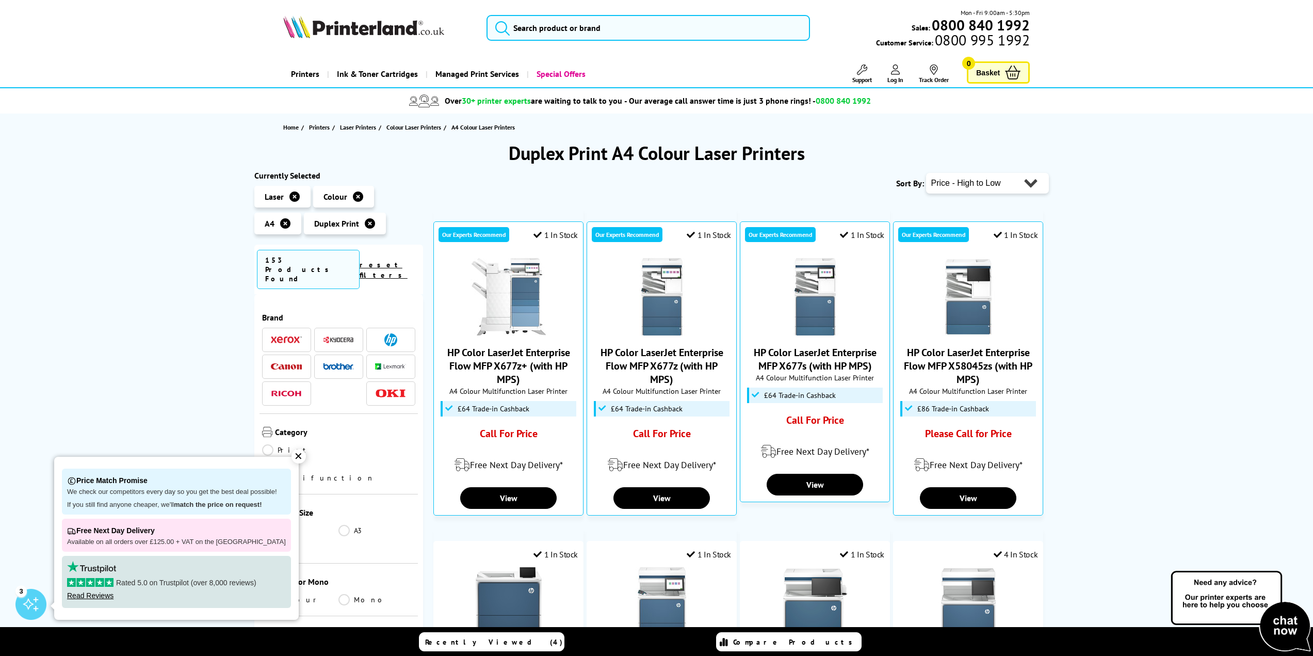
click at [997, 193] on select "Popularity Rating Price - Low to High Price - High to Low Running Costs - Low t…" at bounding box center [987, 183] width 123 height 21
click at [1002, 185] on select "Popularity Rating Price - Low to High Price - High to Low Running Costs - Low t…" at bounding box center [987, 183] width 123 height 21
select select "Price Ascending"
click at [926, 173] on select "Popularity Rating Price - Low to High Price - High to Low Running Costs - Low t…" at bounding box center [987, 183] width 123 height 21
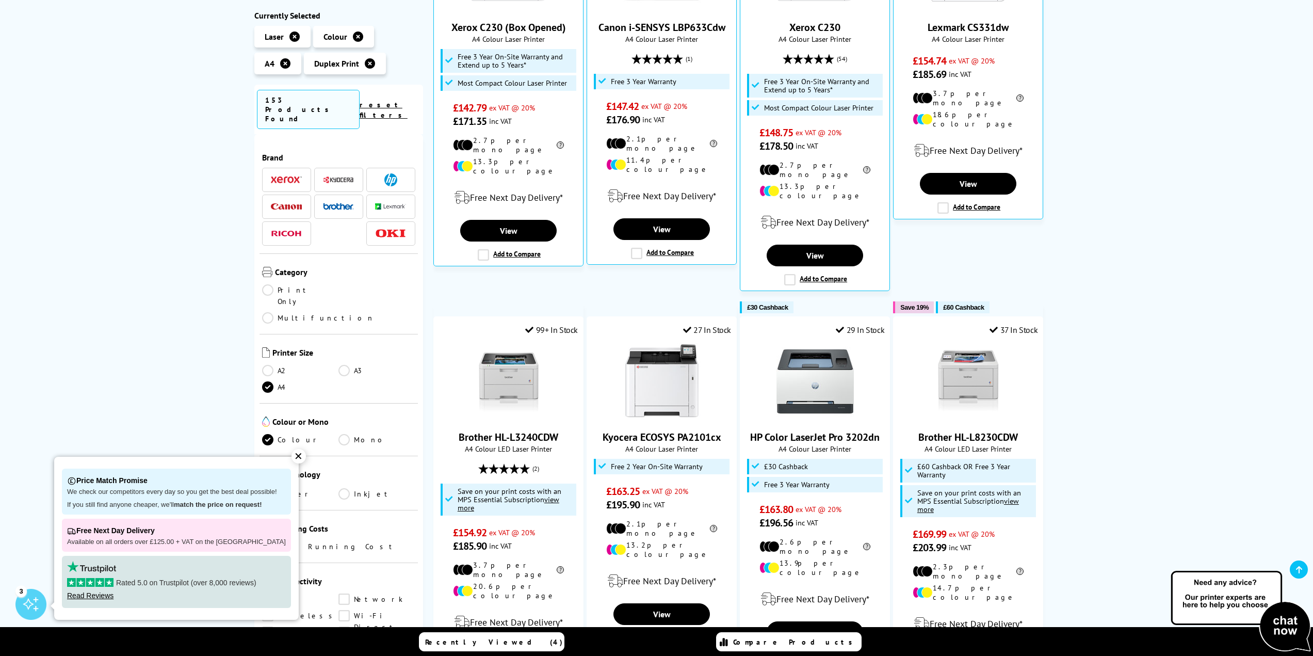
scroll to position [52, 0]
